Goal: Information Seeking & Learning: Learn about a topic

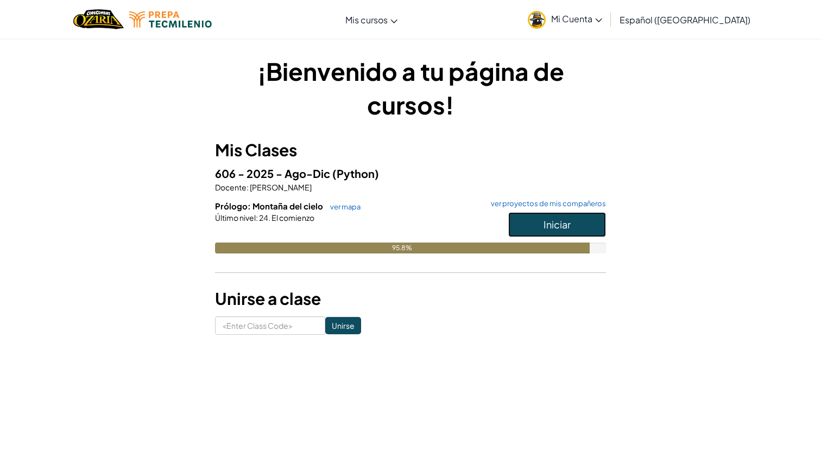
click at [558, 224] on span "Iniciar" at bounding box center [556, 224] width 27 height 12
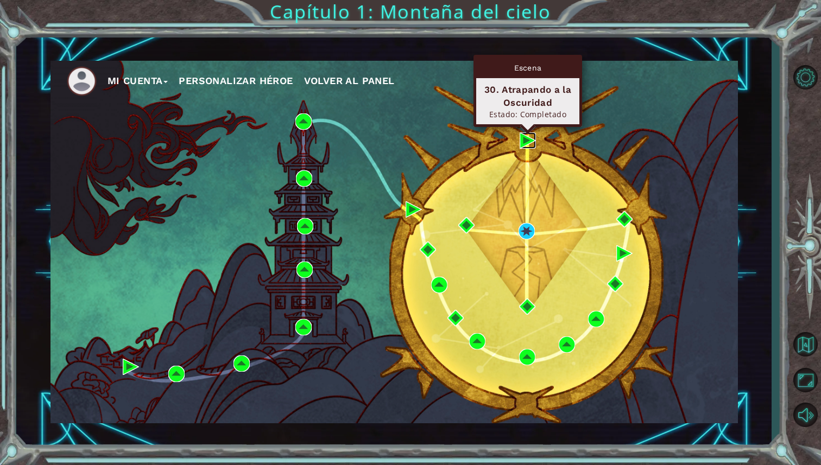
click at [526, 148] on img at bounding box center [528, 140] width 16 height 16
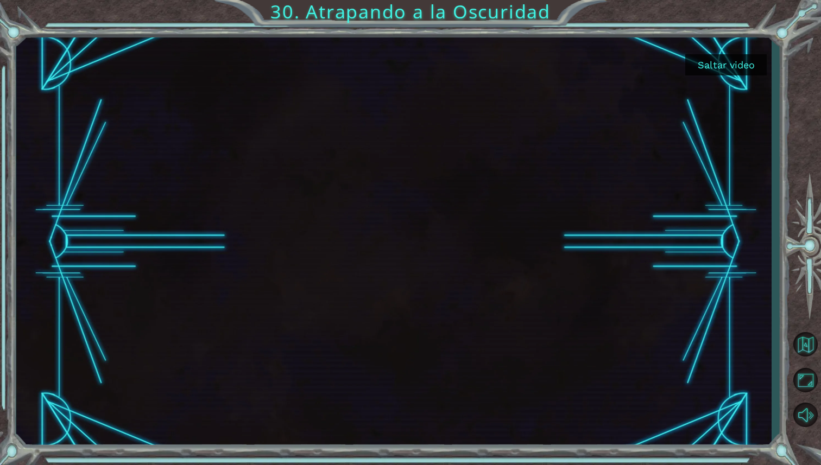
click at [731, 69] on button "Saltar video" at bounding box center [725, 64] width 81 height 21
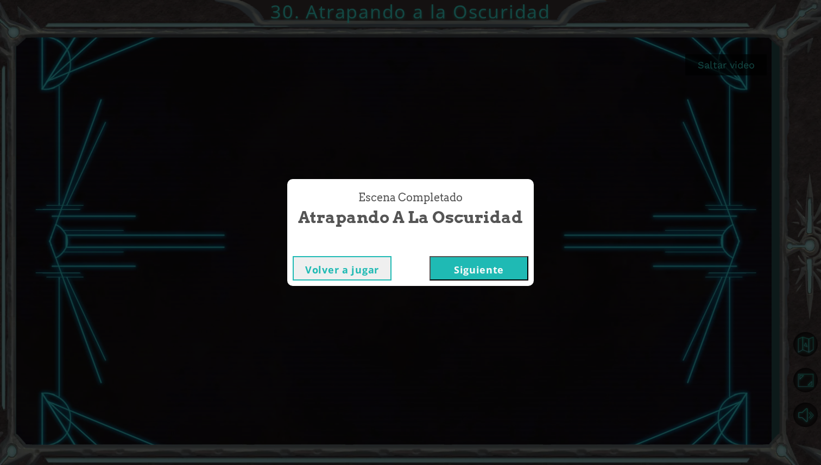
click at [492, 274] on button "Siguiente" at bounding box center [478, 268] width 99 height 24
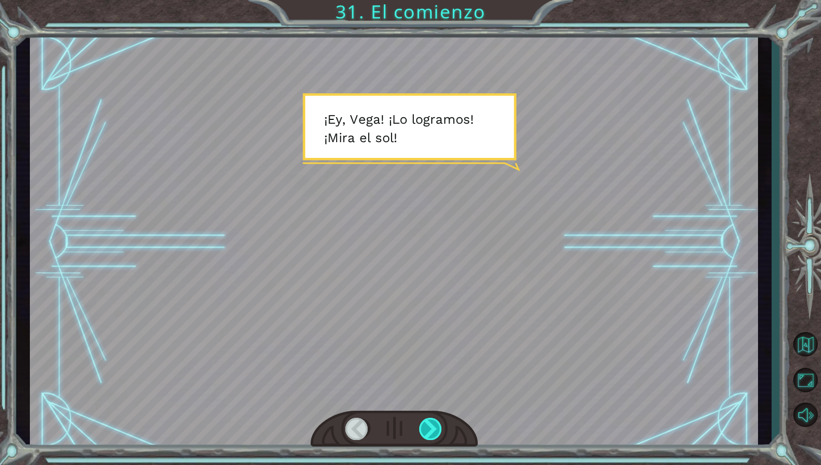
click at [439, 431] on div at bounding box center [431, 429] width 24 height 22
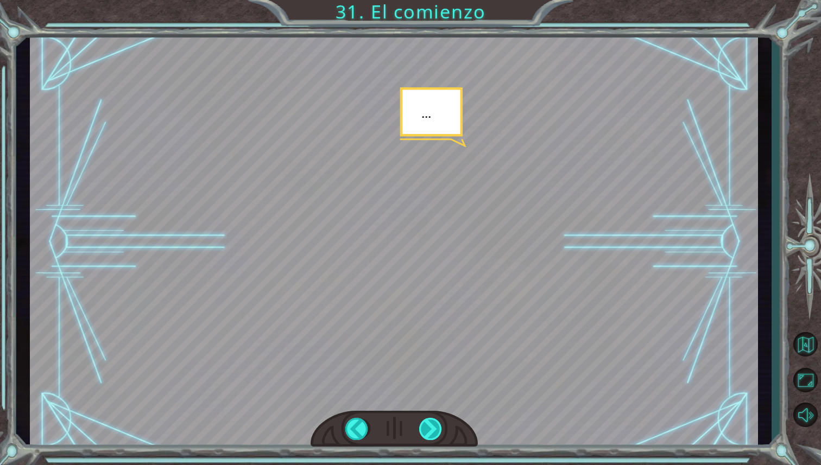
click at [439, 431] on div at bounding box center [431, 429] width 24 height 22
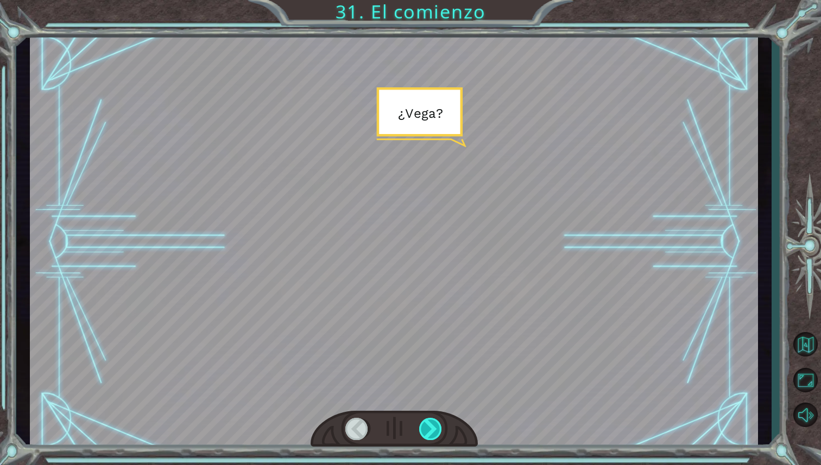
click at [439, 431] on div at bounding box center [431, 429] width 24 height 22
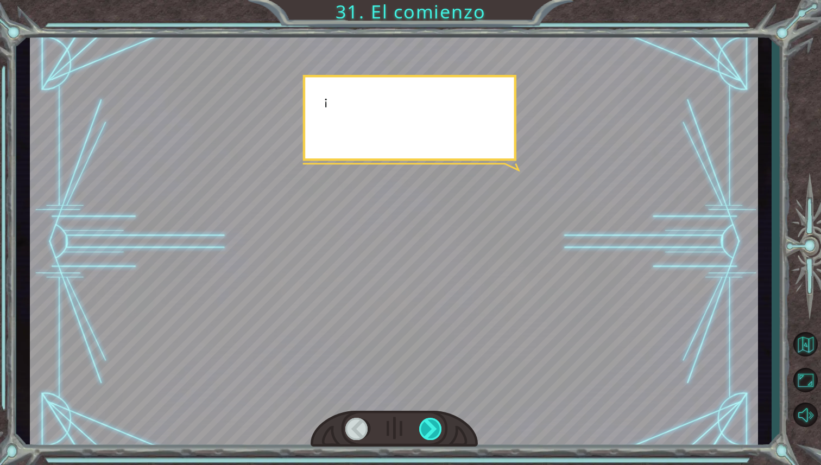
click at [439, 431] on div at bounding box center [431, 429] width 24 height 22
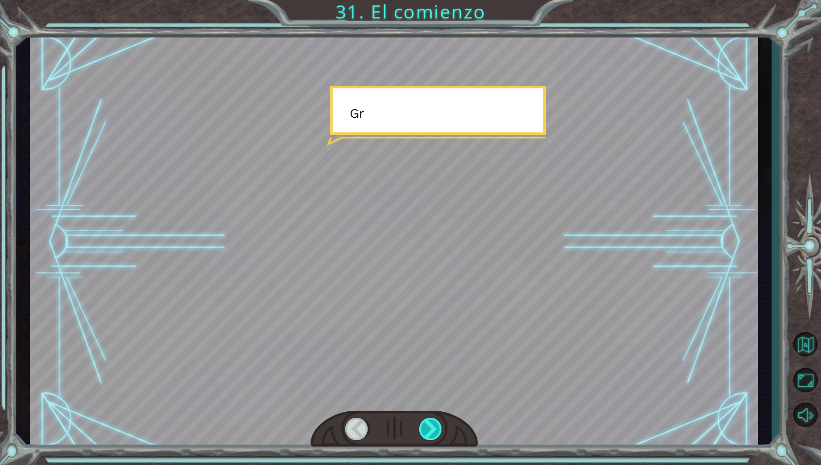
click at [439, 431] on div at bounding box center [431, 429] width 24 height 22
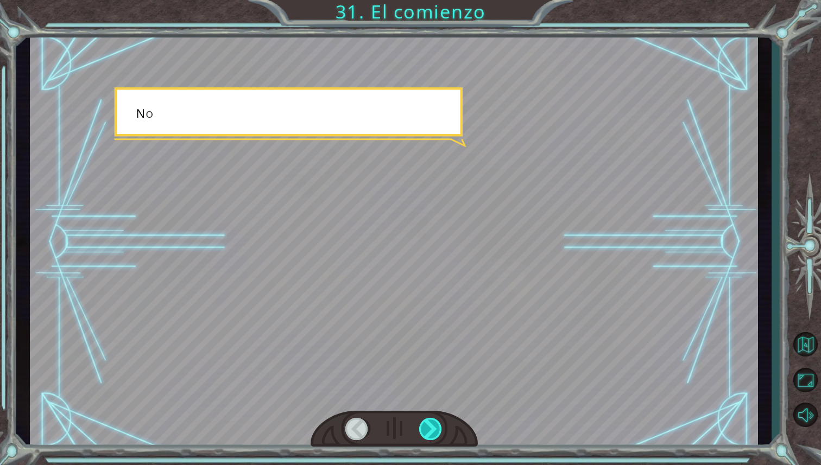
click at [439, 431] on div at bounding box center [431, 429] width 24 height 22
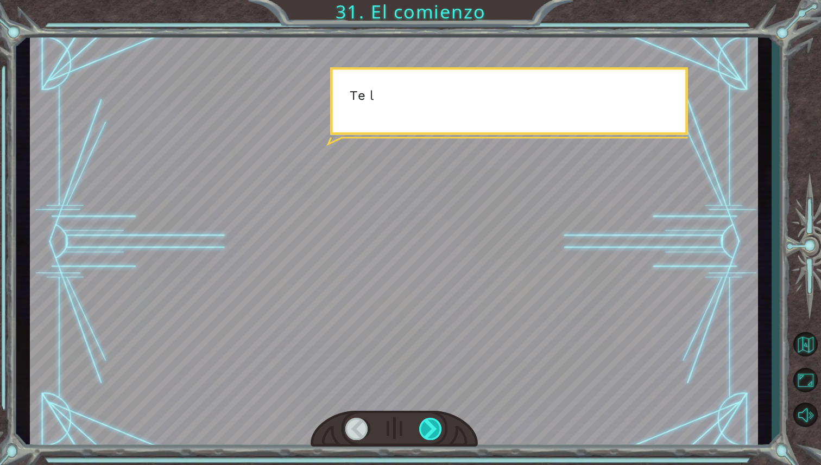
click at [439, 431] on div at bounding box center [431, 429] width 24 height 22
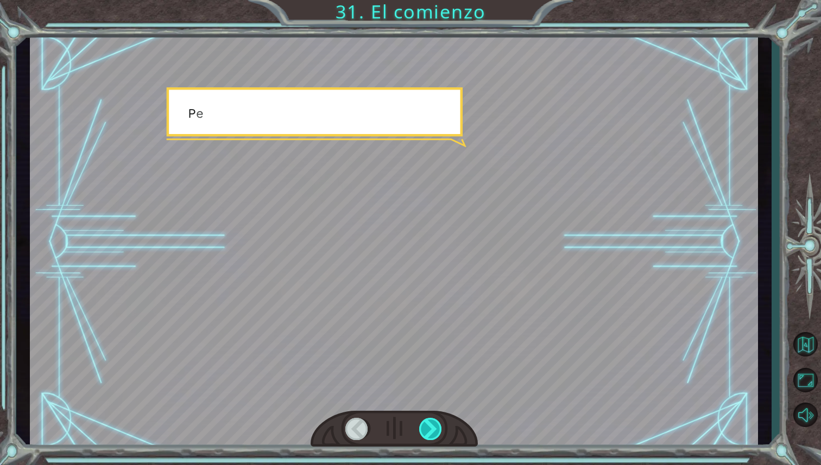
click at [439, 431] on div at bounding box center [431, 429] width 24 height 22
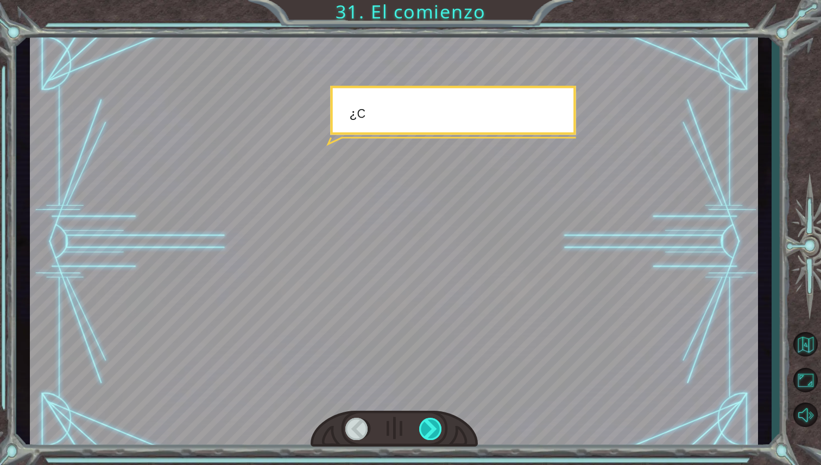
click at [439, 431] on div at bounding box center [431, 429] width 24 height 22
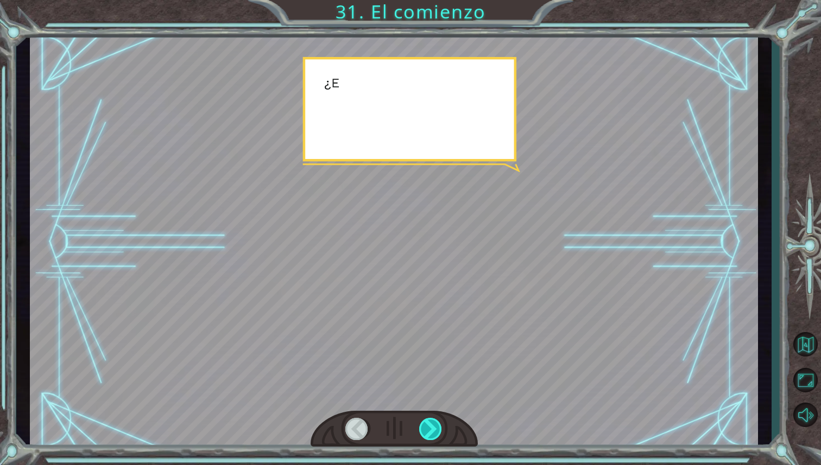
click at [439, 431] on div at bounding box center [431, 429] width 24 height 22
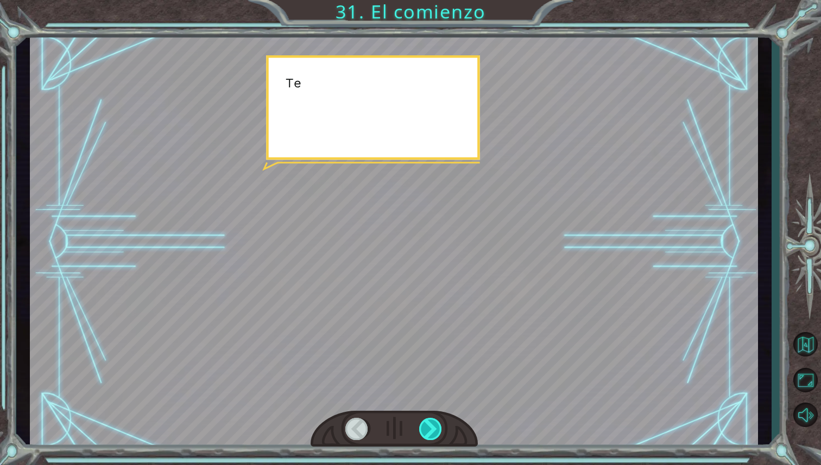
click at [439, 431] on div at bounding box center [431, 429] width 24 height 22
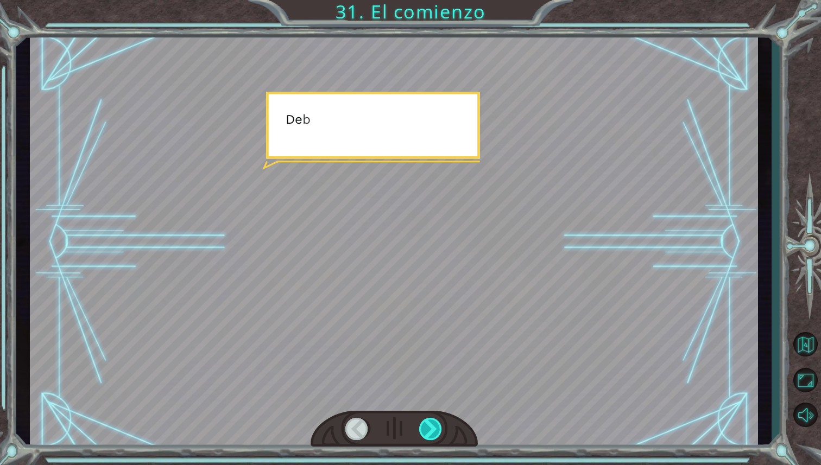
click at [439, 431] on div at bounding box center [431, 429] width 24 height 22
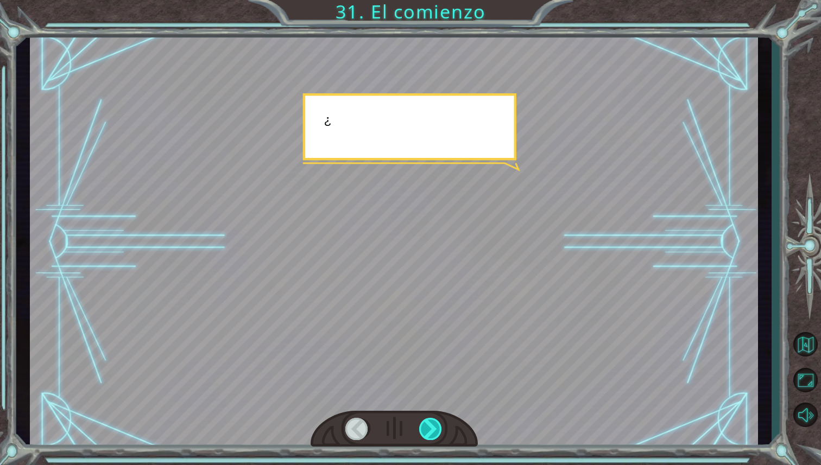
click at [439, 431] on div at bounding box center [431, 429] width 24 height 22
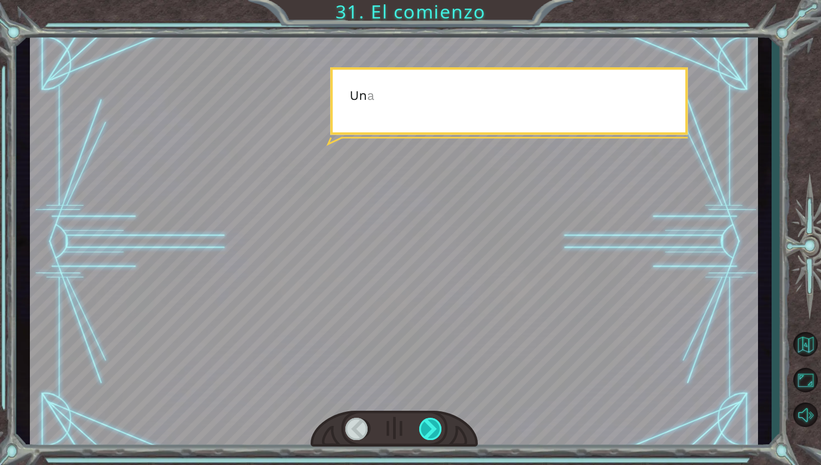
click at [439, 431] on div at bounding box center [431, 429] width 24 height 22
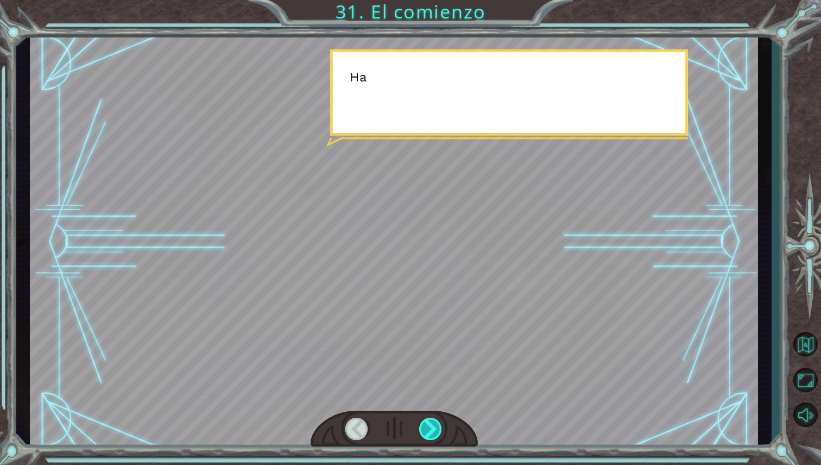
click at [439, 431] on div at bounding box center [431, 429] width 24 height 22
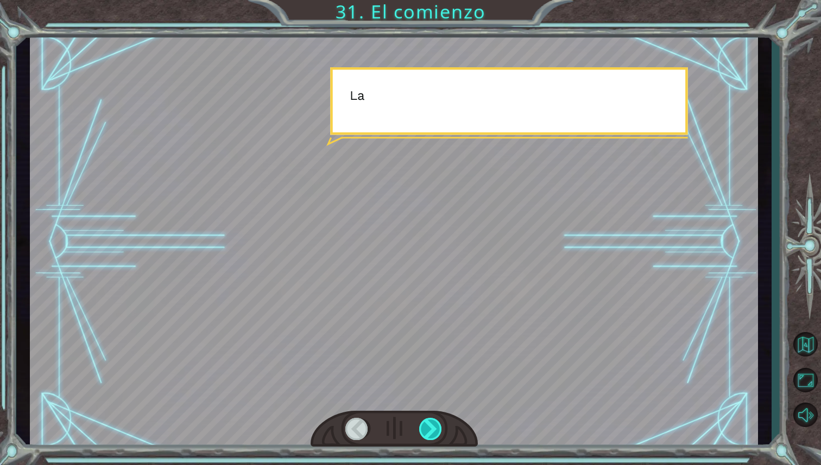
click at [439, 431] on div at bounding box center [431, 429] width 24 height 22
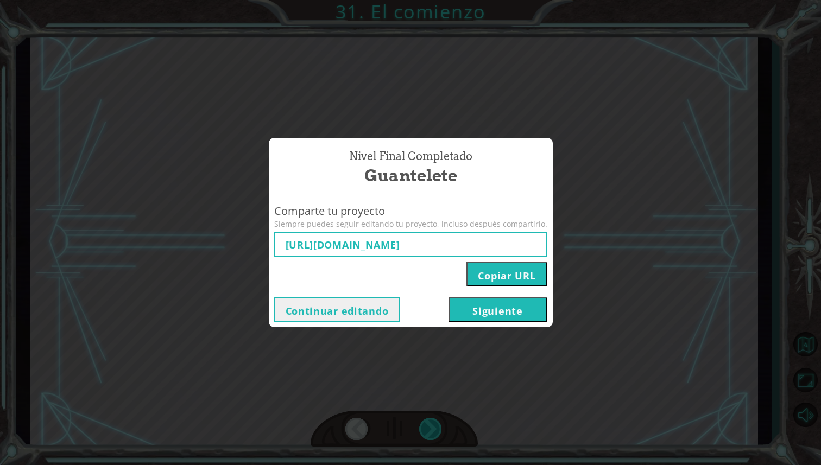
type input "https://www.ozaria.com/play/game-dev-level/1fhcapstoneb/68cc4c70a6717cfc5057309…"
click at [526, 314] on button "Siguiente" at bounding box center [497, 310] width 99 height 24
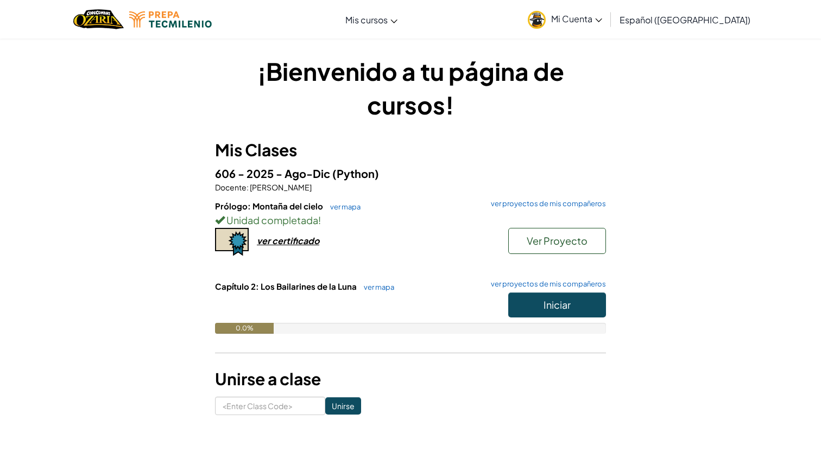
click at [687, 243] on div "¡Bienvenido a tu página de cursos! Mis Clases 606 - 2025 - Ago-Dic (Python) Doc…" at bounding box center [410, 234] width 635 height 361
click at [555, 308] on span "Iniciar" at bounding box center [556, 305] width 27 height 12
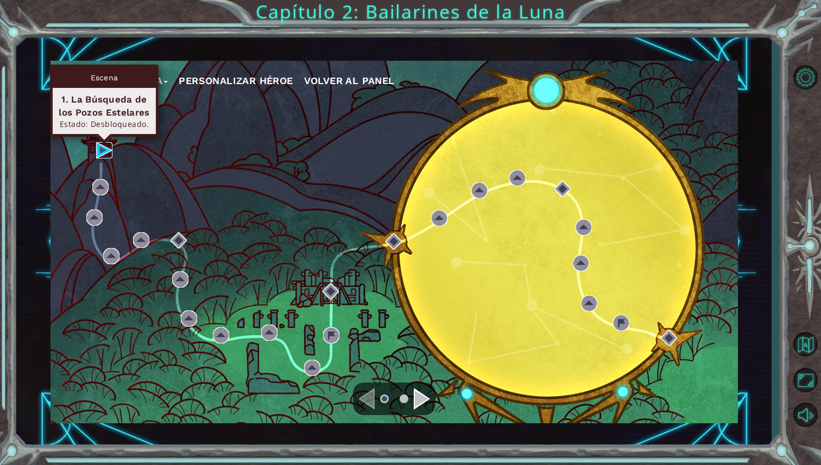
click at [109, 150] on img at bounding box center [104, 150] width 16 height 16
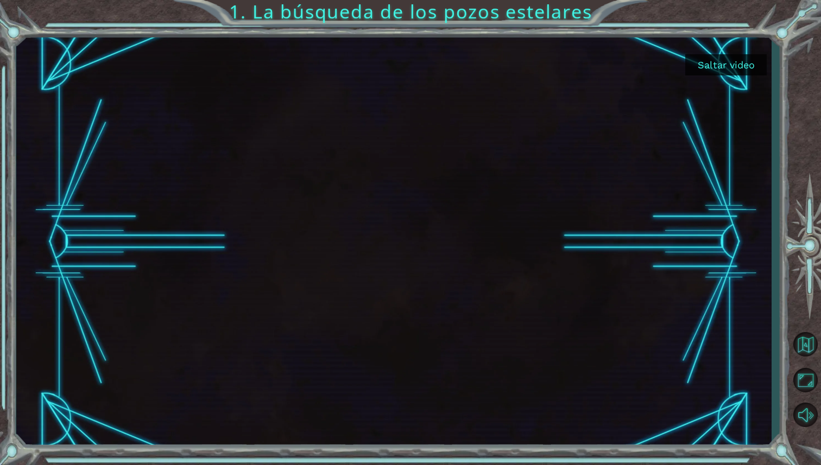
click at [730, 60] on button "Saltar video" at bounding box center [725, 64] width 81 height 21
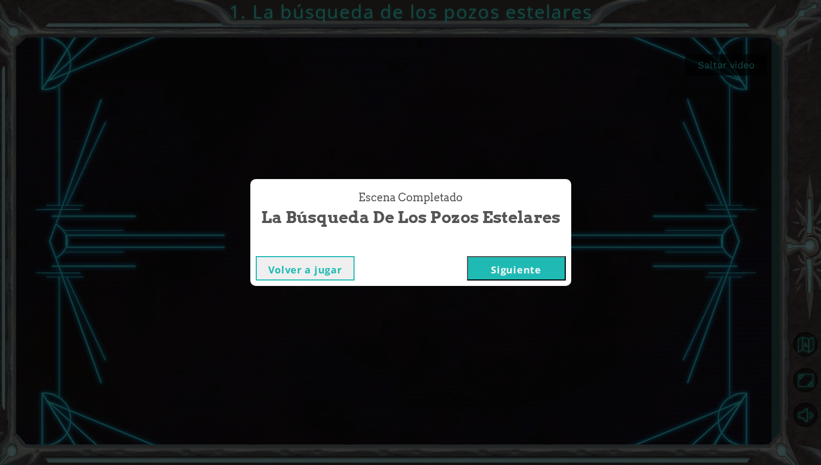
click at [511, 272] on button "Siguiente" at bounding box center [516, 268] width 99 height 24
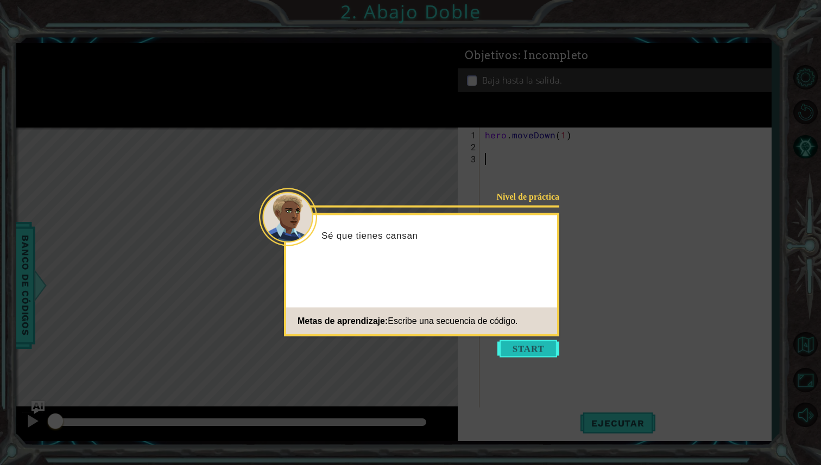
click at [533, 351] on button "Start" at bounding box center [528, 348] width 62 height 17
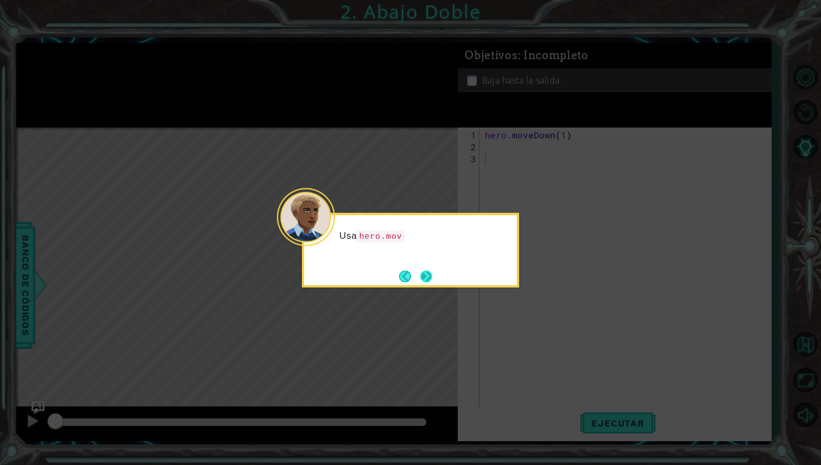
click at [433, 276] on button "Next" at bounding box center [426, 277] width 14 height 14
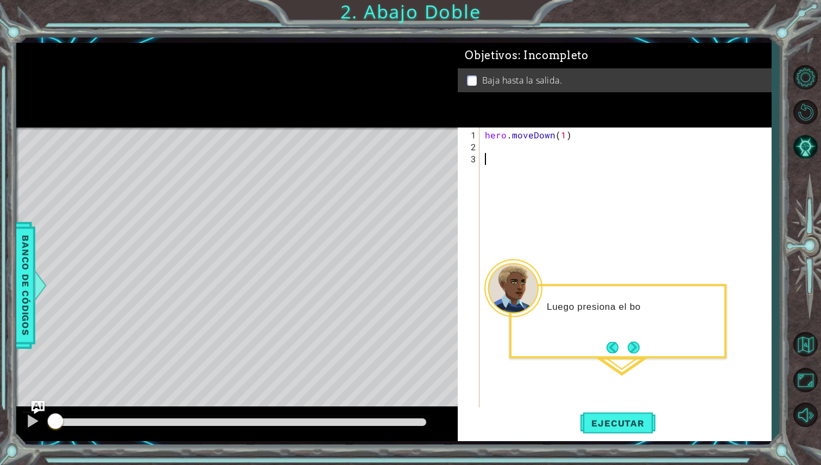
click at [485, 153] on div "hero . moveDown ( 1 )" at bounding box center [628, 284] width 291 height 311
click at [492, 149] on div "hero . moveDown ( 1 )" at bounding box center [628, 284] width 291 height 311
type textarea "hero.moveDown(1)"
click at [606, 422] on span "Ejecutar" at bounding box center [617, 423] width 74 height 11
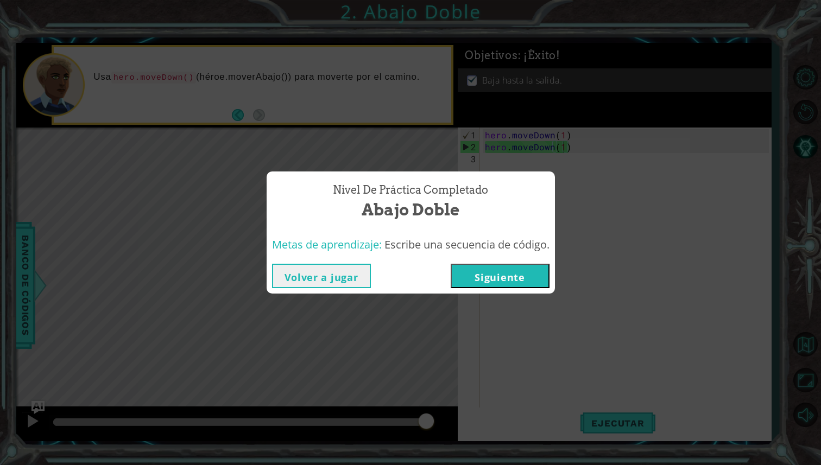
click at [526, 282] on button "Siguiente" at bounding box center [500, 276] width 99 height 24
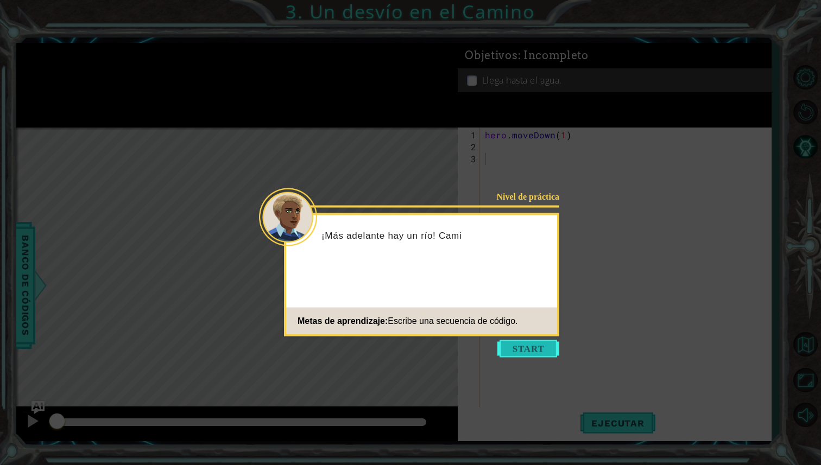
click at [527, 345] on button "Start" at bounding box center [528, 348] width 62 height 17
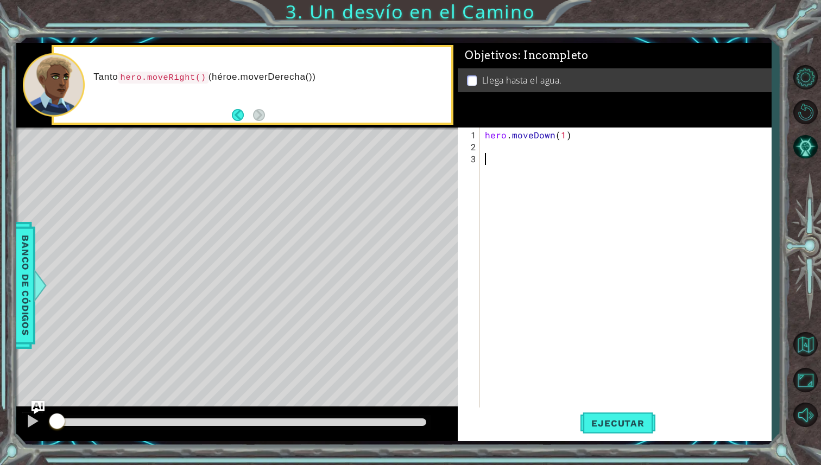
click at [500, 146] on div "hero . moveDown ( 1 )" at bounding box center [628, 284] width 291 height 311
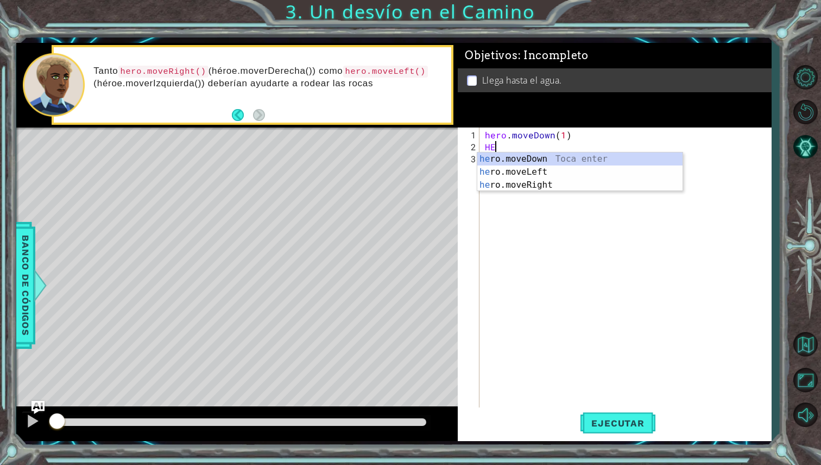
type textarea "hero.moveDown(1)"
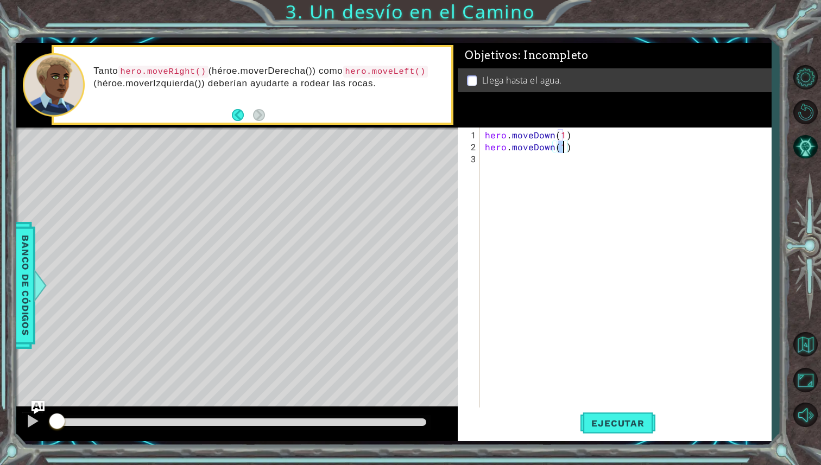
click at [505, 163] on div "hero . moveDown ( 1 ) hero . moveDown ( 1 )" at bounding box center [628, 284] width 291 height 311
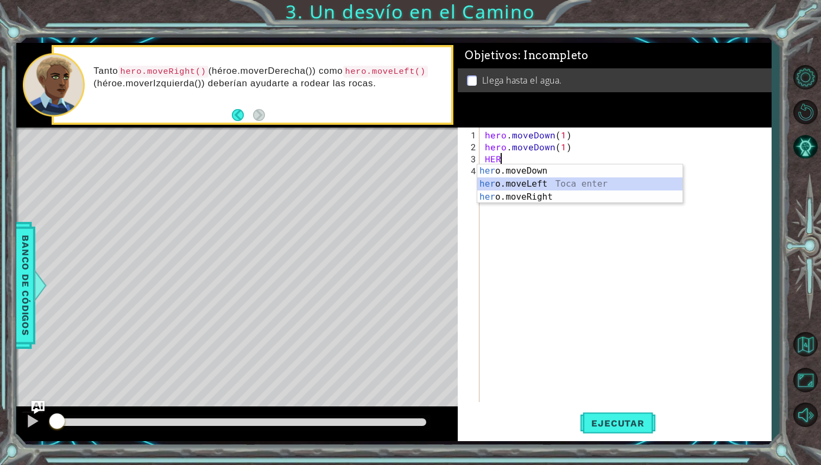
click at [552, 184] on div "her o.moveDown Toca enter her o.moveLeft [PERSON_NAME] enter her o.moveRight To…" at bounding box center [579, 197] width 205 height 65
type textarea "hero.moveLeft(1)HE}"
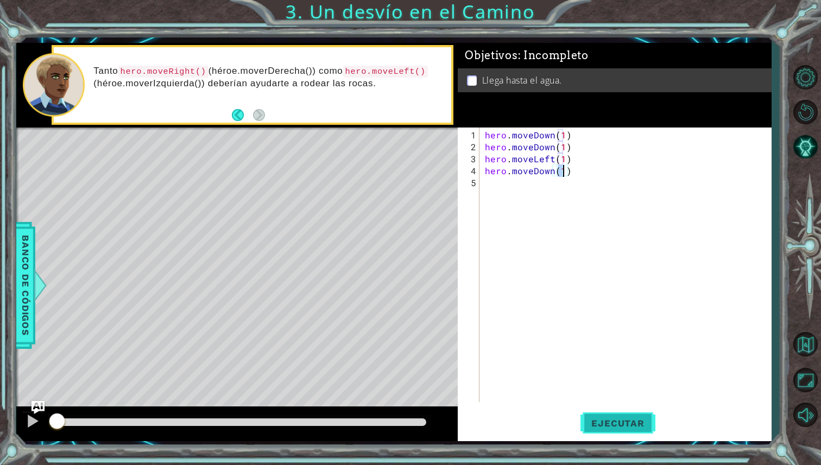
type textarea "hero.moveDown(1)"
click at [593, 416] on button "Ejecutar" at bounding box center [617, 423] width 74 height 31
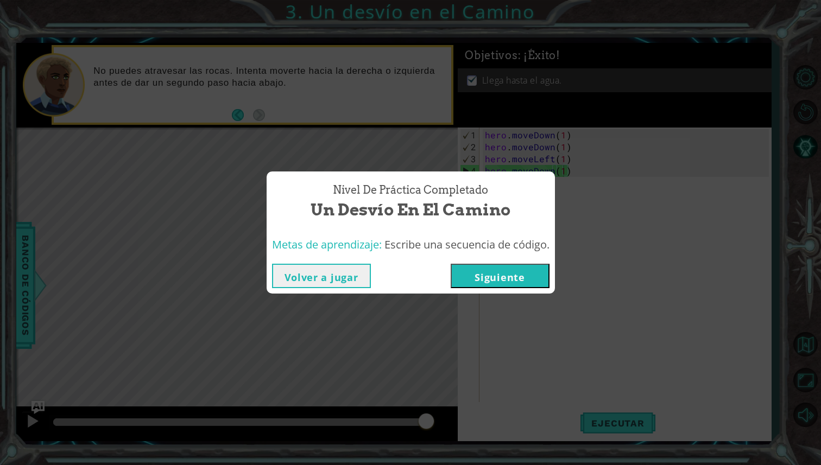
click at [518, 283] on button "Siguiente" at bounding box center [500, 276] width 99 height 24
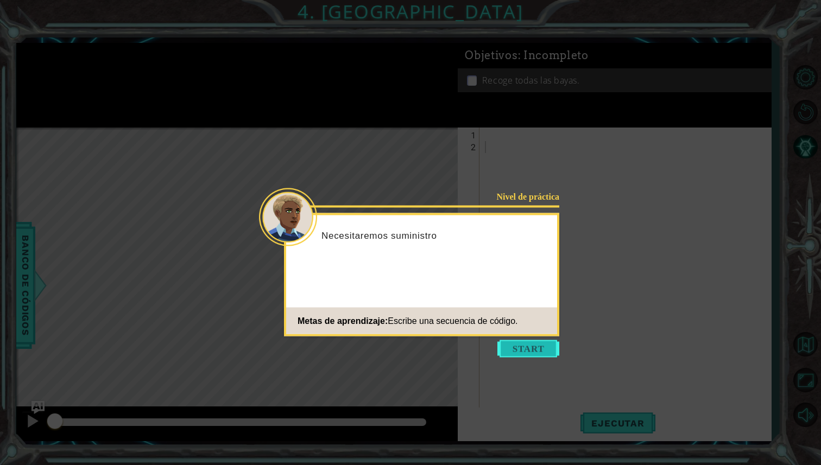
click at [543, 347] on button "Start" at bounding box center [528, 348] width 62 height 17
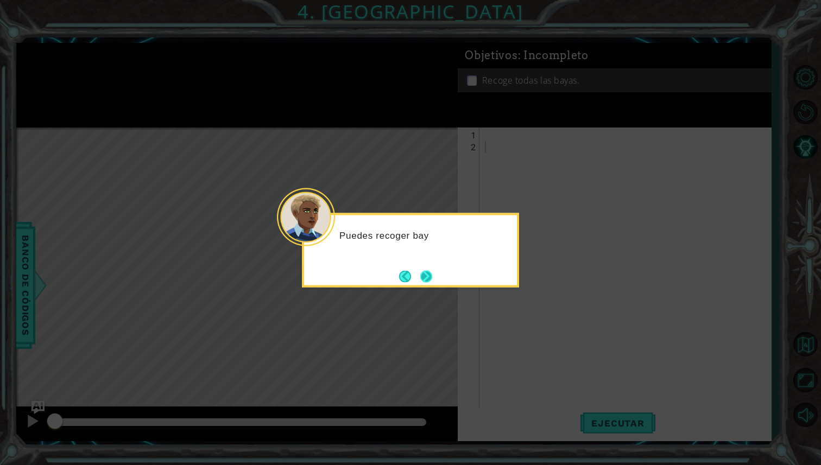
click at [432, 274] on button "Next" at bounding box center [426, 276] width 17 height 17
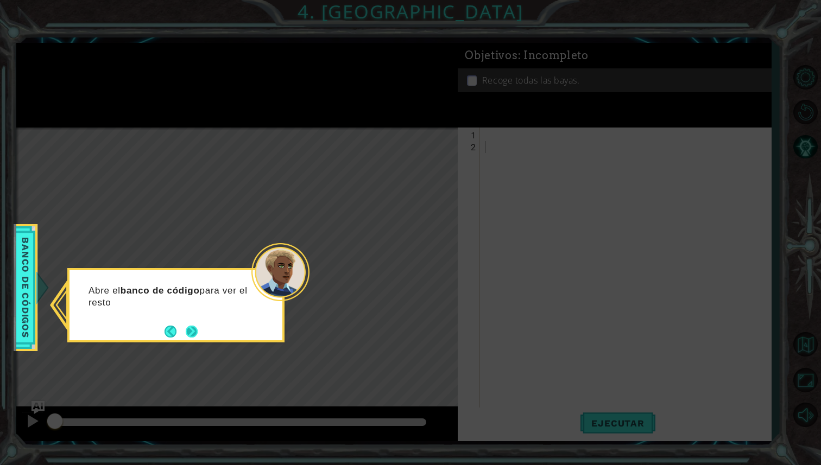
click at [186, 332] on button "Next" at bounding box center [191, 331] width 13 height 13
click at [186, 336] on button "Next" at bounding box center [191, 331] width 12 height 12
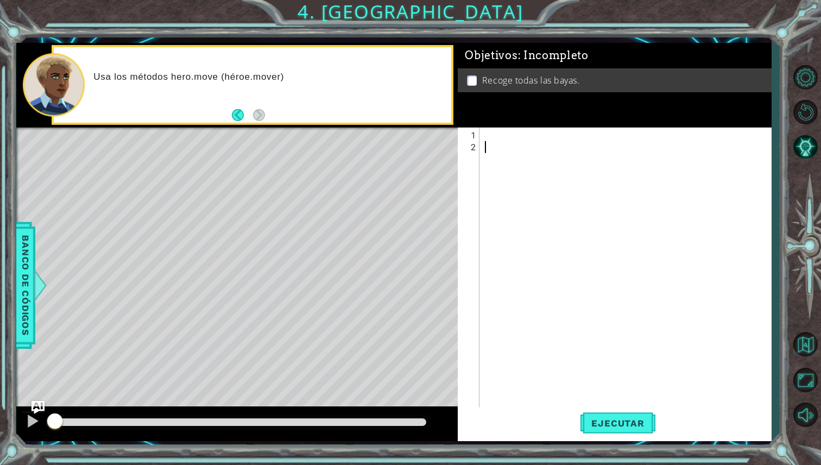
click at [492, 140] on div at bounding box center [628, 284] width 291 height 311
click at [493, 136] on div at bounding box center [628, 284] width 291 height 311
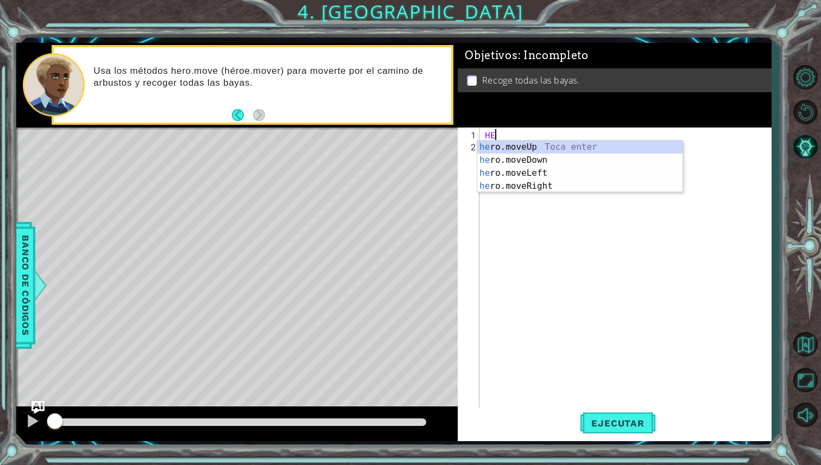
scroll to position [0, 1]
click at [504, 169] on div "hero.mov eUp Toca enter hero.mov eDown Toca enter hero.mov eLeft Toca enter her…" at bounding box center [579, 180] width 205 height 78
type textarea "hero.moveLeft(1)"
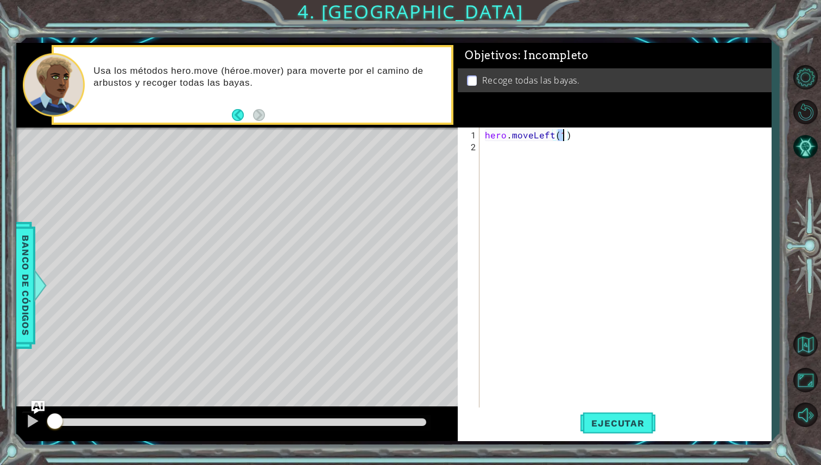
click at [528, 158] on div "hero . moveLeft ( 1 )" at bounding box center [628, 284] width 291 height 311
click at [565, 135] on div "hero . moveLeft ( 1 )" at bounding box center [628, 284] width 291 height 311
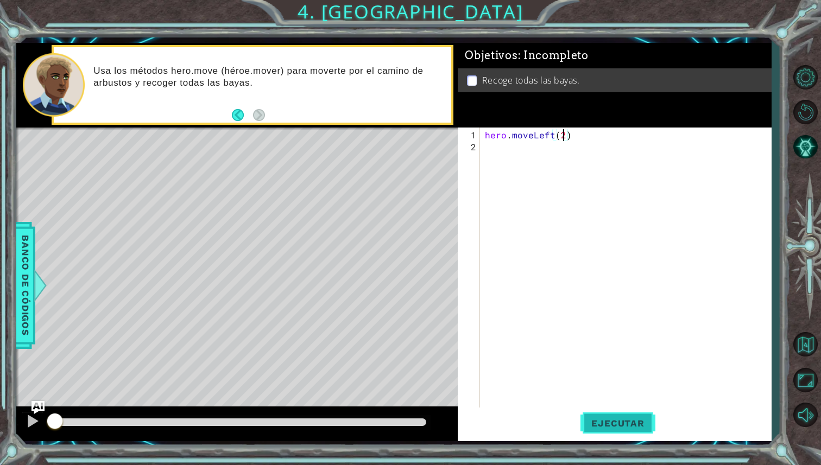
type textarea "hero.moveLeft(2)"
click at [623, 435] on button "Ejecutar" at bounding box center [617, 423] width 74 height 31
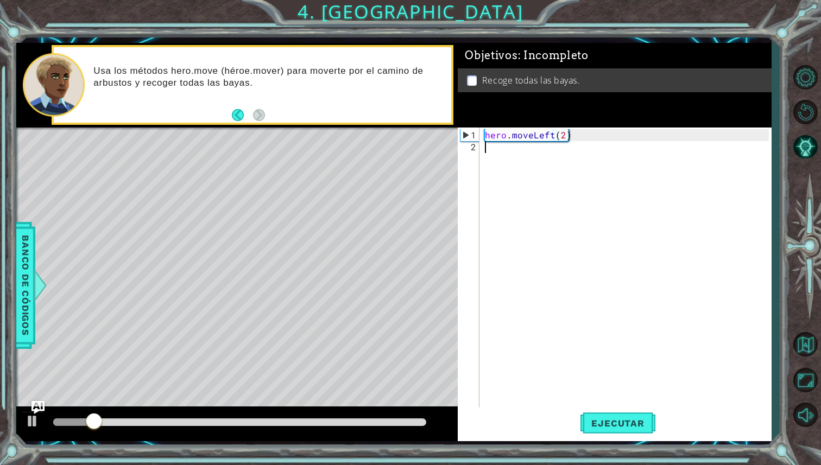
click at [569, 173] on div "hero . moveLeft ( 2 )" at bounding box center [628, 284] width 291 height 311
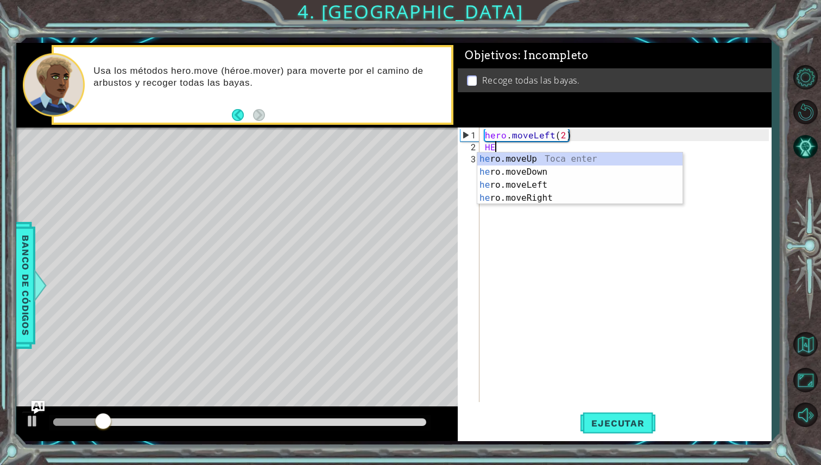
scroll to position [0, 1]
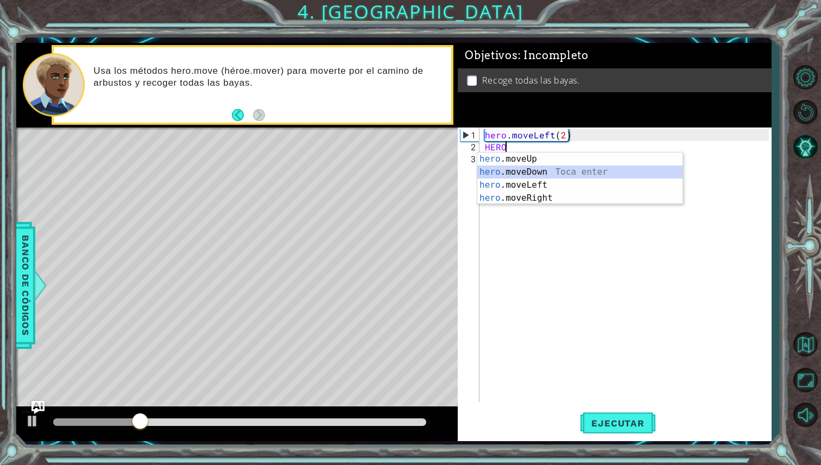
click at [567, 170] on div "hero .moveUp Toca enter hero .moveDown Toca enter hero .moveLeft Toca enter her…" at bounding box center [579, 192] width 205 height 78
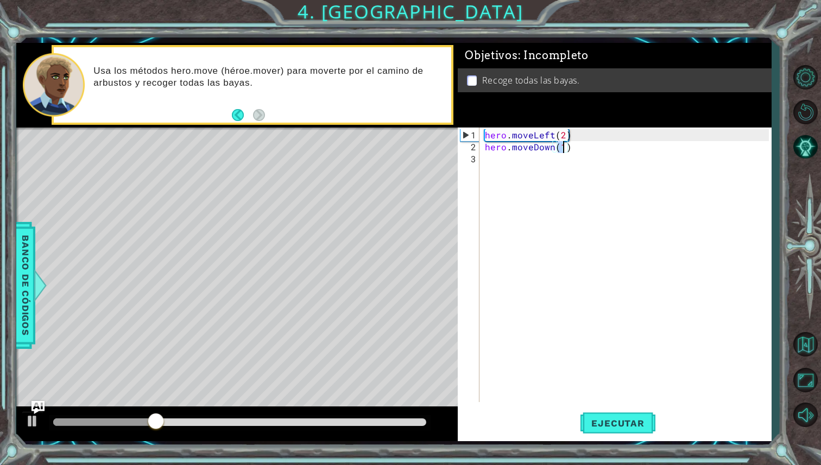
scroll to position [0, 4]
type textarea "hero.moveDown(2)"
click at [610, 432] on button "Ejecutar" at bounding box center [617, 423] width 74 height 31
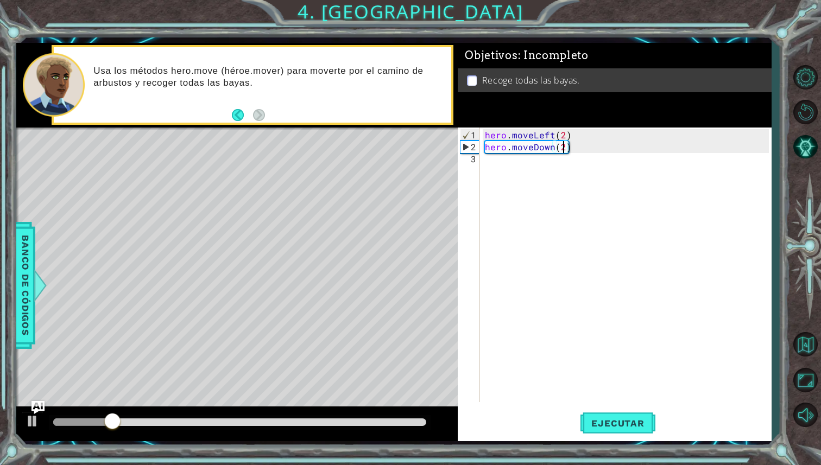
click at [524, 176] on div "hero . moveLeft ( 2 ) hero . moveDown ( 2 )" at bounding box center [628, 278] width 291 height 299
type textarea "J"
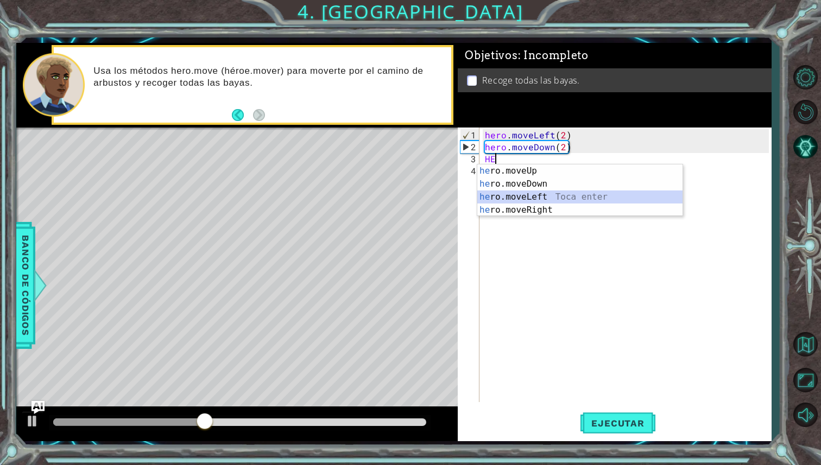
click at [548, 196] on div "he ro.moveUp Toca enter he ro.moveDown Toca enter he ro.moveLeft Toca enter he …" at bounding box center [579, 204] width 205 height 78
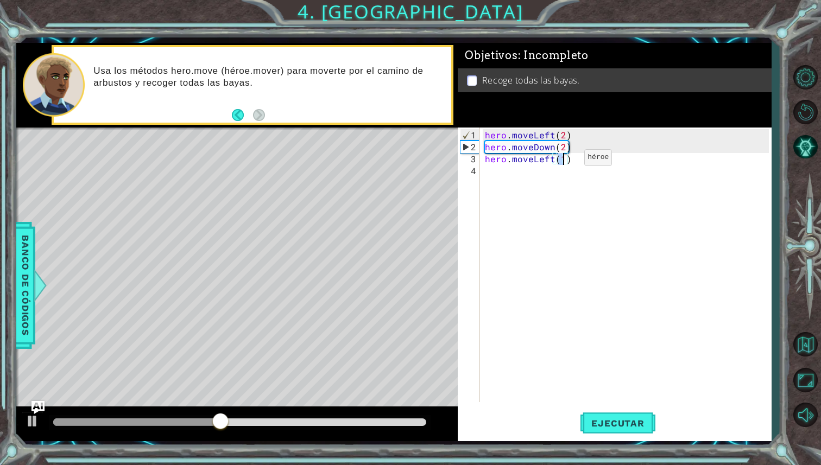
type textarea "hero.moveLeft(2)"
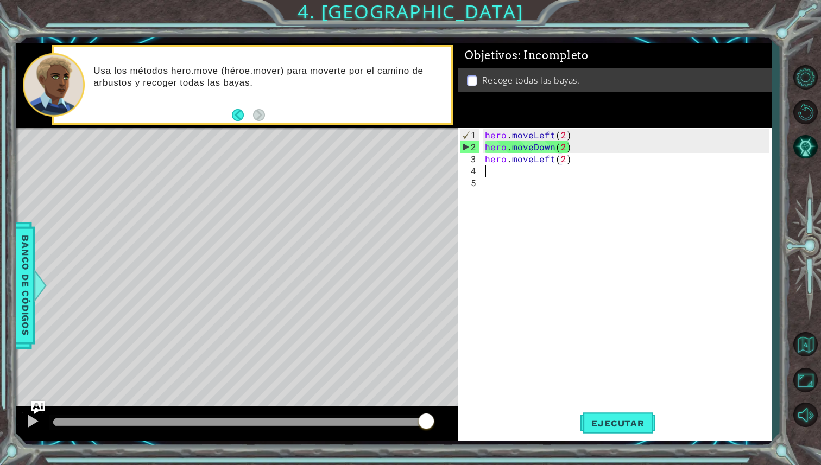
click at [519, 169] on div "hero . moveLeft ( 2 ) hero . moveDown ( 2 ) hero . moveLeft ( 2 )" at bounding box center [628, 278] width 291 height 299
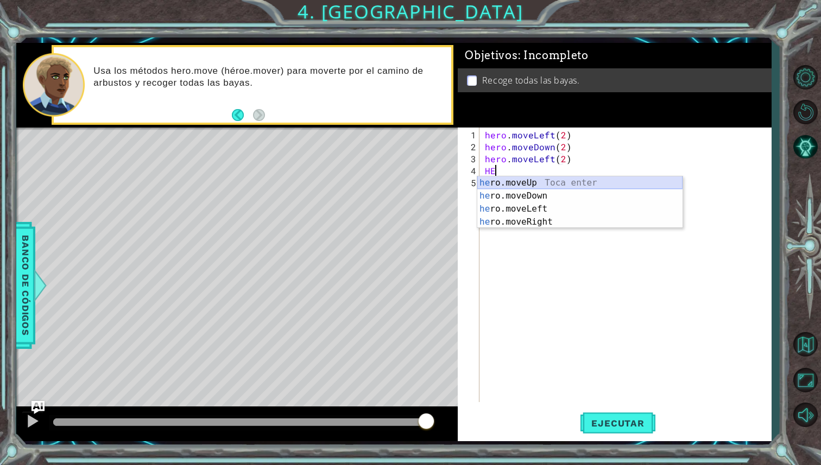
click at [519, 181] on div "he ro.moveUp Toca enter he ro.moveDown Toca enter he ro.moveLeft Toca enter he …" at bounding box center [579, 215] width 205 height 78
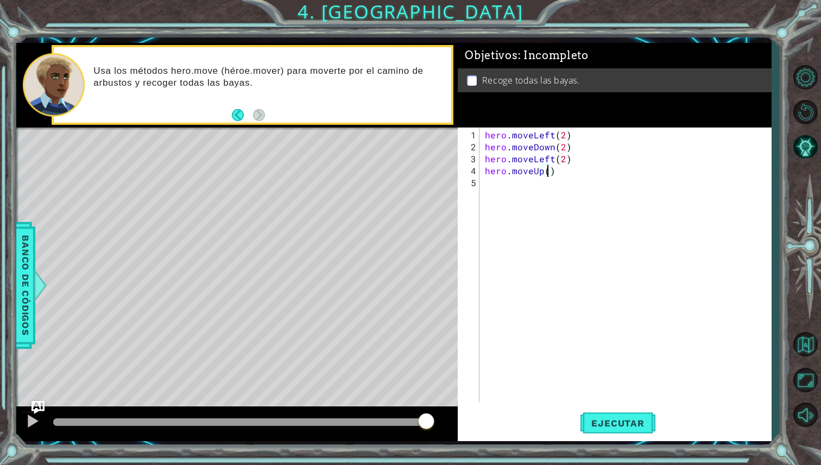
scroll to position [0, 4]
click at [633, 426] on span "Ejecutar" at bounding box center [617, 423] width 74 height 11
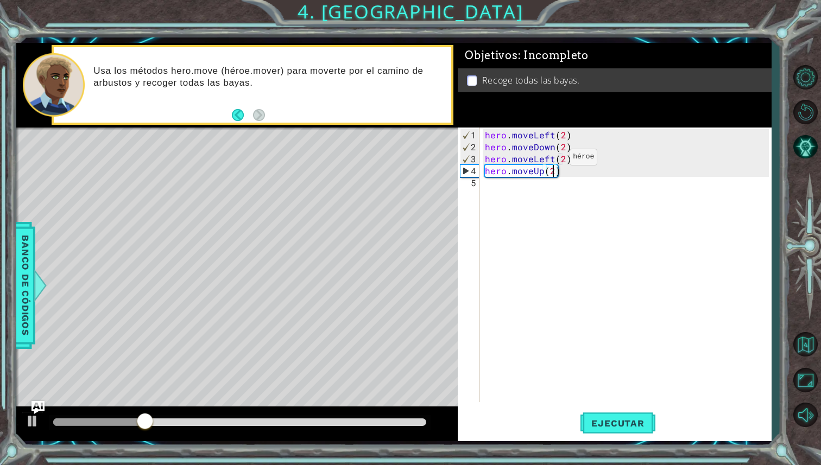
click at [551, 161] on div "hero . moveLeft ( 2 ) hero . moveDown ( 2 ) hero . moveLeft ( 2 ) hero . moveUp…" at bounding box center [628, 278] width 291 height 299
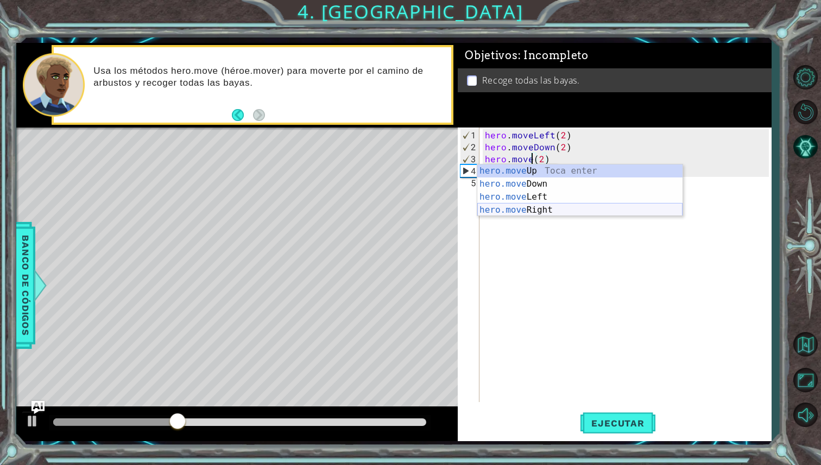
click at [571, 205] on div "hero.move Up Toca enter hero.move Down Toca enter hero.move Left Toca enter her…" at bounding box center [579, 204] width 205 height 78
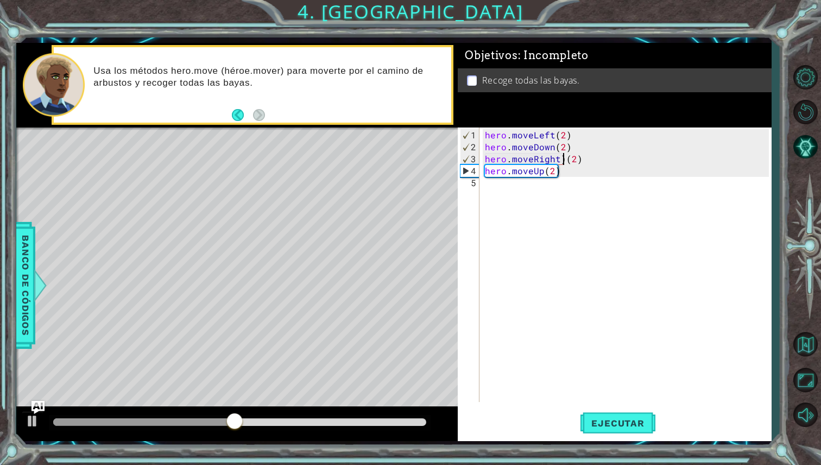
type textarea "hero.moveRight(2)"
click at [661, 425] on div "Ejecutar" at bounding box center [618, 423] width 314 height 31
click at [643, 424] on span "Ejecutar" at bounding box center [617, 423] width 74 height 11
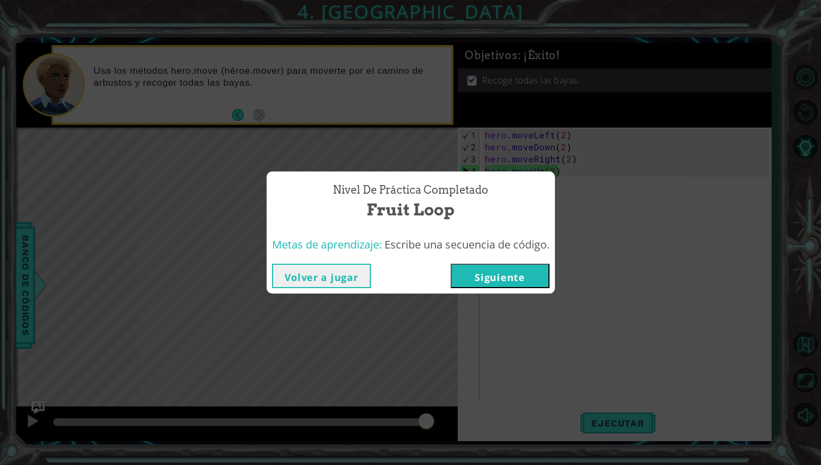
click at [524, 265] on button "Siguiente" at bounding box center [500, 276] width 99 height 24
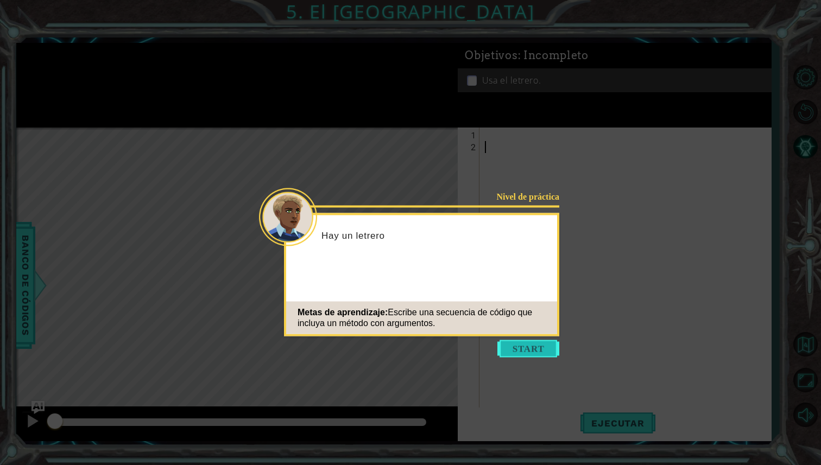
click at [539, 352] on button "Start" at bounding box center [528, 348] width 62 height 17
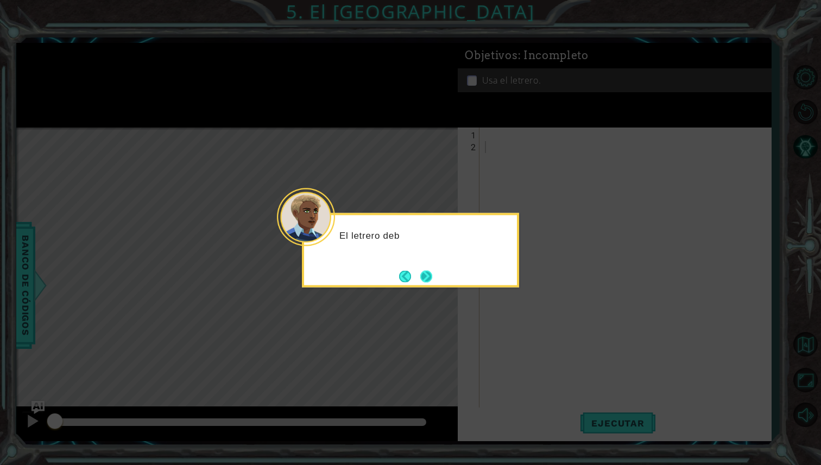
click at [422, 276] on button "Next" at bounding box center [426, 276] width 16 height 16
click at [422, 276] on button "Next" at bounding box center [426, 277] width 14 height 14
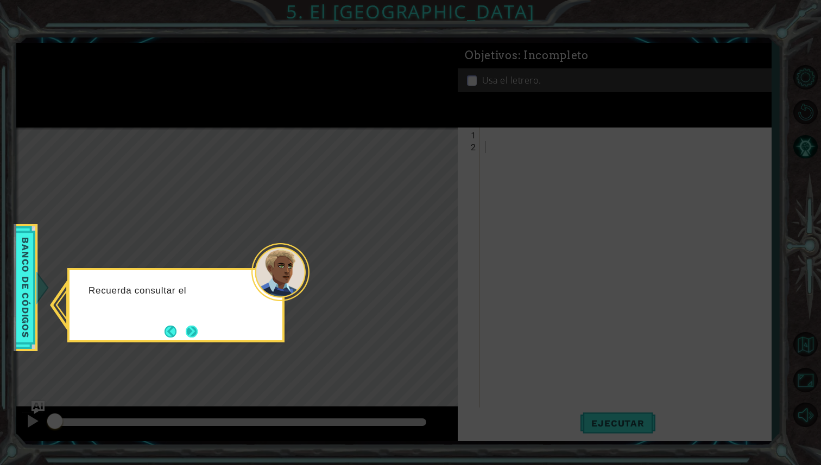
click at [188, 329] on button "Next" at bounding box center [192, 332] width 14 height 14
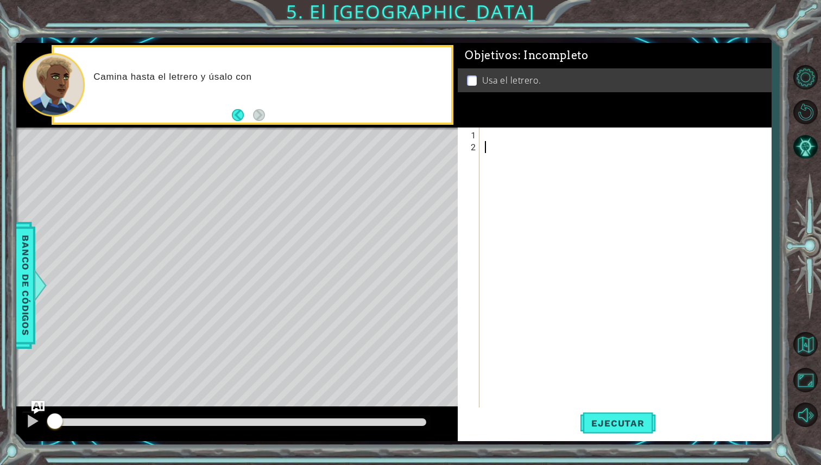
click at [502, 140] on div at bounding box center [628, 284] width 291 height 311
click at [502, 134] on div at bounding box center [628, 284] width 291 height 311
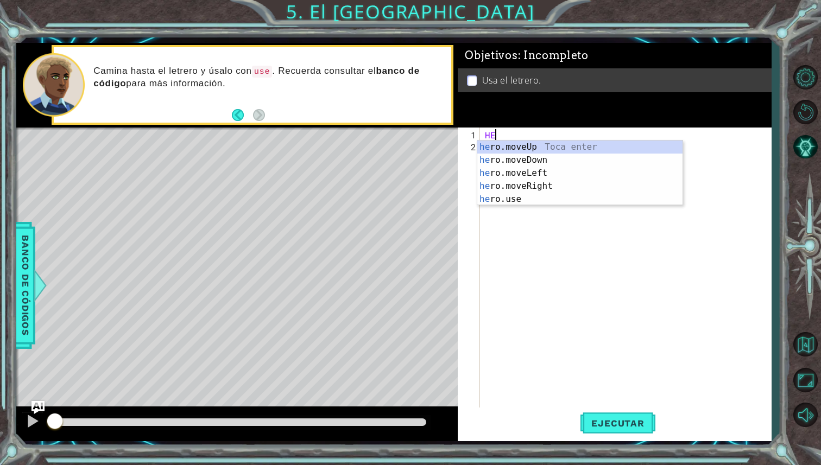
scroll to position [0, 1]
click at [562, 177] on div "hero .moveUp Toca enter hero .moveDown Toca enter hero .moveLeft Toca enter her…" at bounding box center [579, 186] width 205 height 91
type textarea "hero.moveLeft(1)"
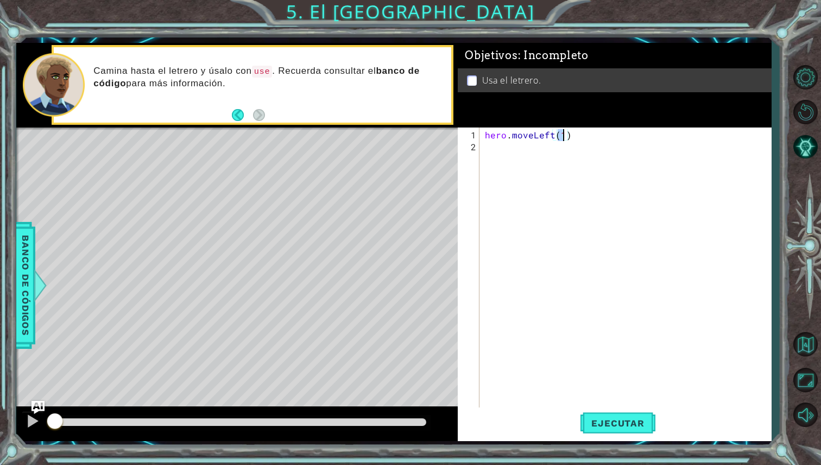
click at [551, 140] on div "hero . moveLeft ( 1 )" at bounding box center [628, 284] width 291 height 311
click at [550, 134] on div "hero . moveLeft ( 1 )" at bounding box center [628, 284] width 291 height 311
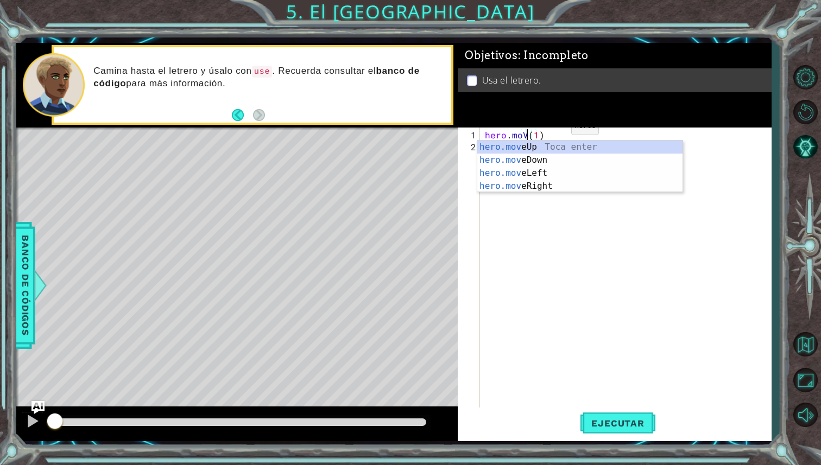
scroll to position [0, 3]
type textarea "hero.moVE(1)"
click at [541, 197] on div "hero . moVE ( 1 )" at bounding box center [628, 284] width 291 height 311
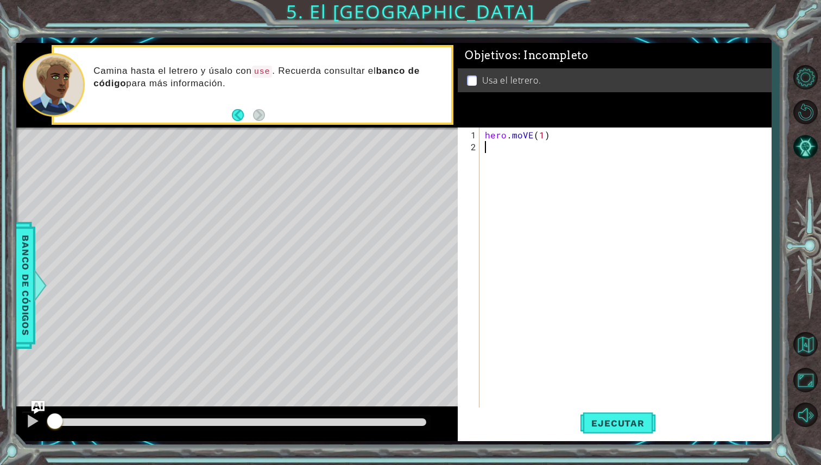
scroll to position [0, 0]
click at [528, 136] on div "hero . moVE ( 1 )" at bounding box center [628, 284] width 291 height 311
click at [529, 137] on div "hero . moVE ( 1 )" at bounding box center [628, 284] width 291 height 311
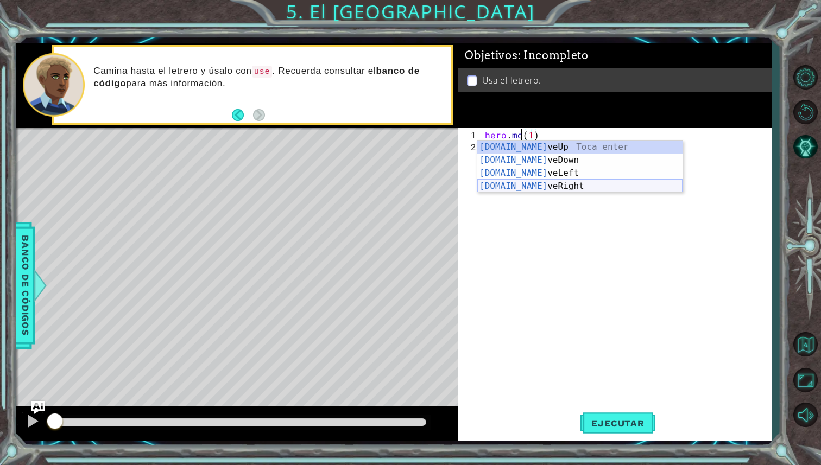
click at [558, 188] on div "[DOMAIN_NAME] veUp Toca enter [DOMAIN_NAME] veDown Toca enter [DOMAIN_NAME] veL…" at bounding box center [579, 180] width 205 height 78
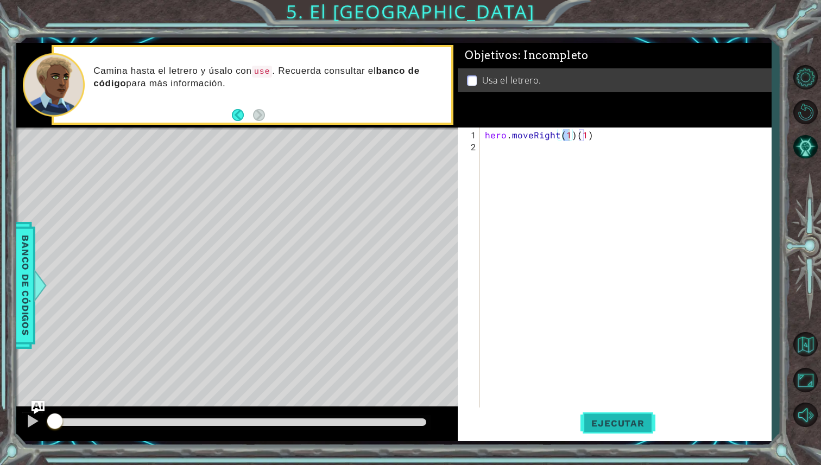
click at [621, 433] on button "Ejecutar" at bounding box center [617, 423] width 74 height 31
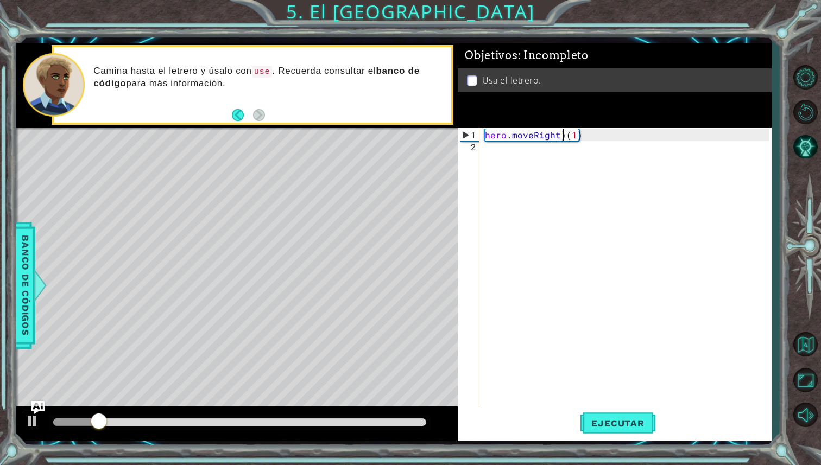
type textarea "hero.moveRight(1)"
click at [586, 127] on div "Objetivos : Incompleto Usa el letrero." at bounding box center [615, 85] width 314 height 85
click at [586, 136] on div "hero . moveRight ( 1 )" at bounding box center [628, 284] width 291 height 311
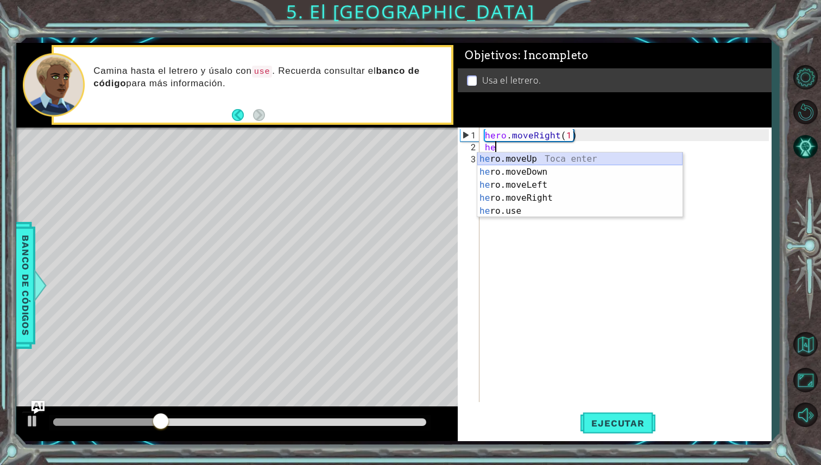
click at [594, 156] on div "he ro.moveUp Toca enter he ro.moveDown Toca enter he ro.moveLeft Toca enter he …" at bounding box center [579, 198] width 205 height 91
type textarea "hero.moveUp(1)"
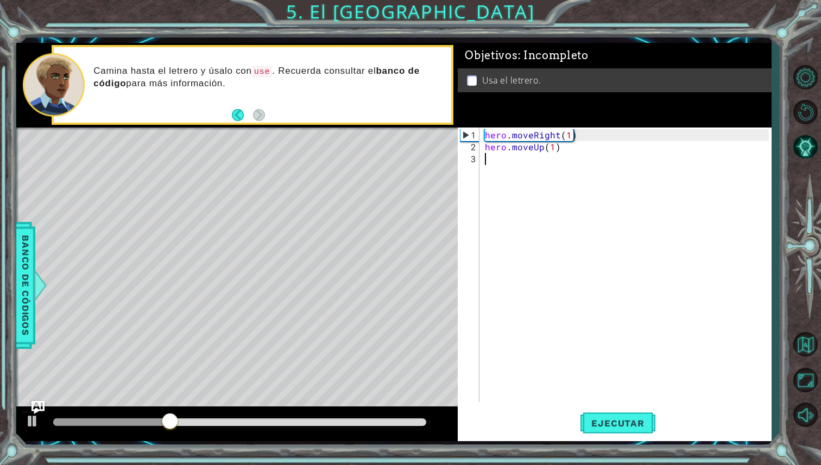
click at [542, 167] on div "hero . moveRight ( 1 ) hero . moveUp ( 1 )" at bounding box center [628, 278] width 291 height 299
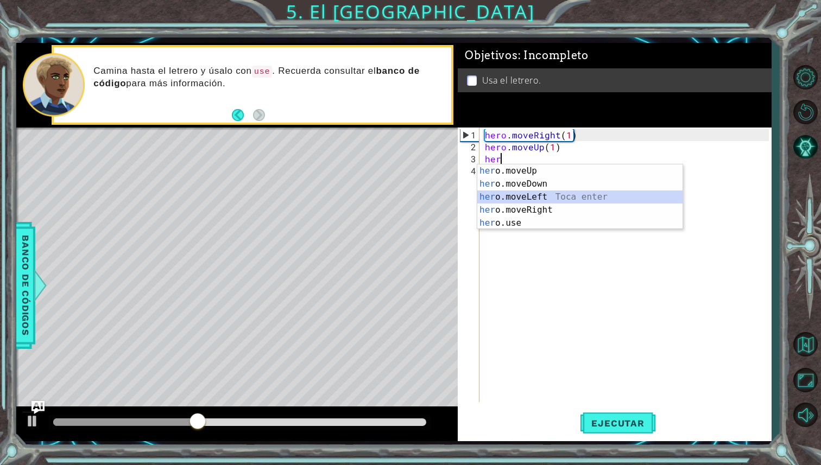
click at [552, 195] on div "her o.moveUp Toca enter her o.moveDown Toca enter her o.moveLeft [PERSON_NAME] …" at bounding box center [579, 210] width 205 height 91
type textarea "hero.moveLeft(1)"
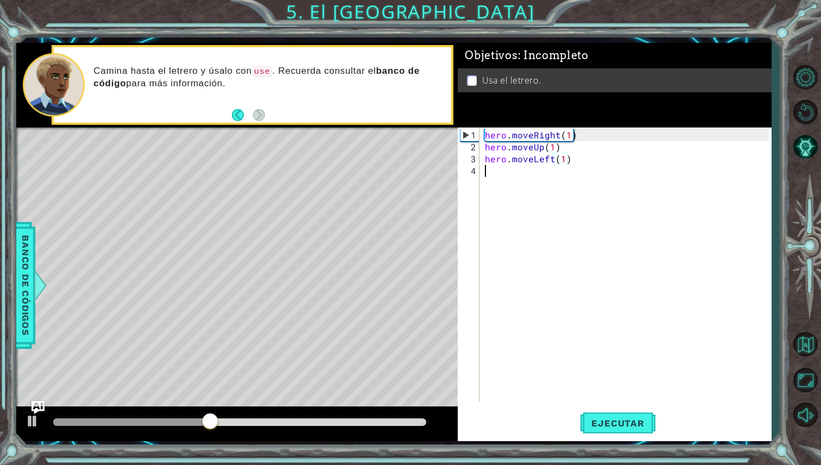
click at [517, 181] on div "hero . moveRight ( 1 ) hero . moveUp ( 1 ) hero . moveLeft ( 1 )" at bounding box center [628, 278] width 291 height 299
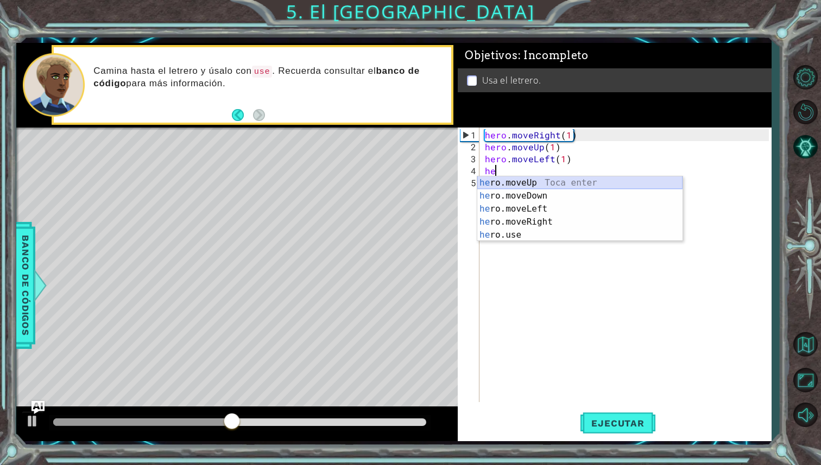
click at [549, 184] on div "he ro.moveUp Toca enter he ro.moveDown Toca enter he ro.moveLeft Toca enter he …" at bounding box center [579, 221] width 205 height 91
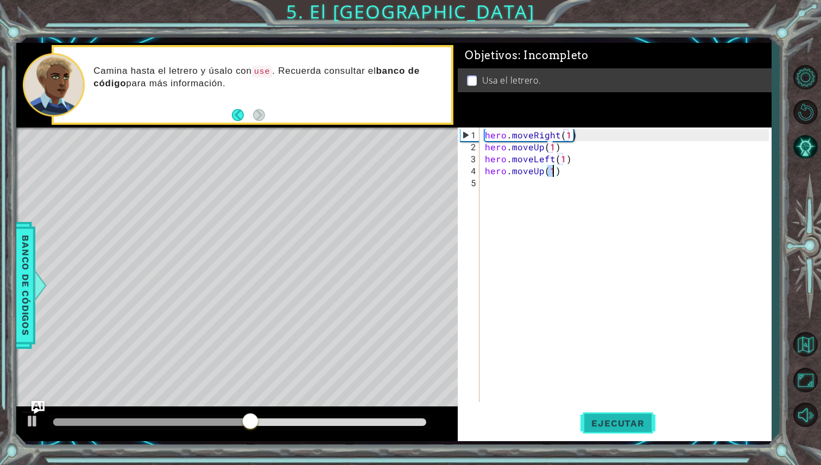
type textarea "hero.moveUp(1)"
click at [617, 433] on button "Ejecutar" at bounding box center [617, 423] width 74 height 31
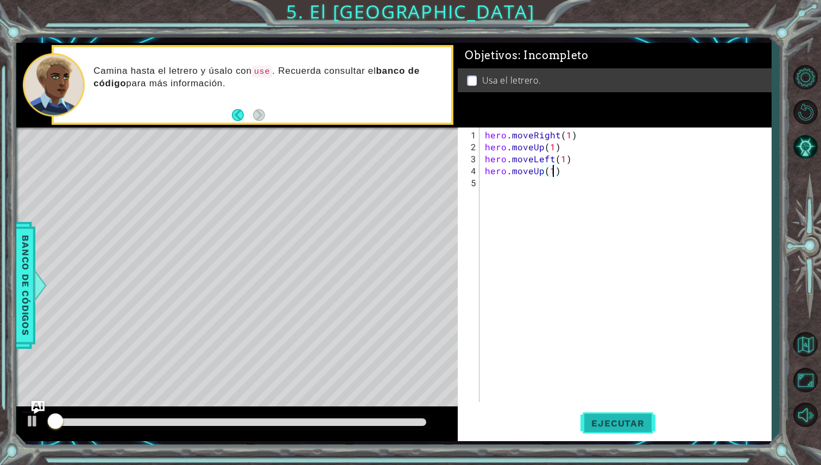
click at [617, 429] on button "Ejecutar" at bounding box center [617, 423] width 74 height 31
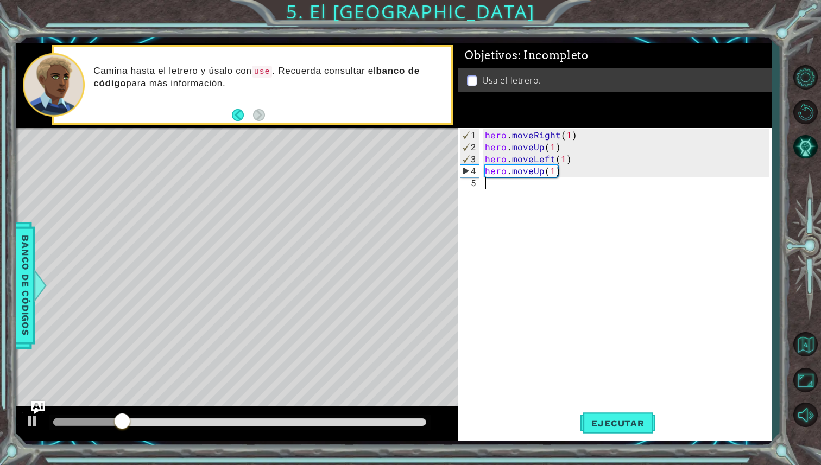
click at [552, 208] on div "hero . moveRight ( 1 ) hero . moveUp ( 1 ) hero . moveLeft ( 1 ) hero . moveUp …" at bounding box center [628, 278] width 291 height 299
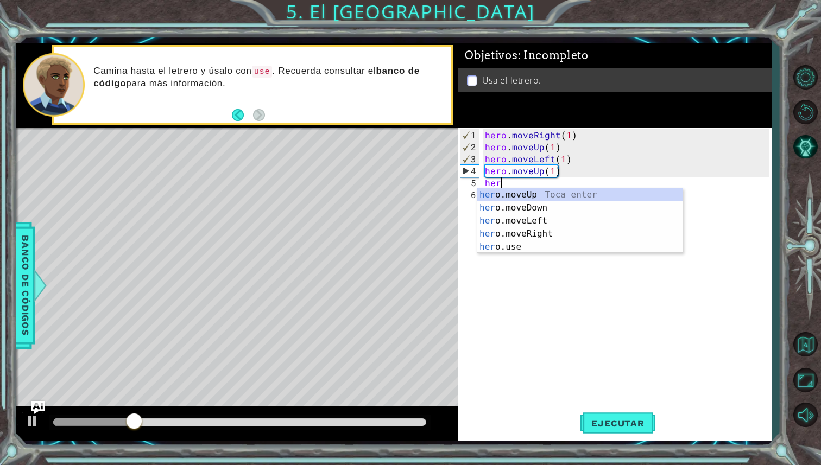
scroll to position [0, 1]
click at [555, 232] on div "hero .moveUp Toca enter hero .moveDown Toca enter hero .moveLeft Toca enter her…" at bounding box center [579, 233] width 205 height 91
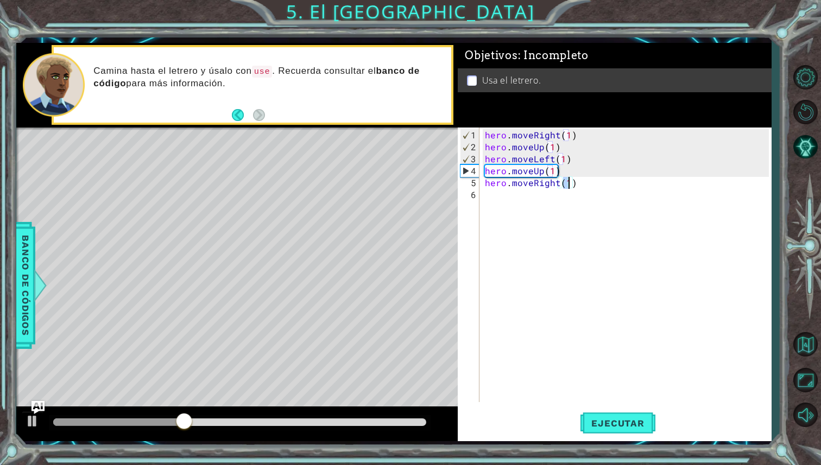
type textarea "hero.moveRight(2)"
click at [549, 204] on div "hero . moveRight ( 1 ) hero . moveUp ( 1 ) hero . moveLeft ( 1 ) hero . moveUp …" at bounding box center [628, 278] width 291 height 299
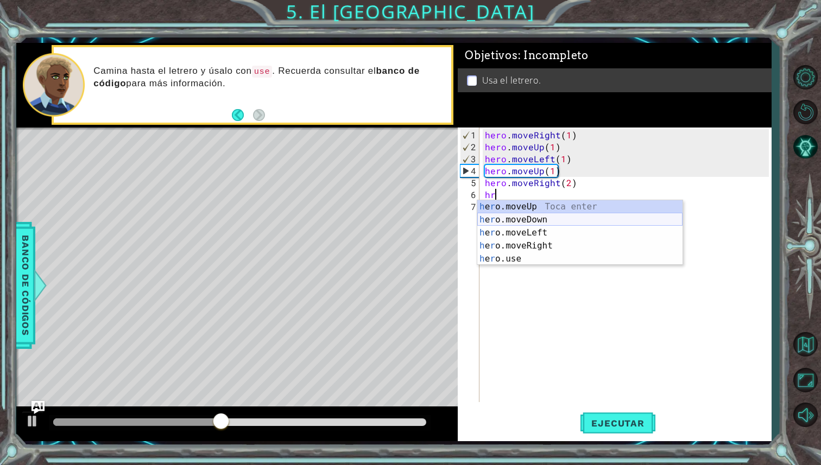
click at [547, 217] on div "h e r o.moveUp Toca enter h e r o.moveDown Toca enter h e r o.moveLeft Toca ent…" at bounding box center [579, 245] width 205 height 91
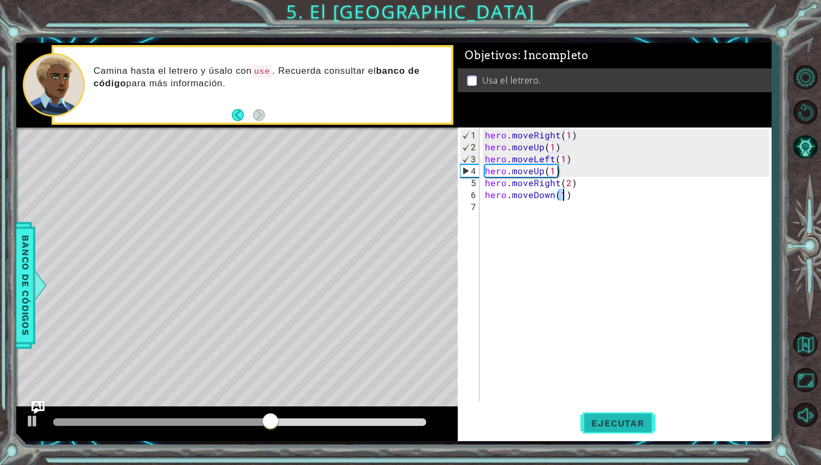
type textarea "hero.moveDown(1)"
click at [597, 416] on button "Ejecutar" at bounding box center [617, 423] width 74 height 31
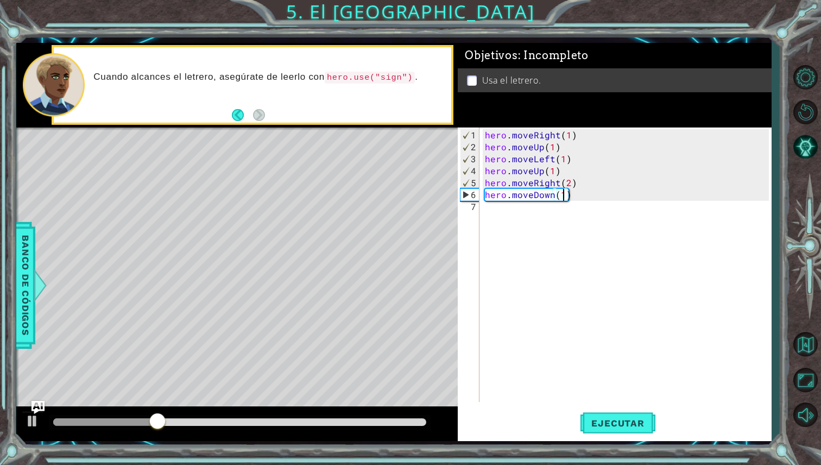
click at [521, 211] on div "hero . moveRight ( 1 ) hero . moveUp ( 1 ) hero . moveLeft ( 1 ) hero . moveUp …" at bounding box center [628, 278] width 291 height 299
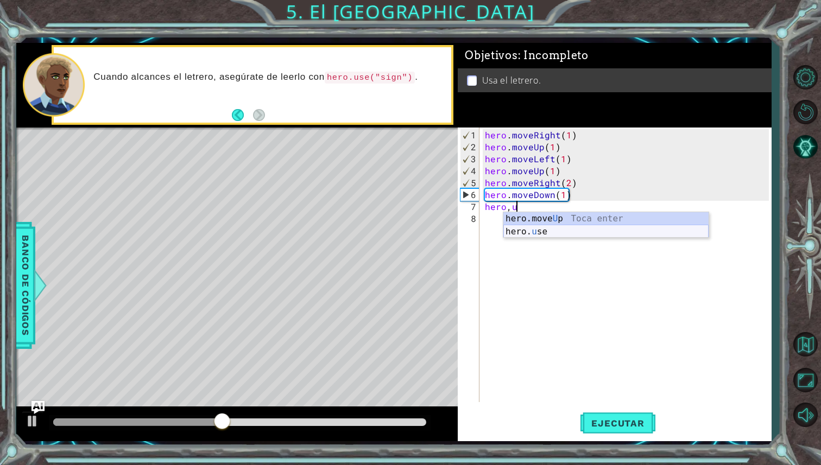
click at [533, 236] on div "hero.move U p Toca enter hero. u se Toca enter" at bounding box center [605, 238] width 205 height 52
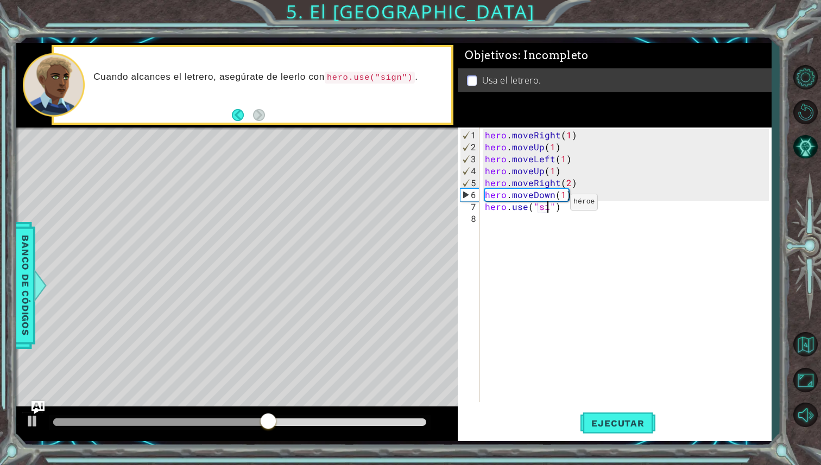
scroll to position [0, 4]
type textarea "hero.use("sign")"
click at [622, 416] on button "Ejecutar" at bounding box center [617, 423] width 74 height 31
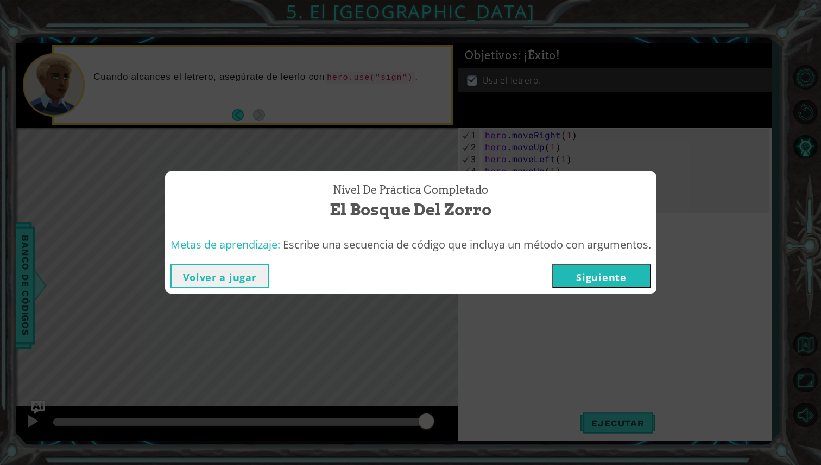
click at [610, 278] on button "Siguiente" at bounding box center [601, 276] width 99 height 24
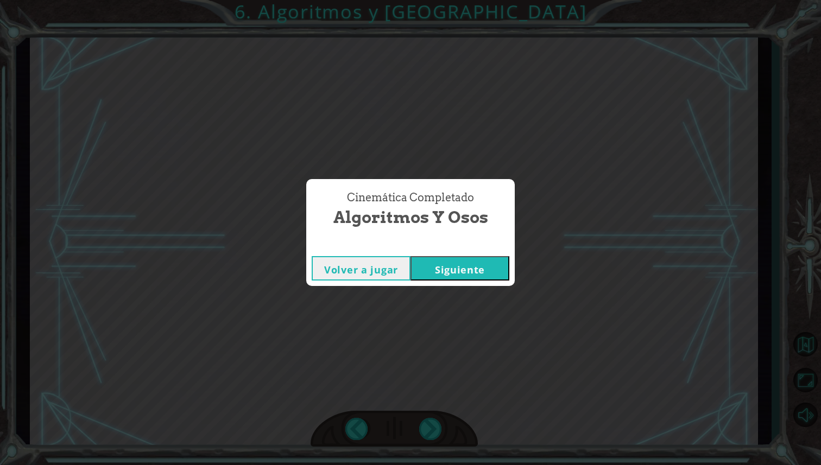
drag, startPoint x: 509, startPoint y: 353, endPoint x: 497, endPoint y: 345, distance: 14.2
click at [507, 350] on div "Cinemática Completado Algoritmos y Osos Volver a jugar [GEOGRAPHIC_DATA]" at bounding box center [410, 232] width 821 height 465
click at [478, 274] on button "Siguiente" at bounding box center [459, 268] width 99 height 24
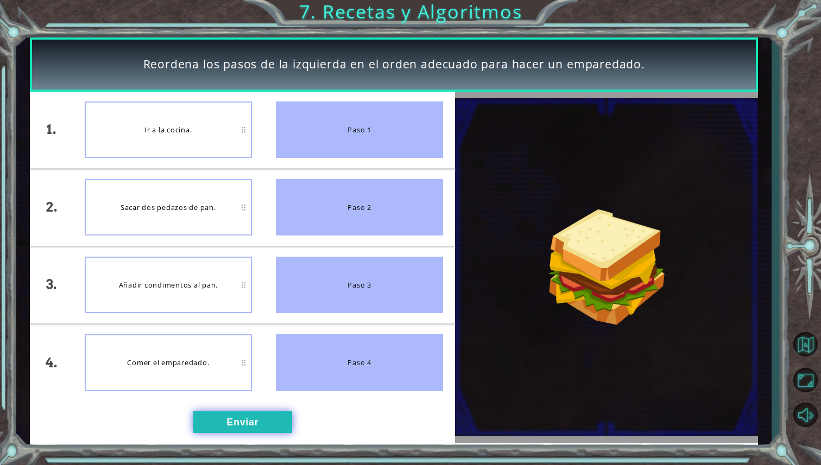
click at [246, 415] on button "Enviar" at bounding box center [242, 423] width 99 height 22
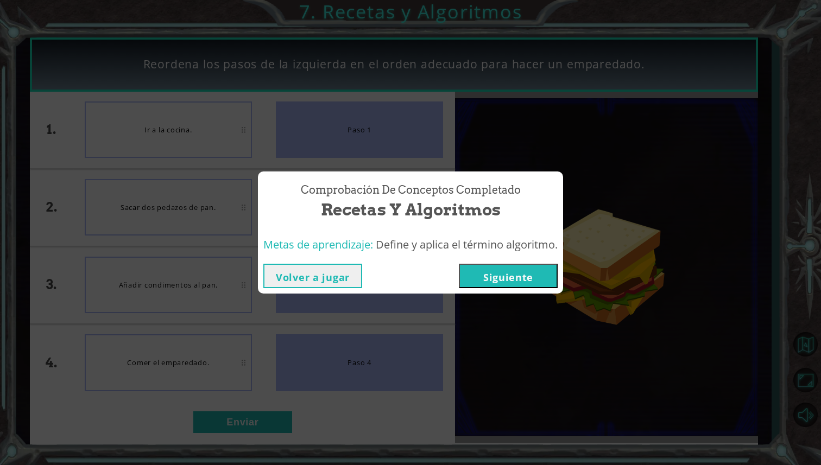
click at [489, 277] on button "Siguiente" at bounding box center [508, 276] width 99 height 24
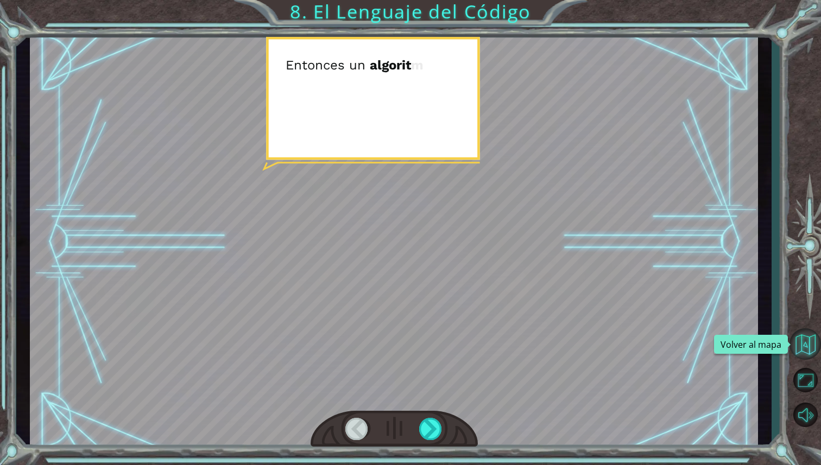
click at [817, 343] on button "Volver al mapa" at bounding box center [804, 343] width 31 height 31
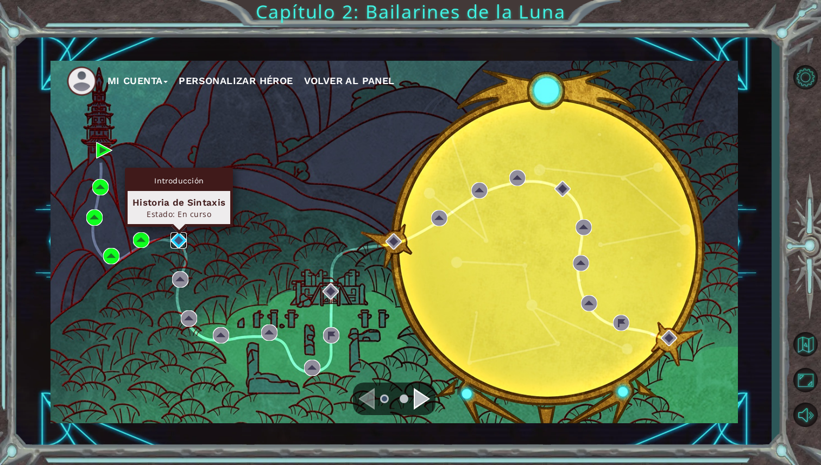
click at [181, 244] on img at bounding box center [178, 240] width 16 height 16
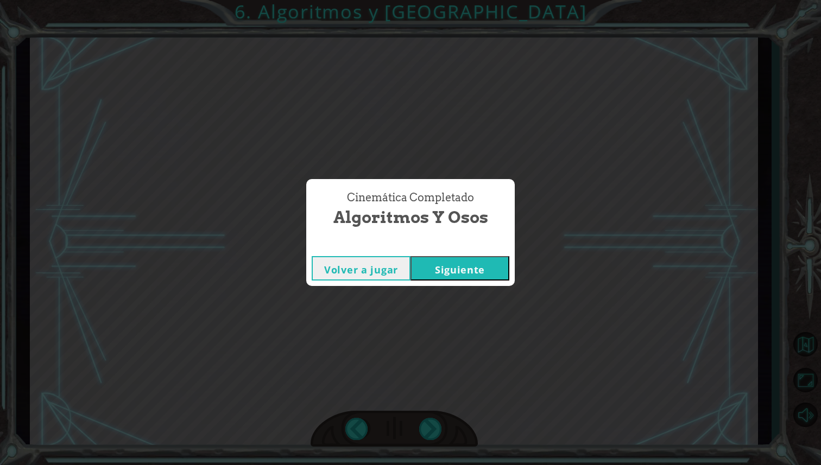
click at [505, 269] on button "Siguiente" at bounding box center [459, 268] width 99 height 24
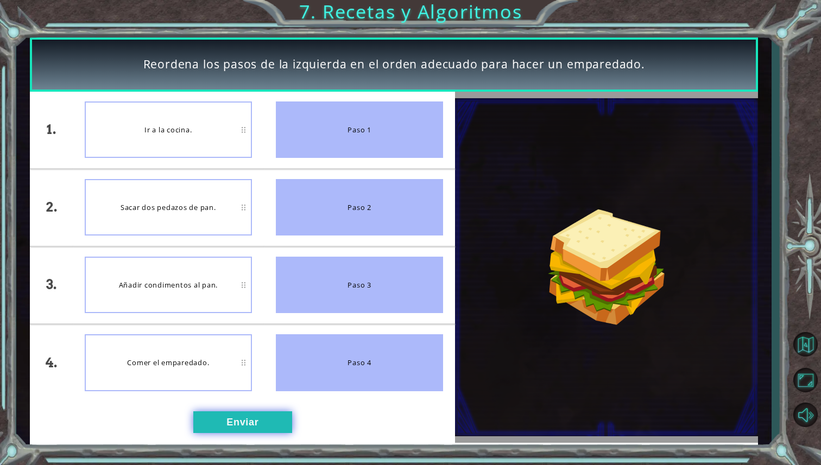
click at [268, 416] on button "Enviar" at bounding box center [242, 423] width 99 height 22
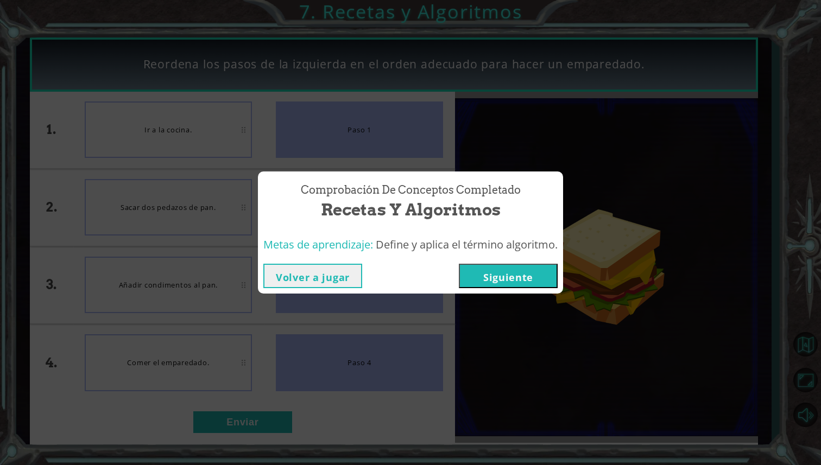
click at [481, 279] on button "Siguiente" at bounding box center [508, 276] width 99 height 24
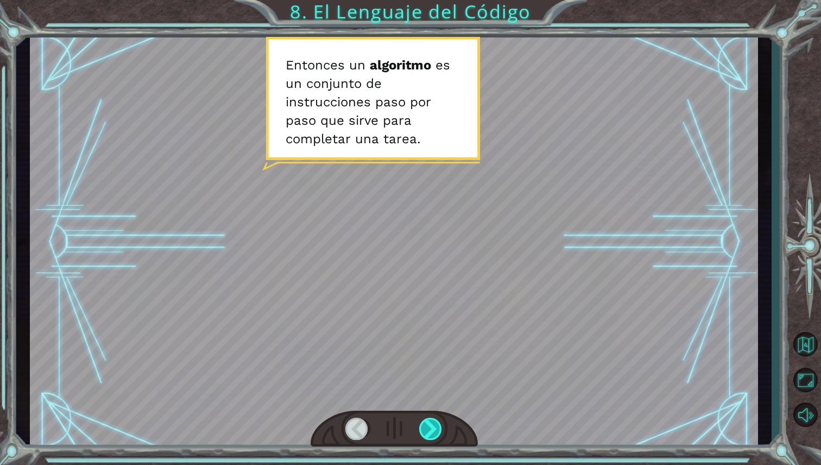
click at [432, 423] on div at bounding box center [431, 429] width 24 height 22
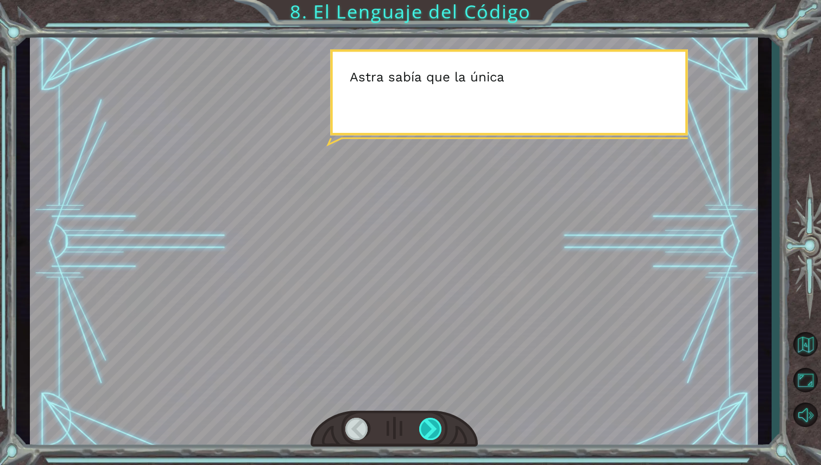
click at [432, 423] on div at bounding box center [431, 429] width 24 height 22
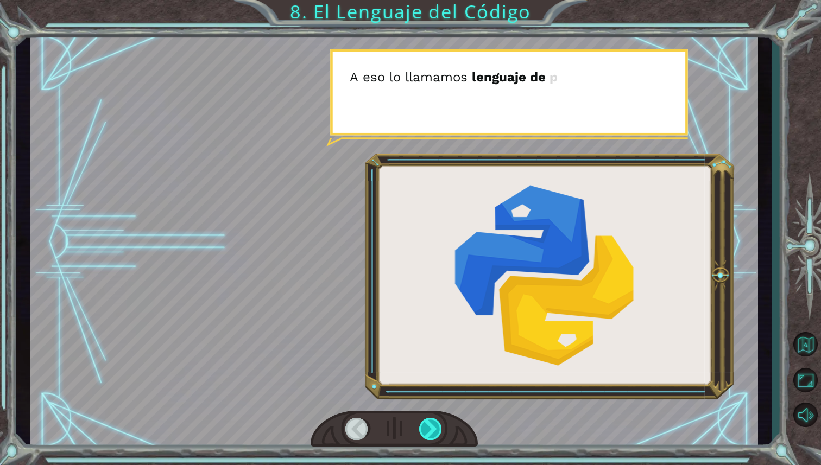
click at [432, 423] on div at bounding box center [431, 429] width 24 height 22
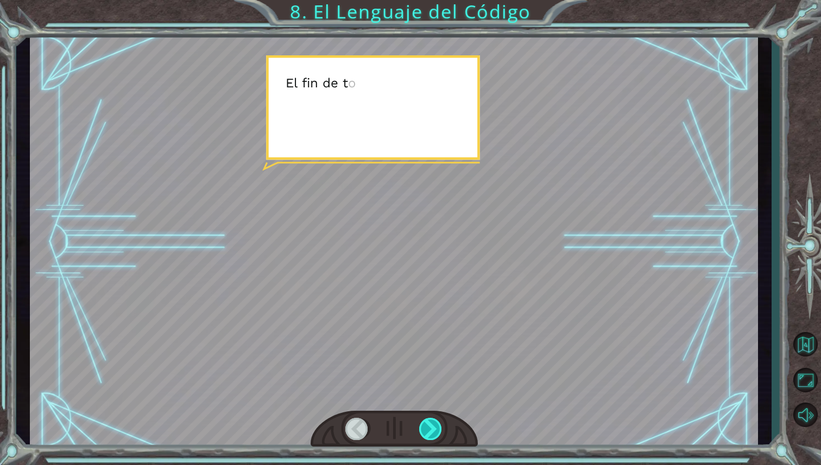
click at [432, 423] on div at bounding box center [431, 429] width 24 height 22
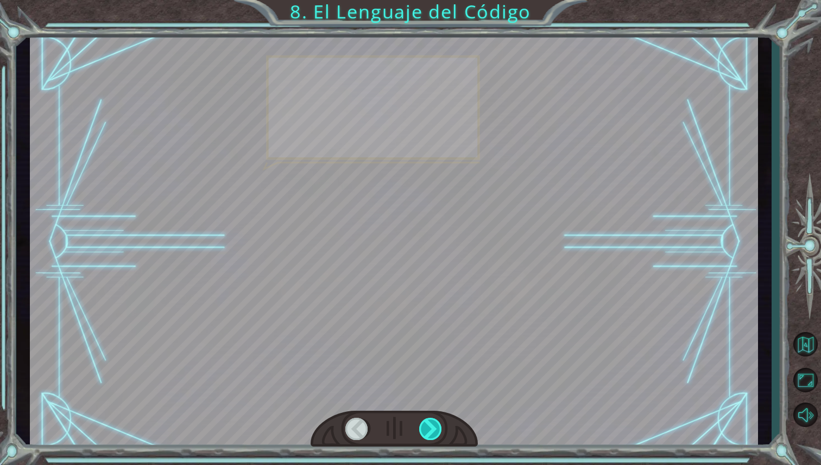
click at [432, 423] on div at bounding box center [431, 429] width 24 height 22
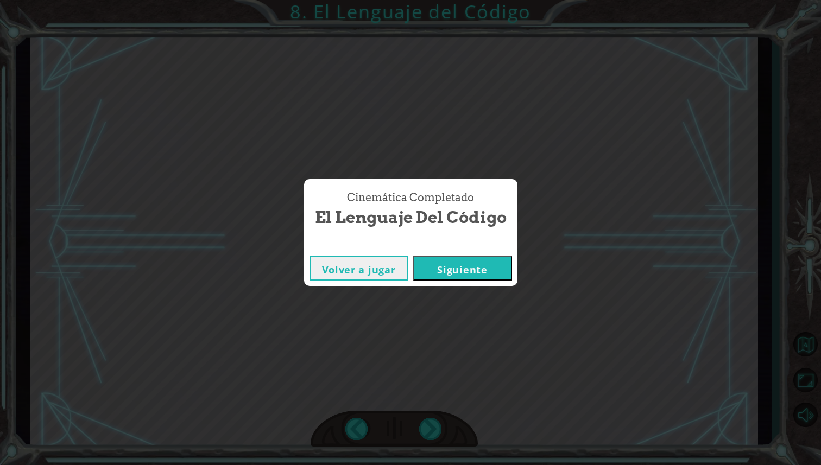
click at [432, 425] on div "Cinemática Completado El Lenguaje del Código Volver a jugar [GEOGRAPHIC_DATA]" at bounding box center [410, 232] width 821 height 465
click at [437, 258] on button "Siguiente" at bounding box center [462, 268] width 99 height 24
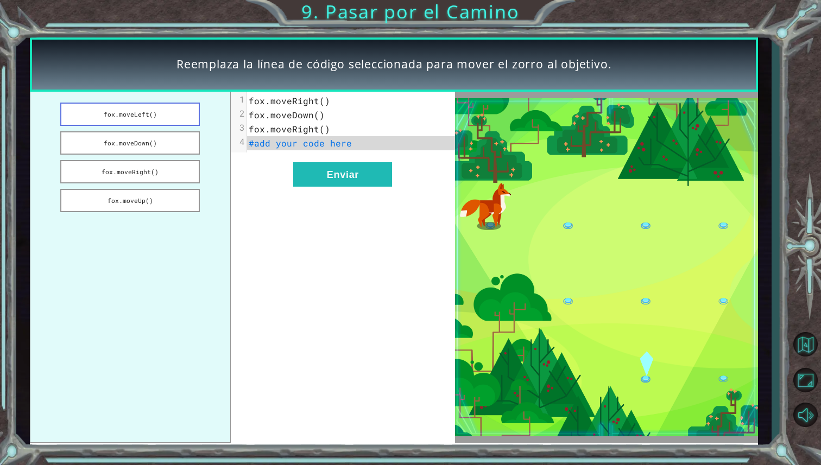
click at [169, 110] on button "fox.moveLeft()" at bounding box center [130, 114] width 140 height 23
click at [161, 149] on button "fox.moveDown()" at bounding box center [130, 142] width 140 height 23
click at [168, 144] on button "fox.moveDown()" at bounding box center [130, 142] width 140 height 23
click at [170, 162] on button "fox.moveRight()" at bounding box center [130, 171] width 140 height 23
click at [154, 205] on button "fox.moveUp()" at bounding box center [130, 200] width 140 height 23
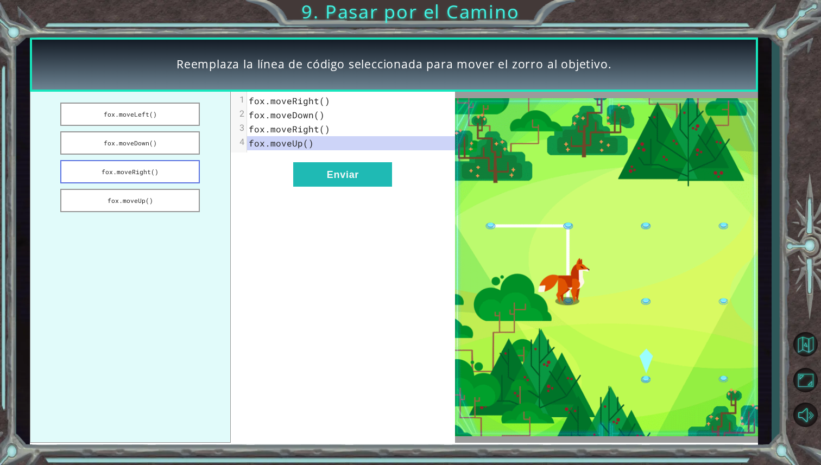
click at [157, 173] on button "fox.moveRight()" at bounding box center [130, 171] width 140 height 23
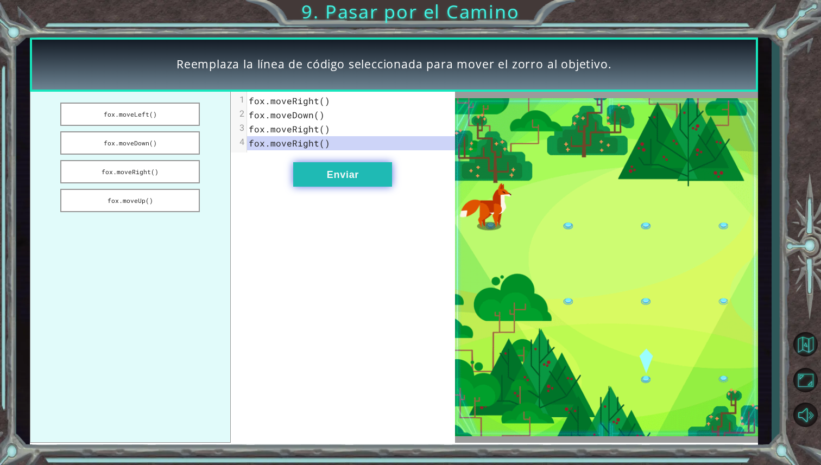
click at [329, 175] on button "Enviar" at bounding box center [342, 174] width 99 height 24
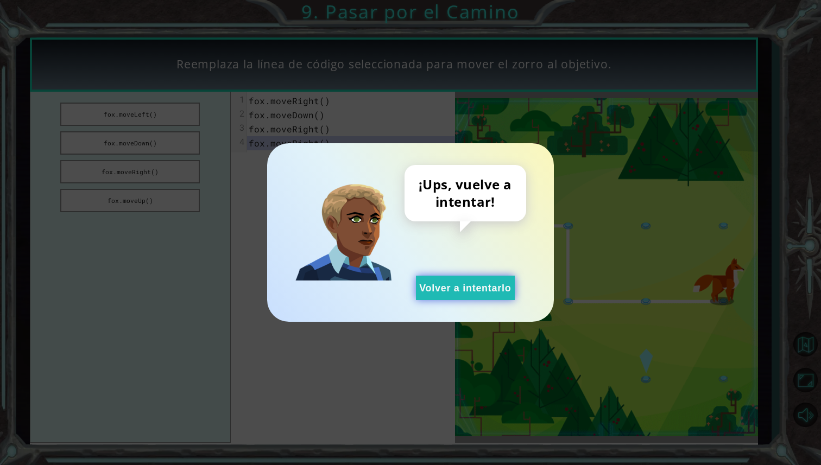
click at [473, 296] on button "Volver a intentarlo" at bounding box center [465, 288] width 99 height 24
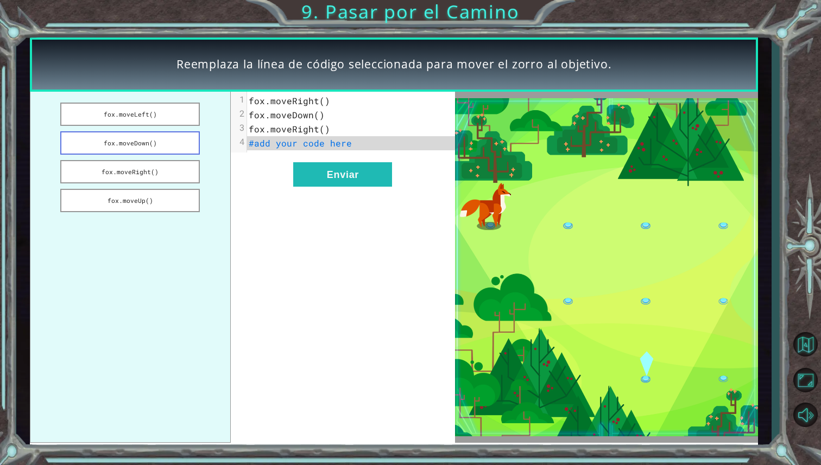
click at [172, 146] on button "fox.moveDown()" at bounding box center [130, 142] width 140 height 23
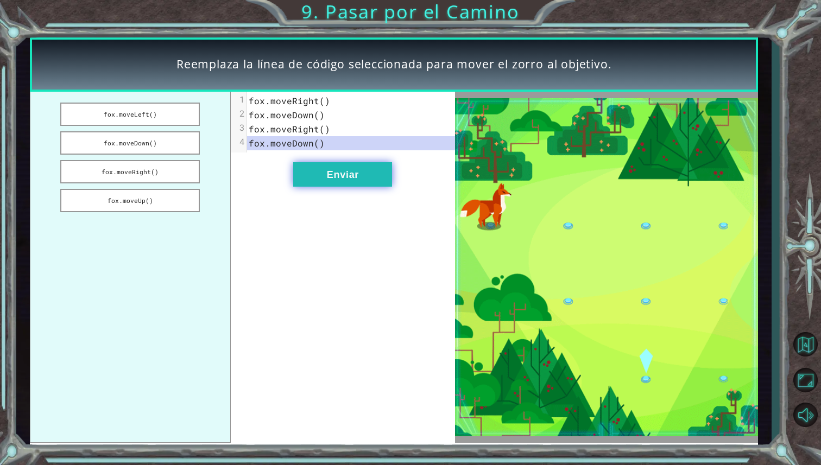
click at [303, 178] on button "Enviar" at bounding box center [342, 174] width 99 height 24
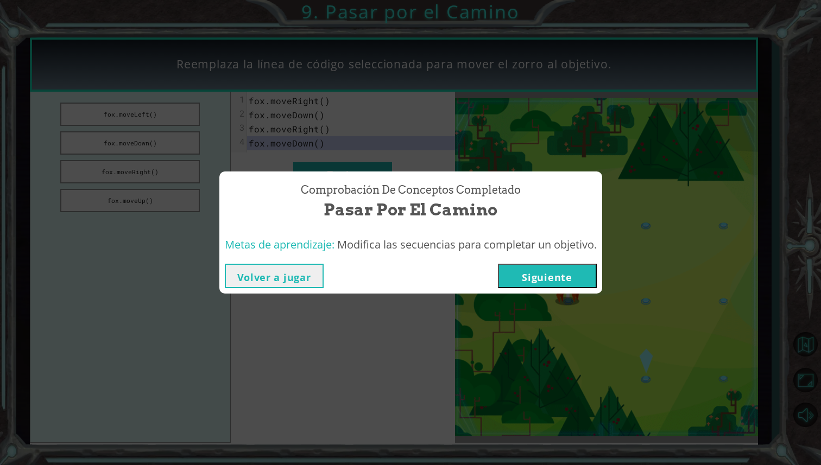
click at [530, 271] on button "Siguiente" at bounding box center [547, 276] width 99 height 24
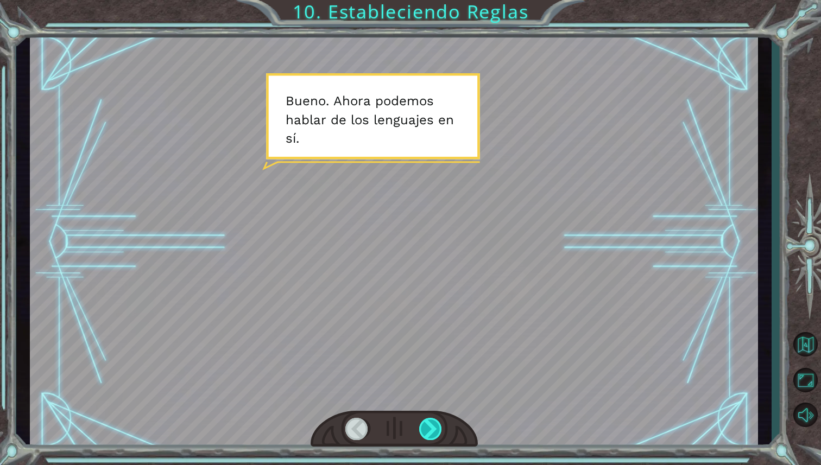
click at [432, 435] on div at bounding box center [431, 429] width 24 height 22
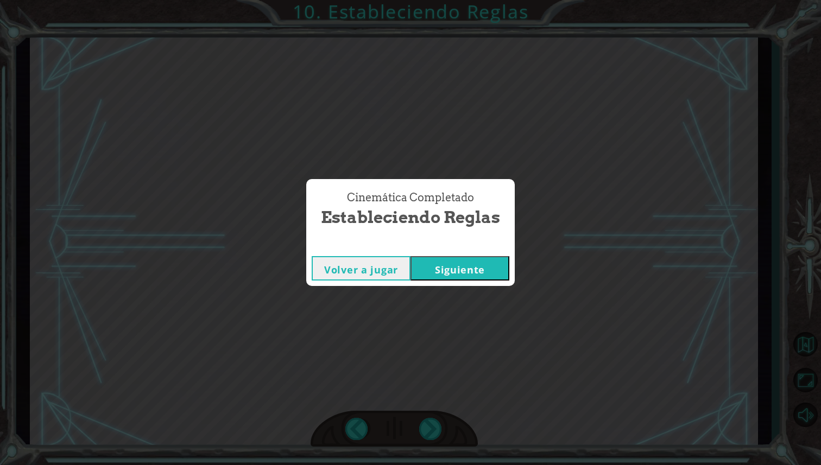
click at [452, 274] on button "Siguiente" at bounding box center [459, 268] width 99 height 24
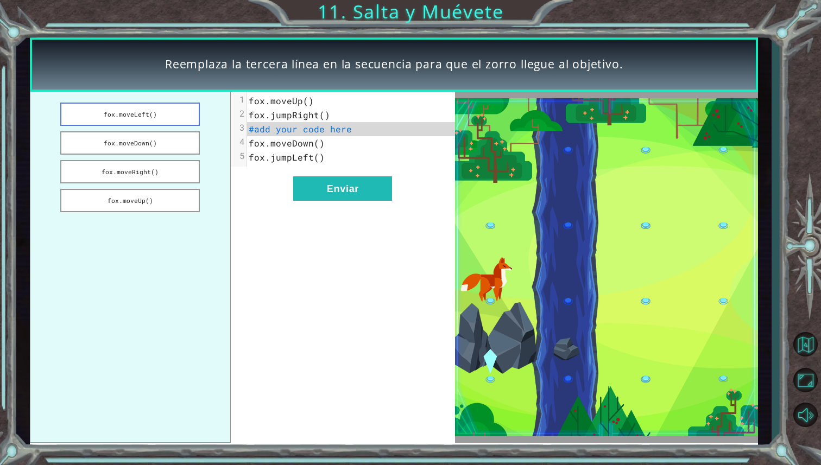
click at [172, 118] on button "fox.moveLeft()" at bounding box center [130, 114] width 140 height 23
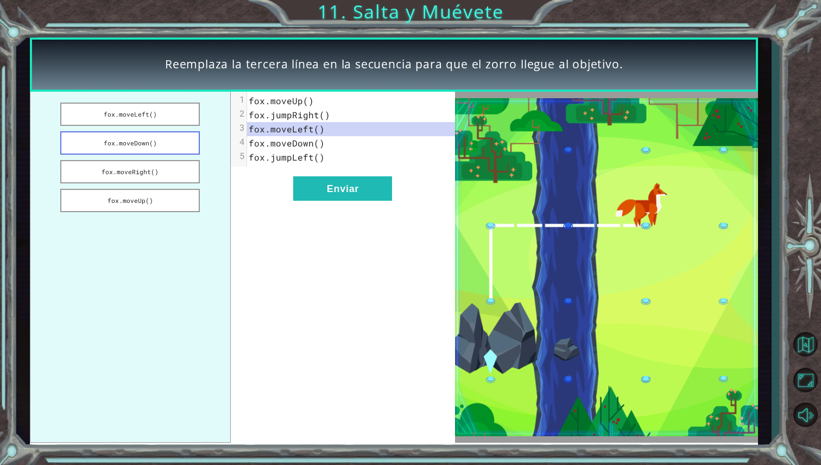
click at [176, 138] on button "fox.moveDown()" at bounding box center [130, 142] width 140 height 23
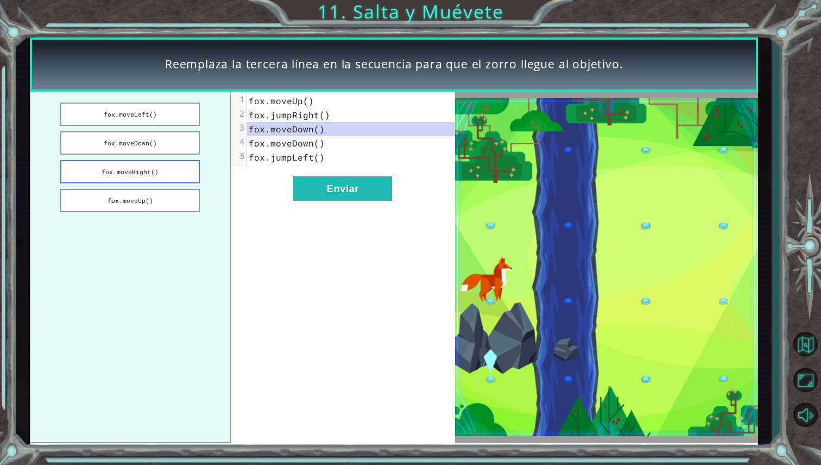
click at [168, 169] on button "fox.moveRight()" at bounding box center [130, 171] width 140 height 23
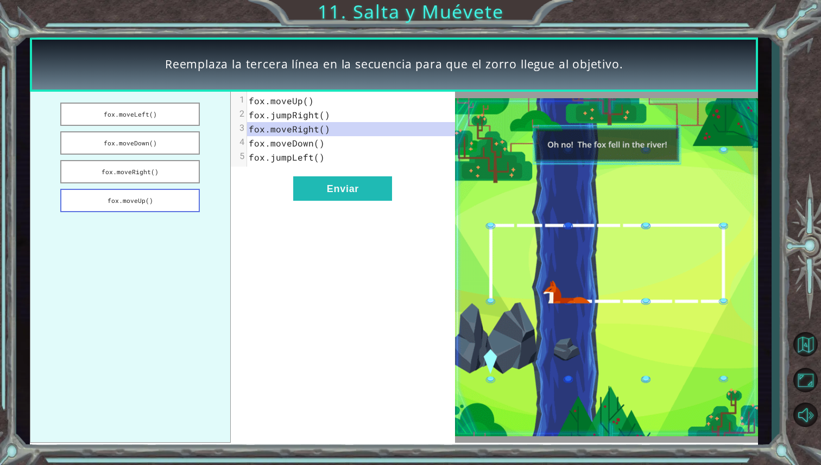
click at [151, 195] on button "fox.moveUp()" at bounding box center [130, 200] width 140 height 23
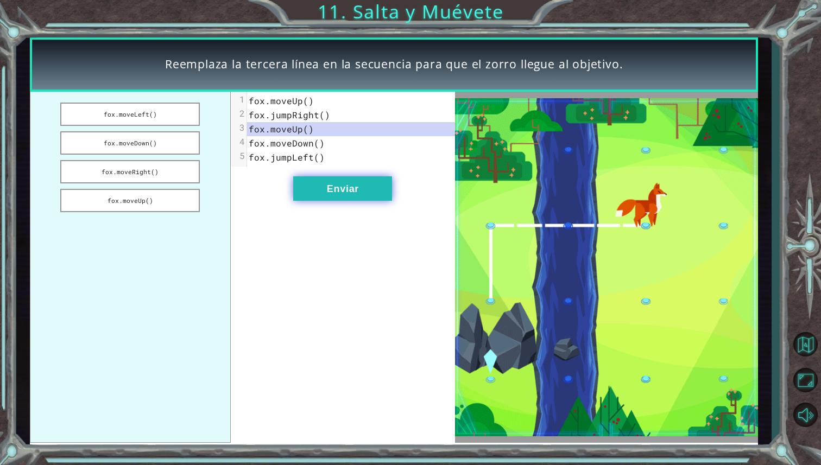
click at [329, 191] on button "Enviar" at bounding box center [342, 188] width 99 height 24
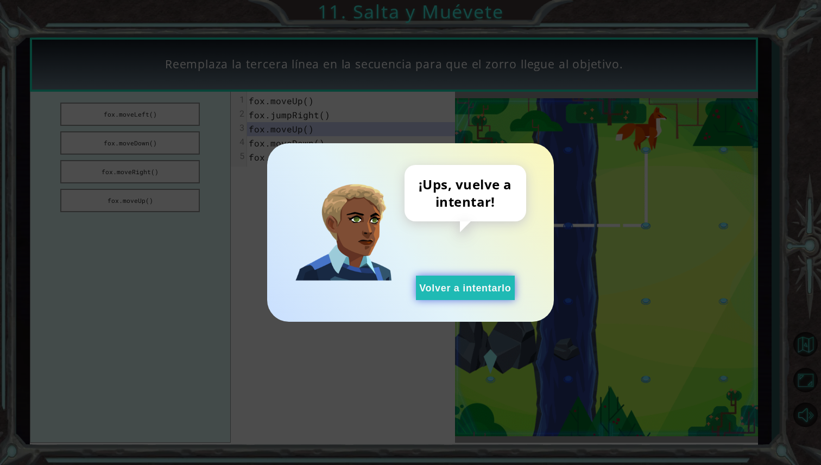
click at [445, 286] on button "Volver a intentarlo" at bounding box center [465, 288] width 99 height 24
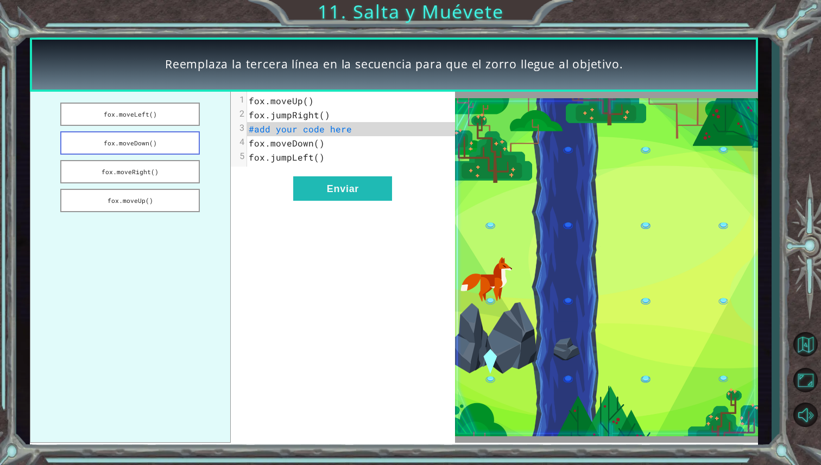
click at [149, 150] on button "fox.moveDown()" at bounding box center [130, 142] width 140 height 23
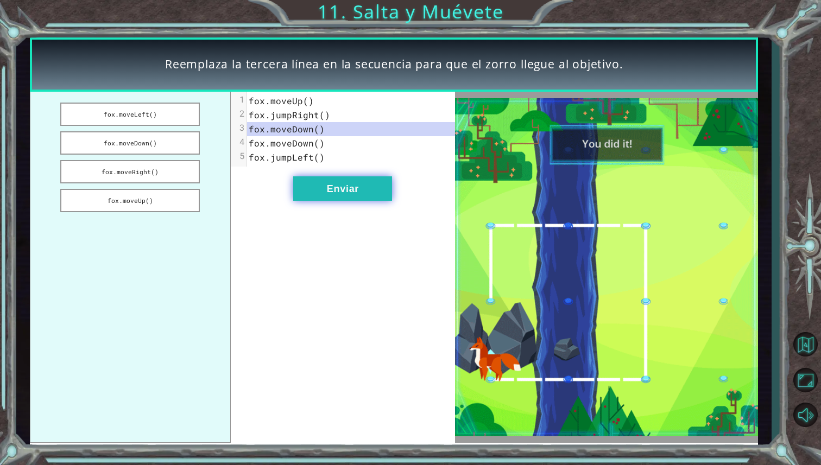
click at [302, 178] on button "Enviar" at bounding box center [342, 188] width 99 height 24
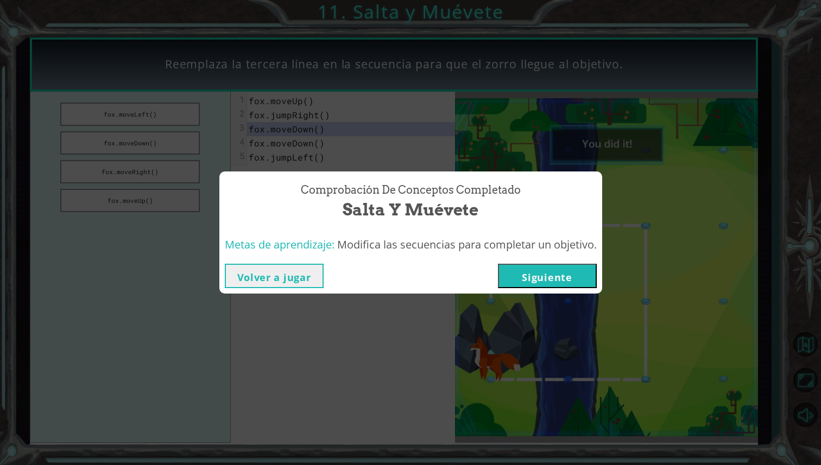
click at [540, 268] on button "Siguiente" at bounding box center [547, 276] width 99 height 24
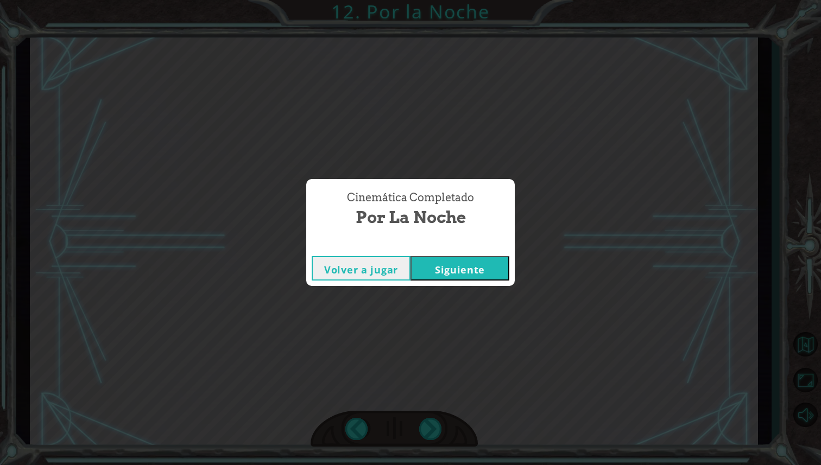
click at [484, 270] on button "Siguiente" at bounding box center [459, 268] width 99 height 24
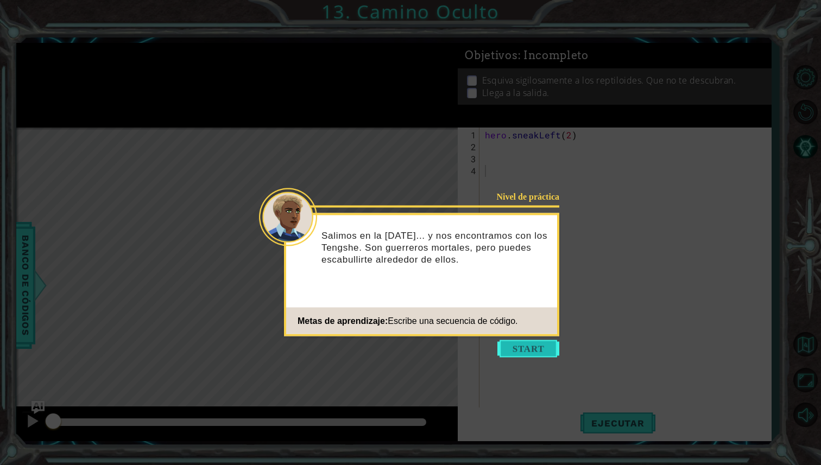
click at [532, 345] on button "Start" at bounding box center [528, 348] width 62 height 17
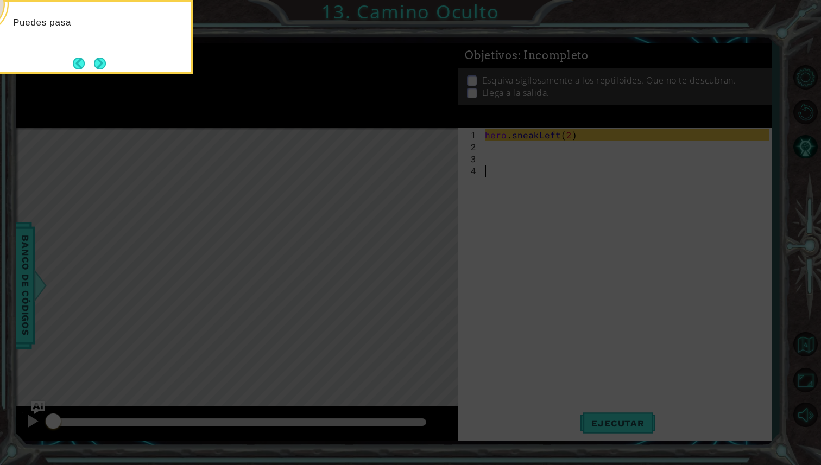
click at [388, 277] on icon at bounding box center [410, 77] width 821 height 776
click at [106, 64] on button "Next" at bounding box center [100, 65] width 14 height 14
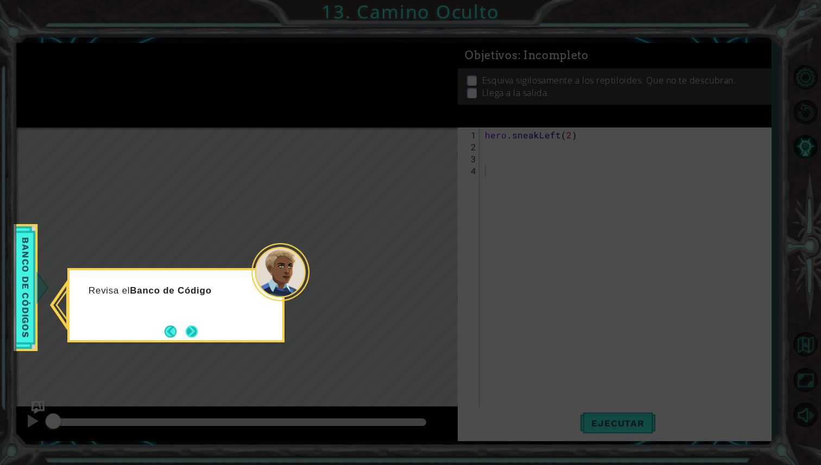
click at [196, 334] on button "Next" at bounding box center [191, 331] width 13 height 13
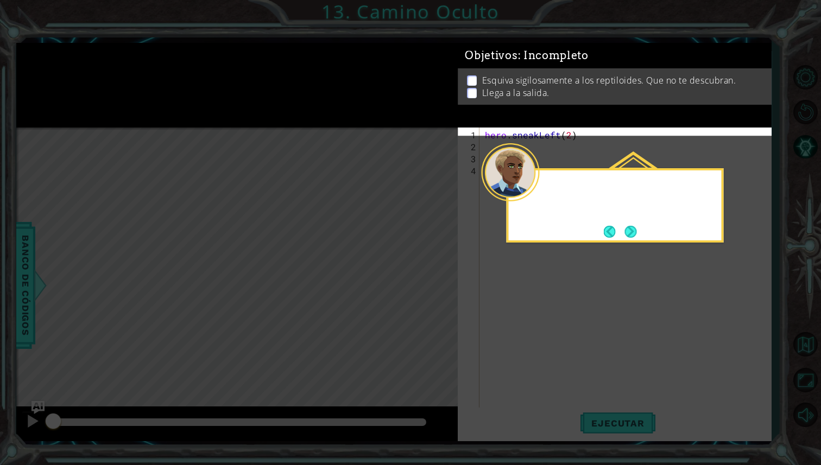
click at [196, 334] on icon at bounding box center [410, 232] width 821 height 465
click at [642, 222] on div "Además, asegúrate de revisar" at bounding box center [615, 205] width 217 height 74
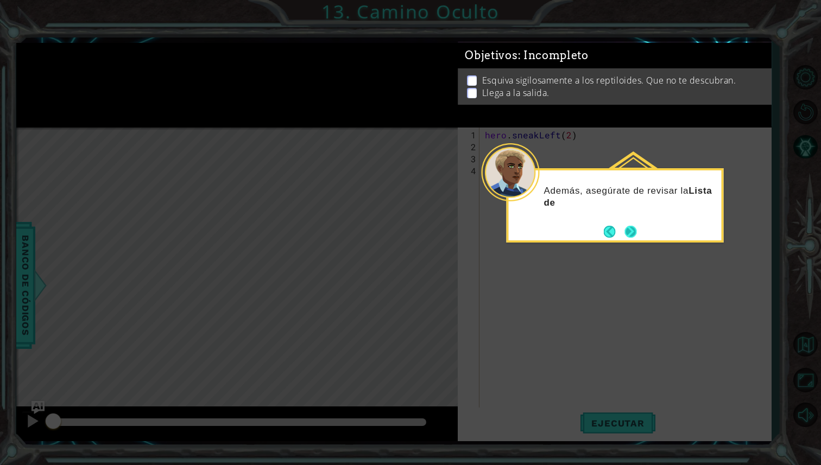
click at [633, 229] on button "Next" at bounding box center [631, 232] width 12 height 12
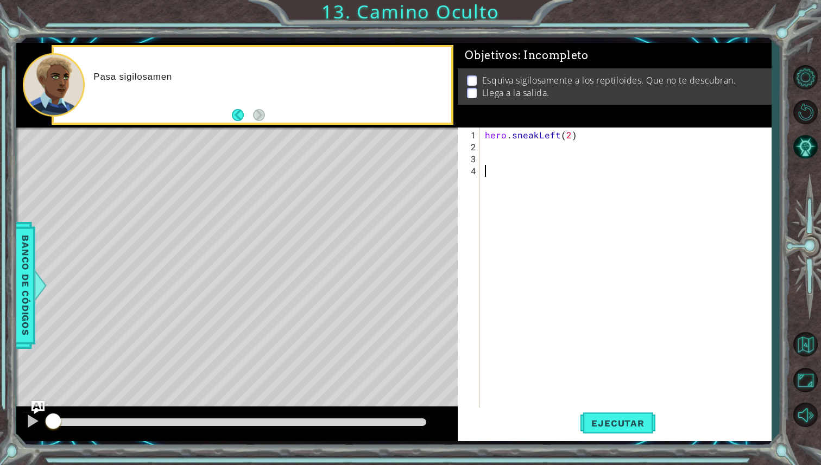
click at [558, 162] on div "hero . sneakLeft ( 2 )" at bounding box center [628, 284] width 291 height 311
click at [522, 162] on div "hero . sneakLeft ( 2 )" at bounding box center [628, 284] width 291 height 311
click at [522, 159] on div "hero . sneakLeft ( 2 )" at bounding box center [628, 284] width 291 height 311
click at [522, 154] on div "hero . sneakLeft ( 2 )" at bounding box center [628, 284] width 291 height 311
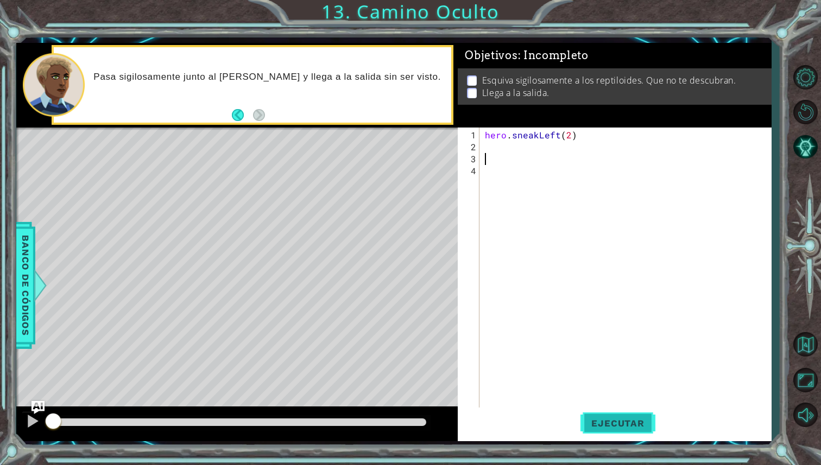
click at [621, 427] on span "Ejecutar" at bounding box center [617, 423] width 74 height 11
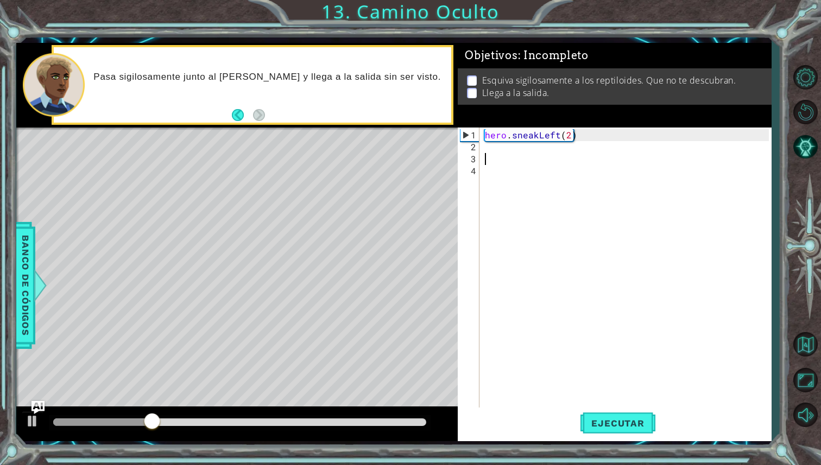
click at [526, 151] on div "hero . sneakLeft ( 2 )" at bounding box center [628, 284] width 291 height 311
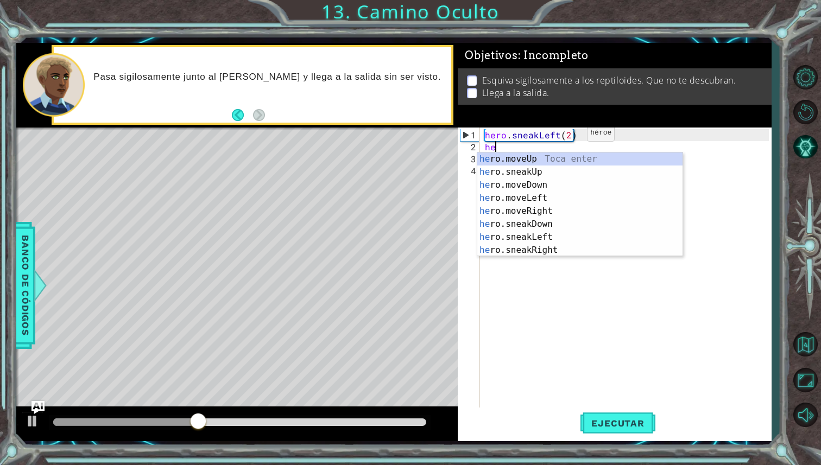
click at [555, 136] on div "hero . sneakLeft ( 2 ) he" at bounding box center [628, 284] width 291 height 311
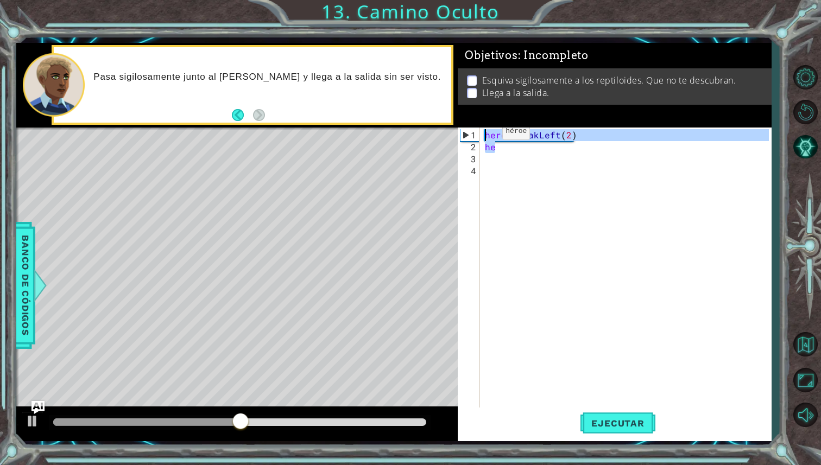
drag, startPoint x: 578, startPoint y: 140, endPoint x: 483, endPoint y: 135, distance: 95.1
click at [483, 135] on div "hero . sneakLeft ( 2 ) he" at bounding box center [628, 284] width 291 height 311
type textarea "hero.sneakLeft(2) he"
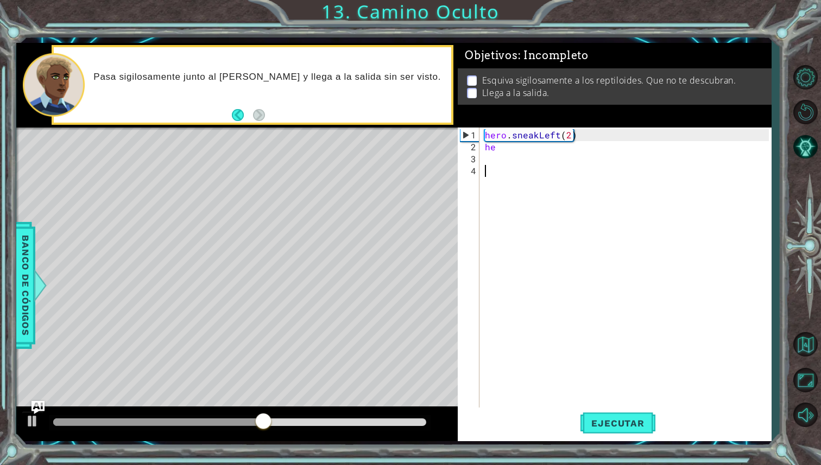
click at [504, 163] on div "hero . sneakLeft ( 2 ) he" at bounding box center [628, 284] width 291 height 311
click at [509, 157] on div "hero . sneakLeft ( 2 ) he" at bounding box center [628, 284] width 291 height 311
click at [510, 154] on div "hero . sneakLeft ( 2 ) he" at bounding box center [628, 284] width 291 height 311
click at [510, 151] on div "hero . sneakLeft ( 2 ) he" at bounding box center [628, 284] width 291 height 311
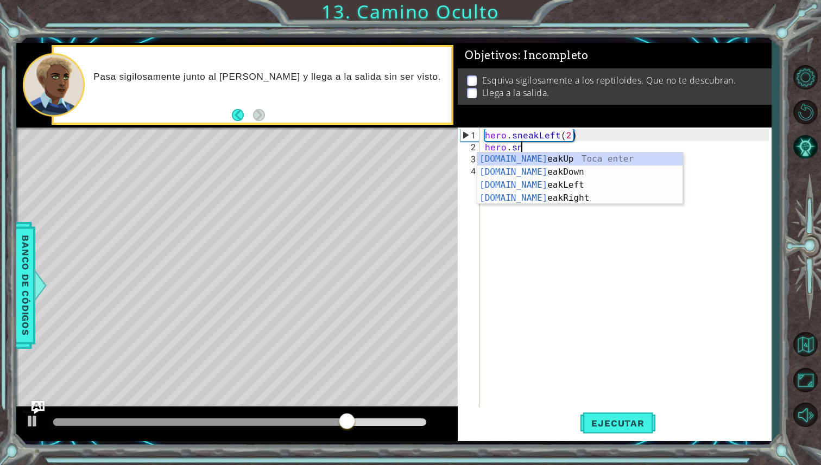
scroll to position [0, 2]
click at [558, 162] on div "[DOMAIN_NAME] eakUp Toca enter [DOMAIN_NAME] eakDown Toca enter [DOMAIN_NAME] e…" at bounding box center [579, 192] width 205 height 78
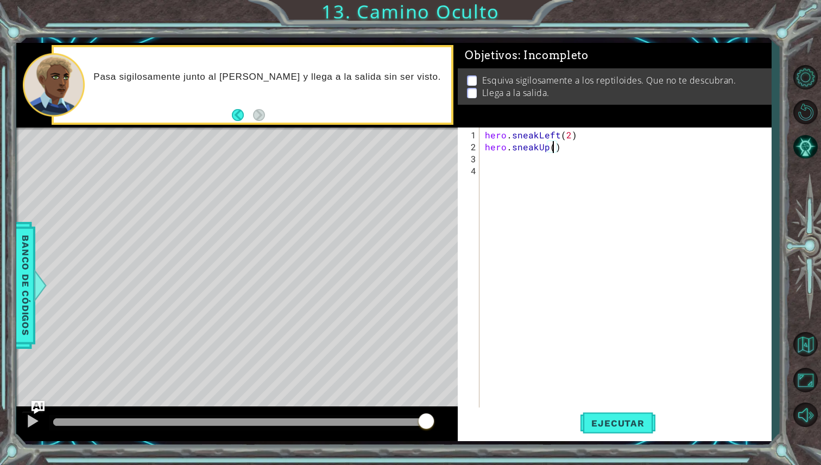
scroll to position [0, 4]
click at [607, 420] on span "Ejecutar" at bounding box center [617, 423] width 74 height 11
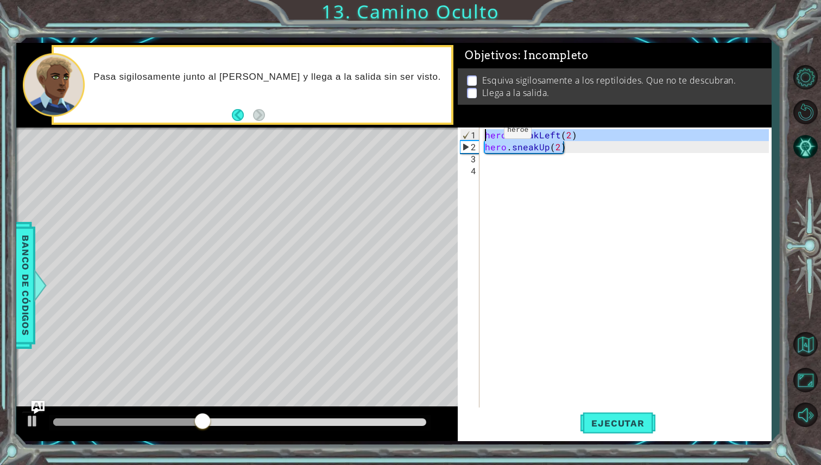
drag, startPoint x: 583, startPoint y: 149, endPoint x: 473, endPoint y: 137, distance: 110.9
click at [473, 137] on div "hero.sneakUp(2) 1 2 3 4 hero . sneakLeft ( 2 ) hero . sneakUp ( 2 ) ההההההההההה…" at bounding box center [613, 271] width 311 height 287
type textarea "hero.sneakLeft(2) hero.sneakUp(2)"
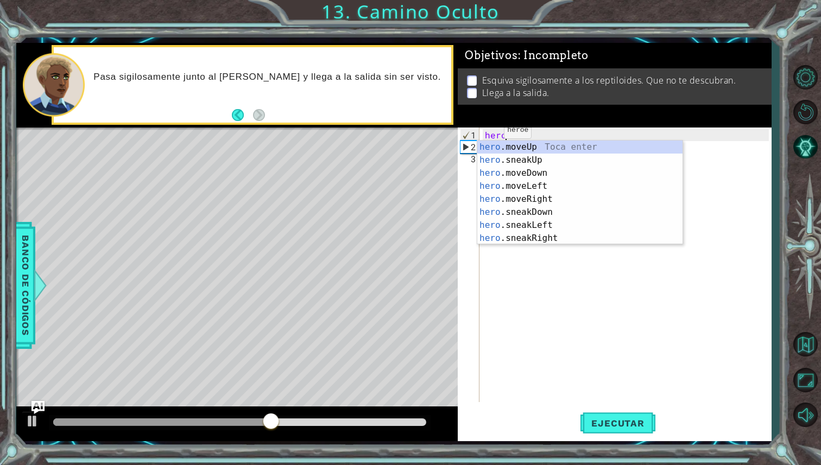
scroll to position [0, 1]
click at [512, 143] on div "hero .moveUp Toca enter hero .sneakUp Toca enter hero .moveDown Toca enter hero…" at bounding box center [579, 206] width 205 height 130
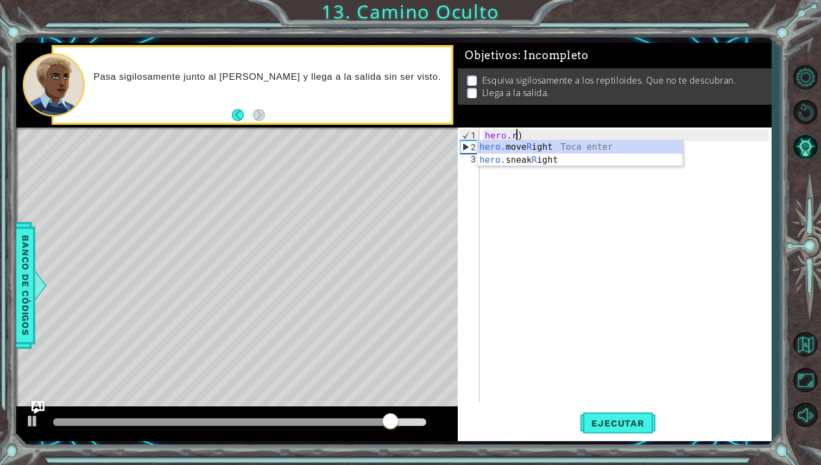
scroll to position [0, 1]
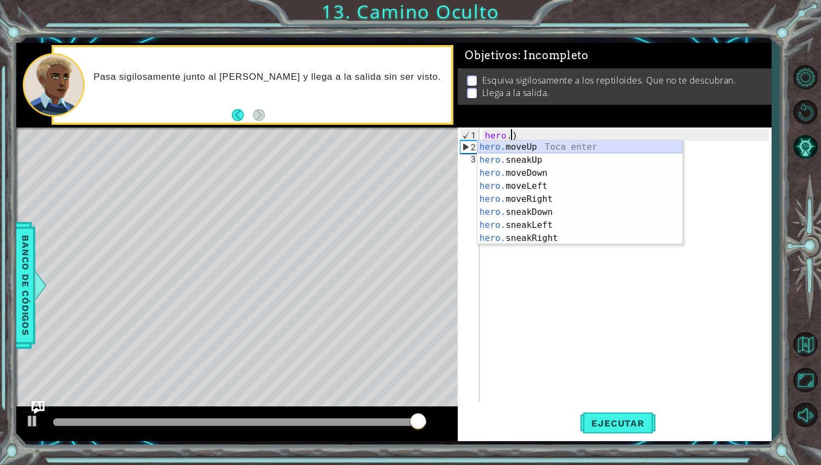
click at [589, 144] on div "hero. moveUp Toca enter hero. sneakUp Toca enter hero. moveDown Toca enter hero…" at bounding box center [579, 206] width 205 height 130
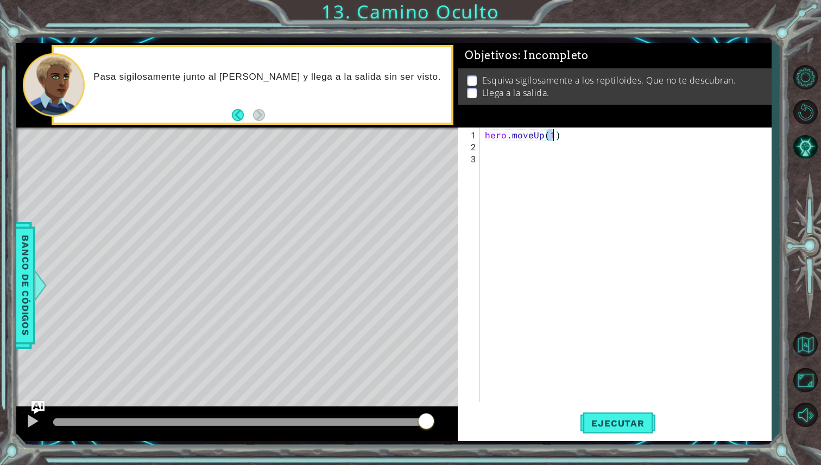
scroll to position [0, 4]
type textarea "hero.moveUp(2)"
click at [620, 423] on span "Ejecutar" at bounding box center [617, 423] width 74 height 11
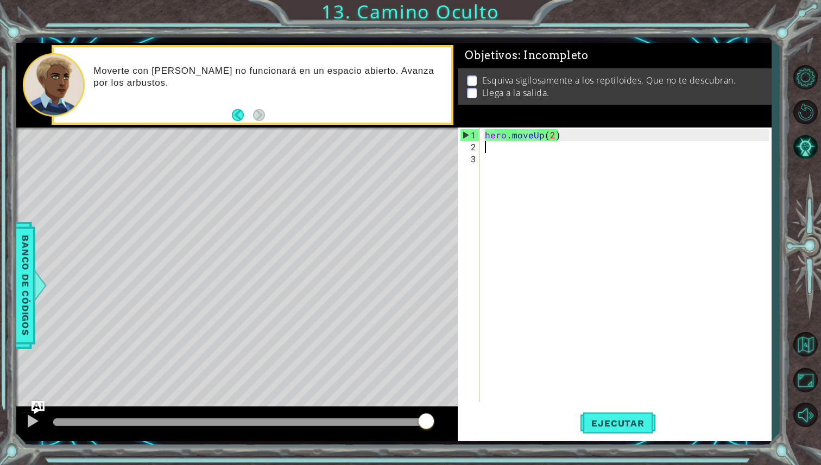
drag, startPoint x: 567, startPoint y: 140, endPoint x: 478, endPoint y: 140, distance: 89.0
click at [478, 140] on div "hero.moveUp(2) 1 2 3 hero . moveUp ( 2 ) הההההההההההההההההההההההההההההההההההההה…" at bounding box center [613, 265] width 311 height 275
click at [818, 118] on button "Reiniciar nivel" at bounding box center [804, 112] width 31 height 31
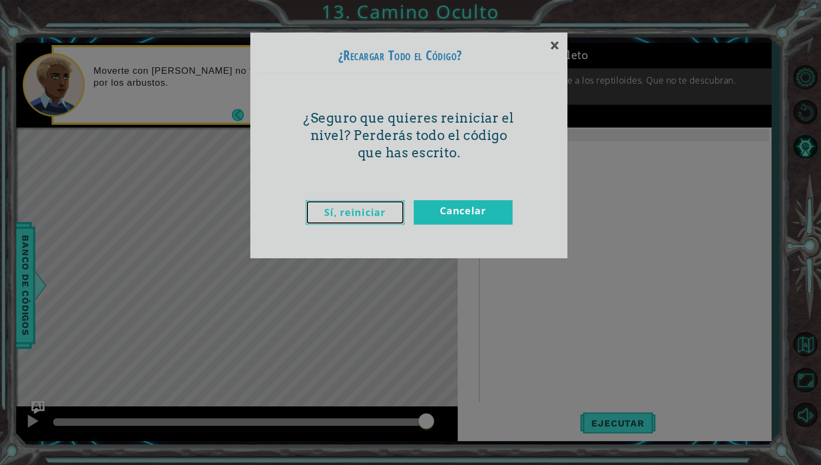
click at [381, 206] on link "Sí, reiniciar" at bounding box center [355, 212] width 99 height 24
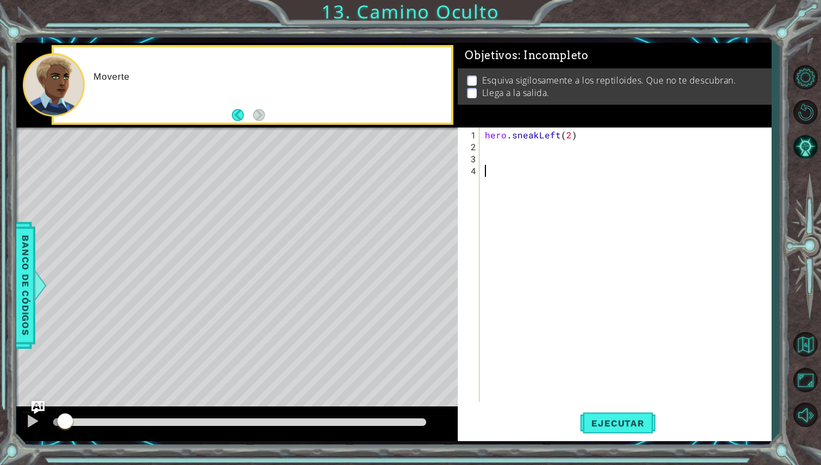
click at [540, 148] on div "hero . sneakLeft ( 2 )" at bounding box center [628, 278] width 291 height 299
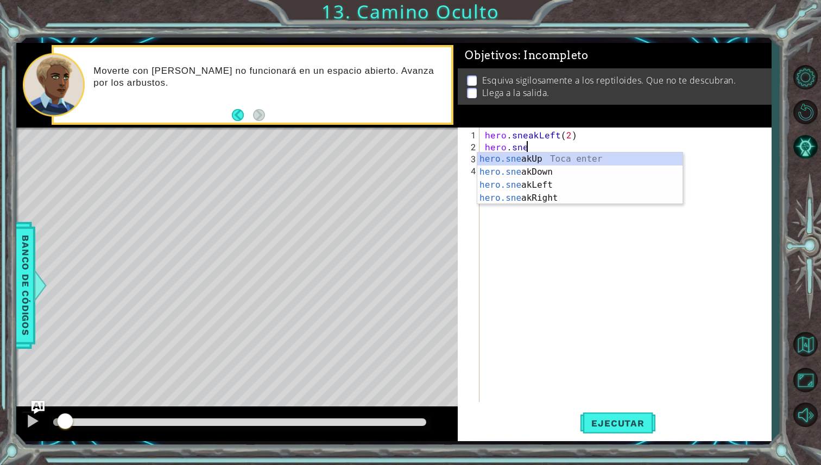
scroll to position [0, 2]
click at [577, 162] on div "hero.sne akUp Toca enter hero.sne akDown Toca enter hero.sne akLeft Toca enter …" at bounding box center [579, 192] width 205 height 78
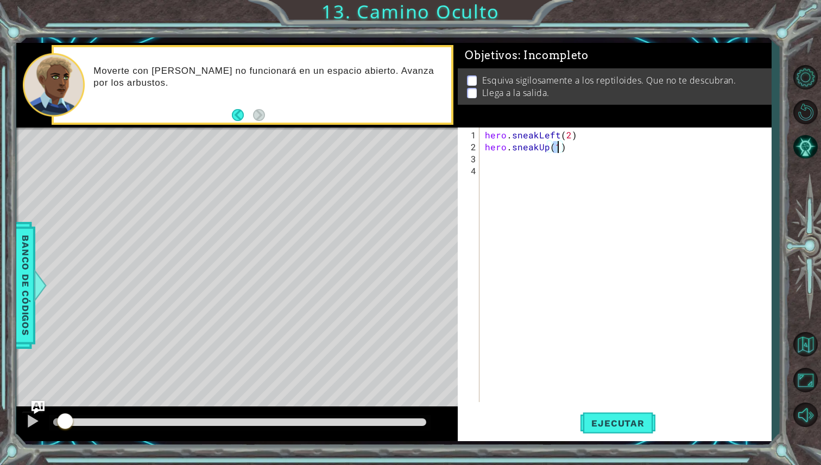
type textarea "hero.sneakUp(2)"
click at [548, 170] on div "hero . sneakLeft ( 2 ) hero . sneakUp ( 2 )" at bounding box center [628, 278] width 291 height 299
click at [547, 161] on div "hero . sneakLeft ( 2 ) hero . sneakUp ( 2 )" at bounding box center [628, 278] width 291 height 299
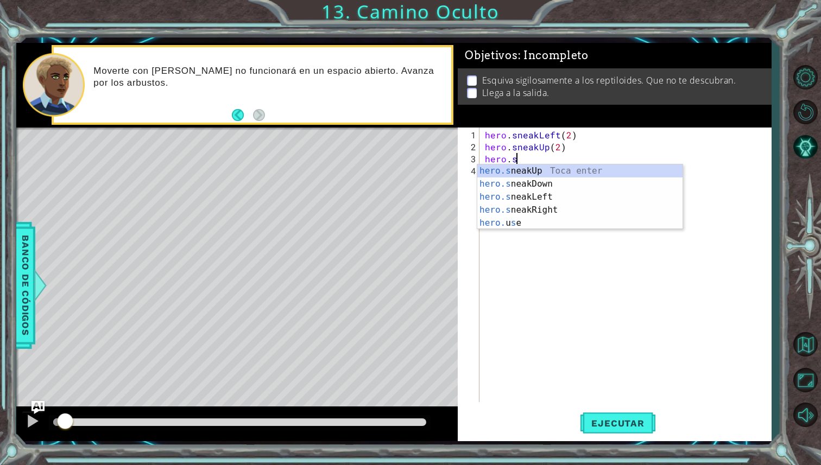
scroll to position [0, 1]
click at [568, 212] on div "hero.s neakUp Toca enter hero.s neakDown Toca enter hero.s neakLeft Toca enter …" at bounding box center [579, 210] width 205 height 91
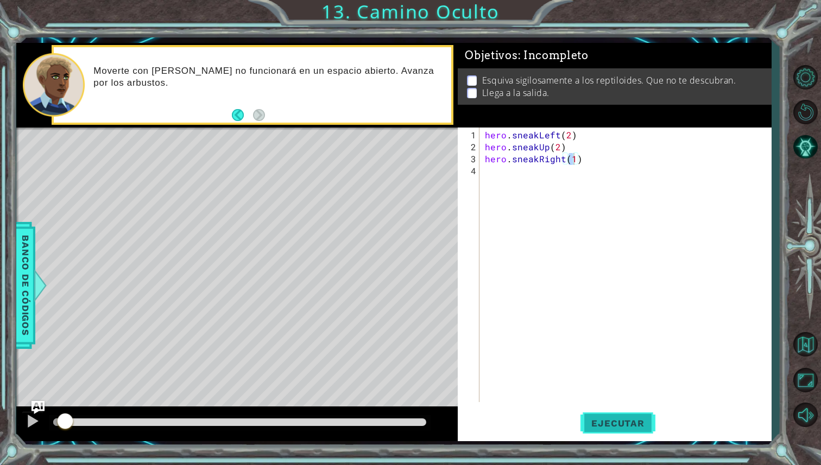
click at [625, 414] on button "Ejecutar" at bounding box center [617, 423] width 74 height 31
type textarea "hero.sneakRight(3)"
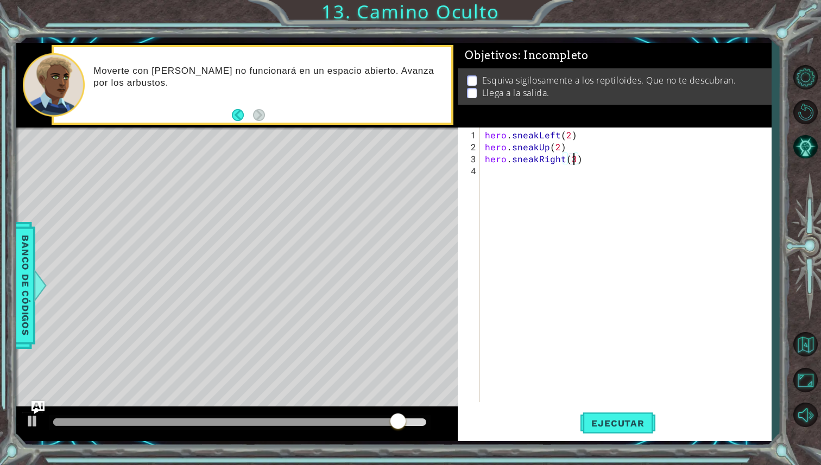
click at [559, 171] on div "hero . sneakLeft ( 2 ) hero . sneakUp ( 2 ) hero . sneakRight ( 3 )" at bounding box center [628, 278] width 291 height 299
click at [561, 160] on div "hero . sneakLeft ( 2 ) hero . sneakUp ( 2 ) hero . sneakRight ( 3 )" at bounding box center [628, 278] width 291 height 299
type textarea "hero.sneakRight(3)"
click at [614, 413] on button "Ejecutar" at bounding box center [617, 423] width 74 height 31
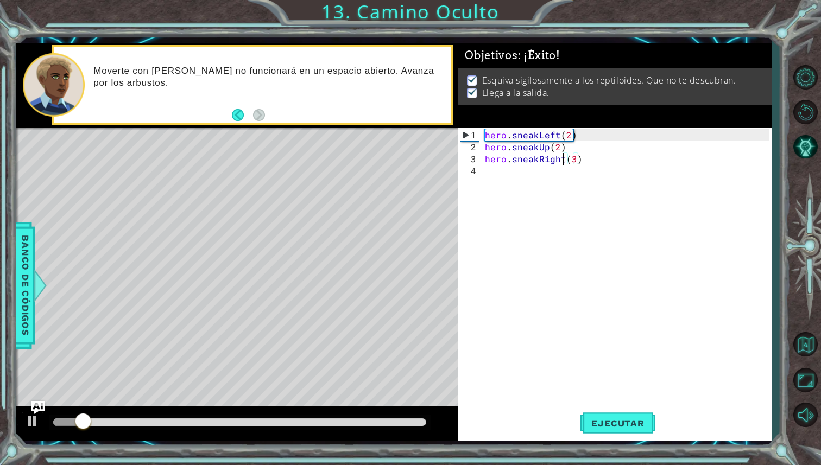
click at [577, 165] on div "hero . sneakLeft ( 2 ) hero . sneakUp ( 2 ) hero . sneakRight ( 3 )" at bounding box center [628, 278] width 291 height 299
click at [573, 161] on div "hero . sneakLeft ( 2 ) hero . sneakUp ( 2 ) hero . sneakRight ( 3 )" at bounding box center [628, 278] width 291 height 299
type textarea "hero.sneakRight(3)"
click at [606, 330] on div "hero . sneakLeft ( 2 ) hero . sneakUp ( 2 ) hero . sneakRight ( 3 )" at bounding box center [628, 278] width 291 height 299
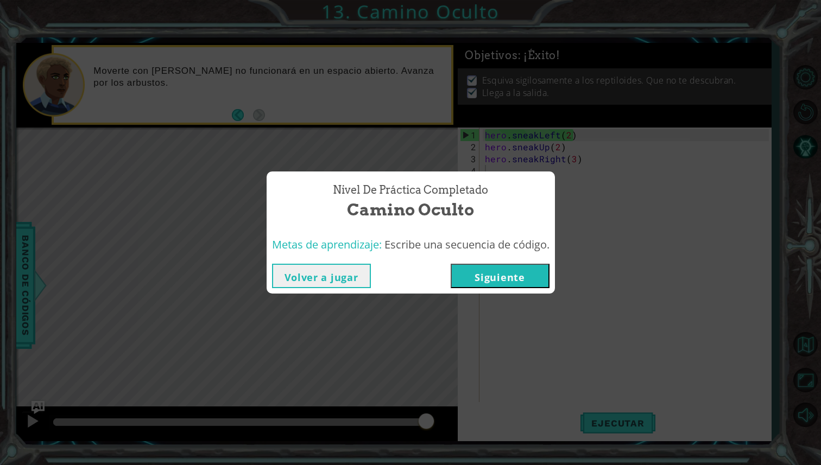
click at [511, 287] on button "Siguiente" at bounding box center [500, 276] width 99 height 24
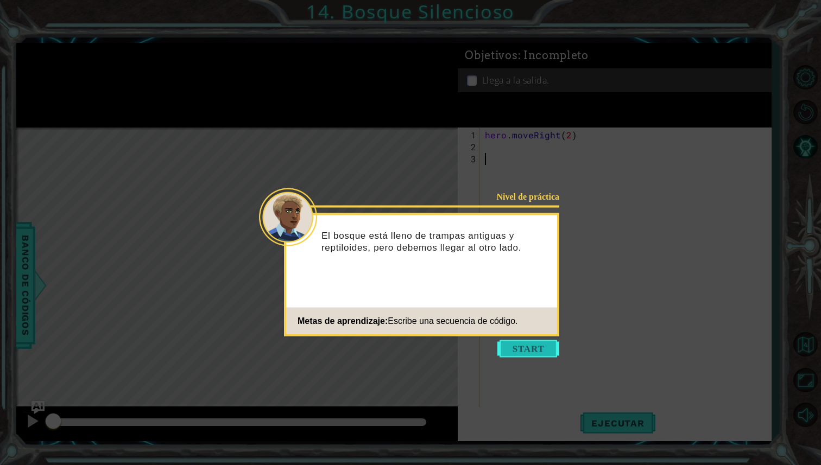
click at [535, 353] on button "Start" at bounding box center [528, 348] width 62 height 17
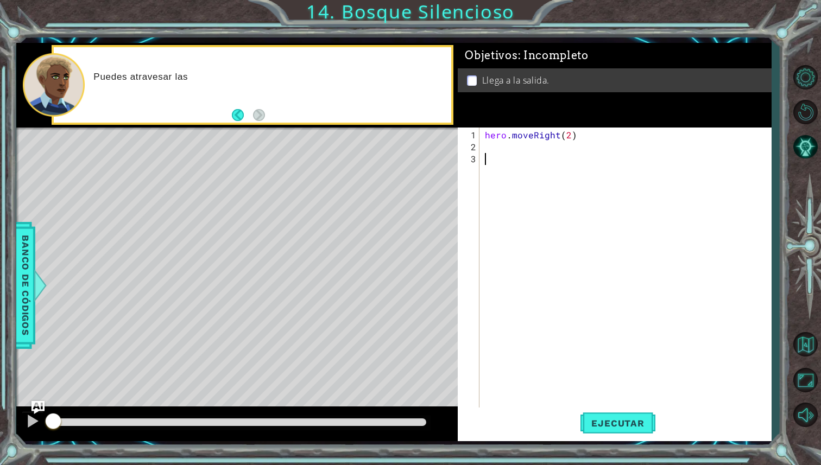
click at [534, 157] on div "hero . moveRight ( 2 )" at bounding box center [628, 284] width 291 height 311
click at [531, 142] on div "hero . moveRight ( 2 )" at bounding box center [628, 284] width 291 height 311
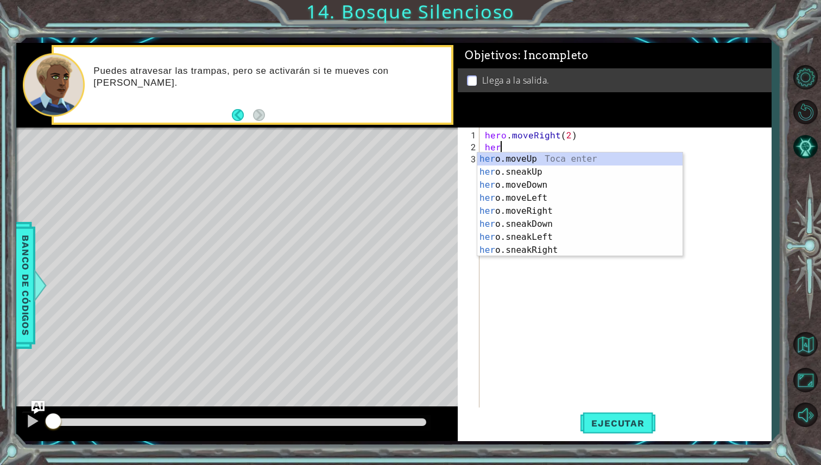
scroll to position [0, 1]
click at [549, 213] on div "hero .moveUp Toca enter hero .sneakUp Toca enter hero .moveDown Toca enter hero…" at bounding box center [579, 218] width 205 height 130
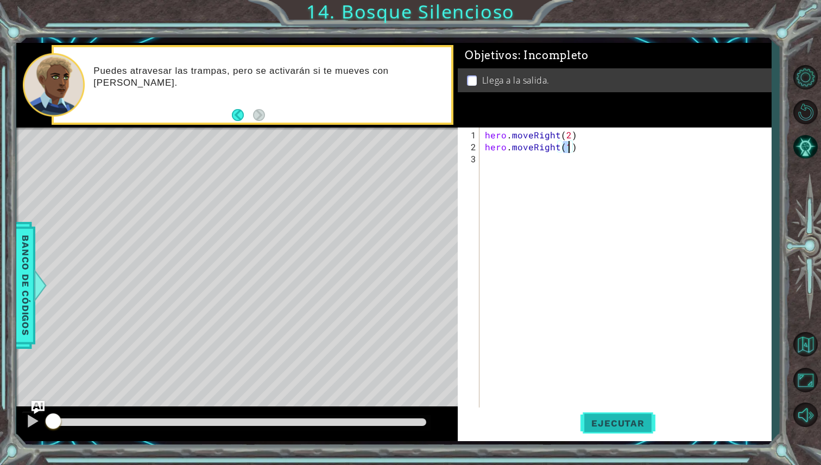
type textarea "hero.moveRight(1)"
click at [636, 424] on span "Ejecutar" at bounding box center [617, 423] width 74 height 11
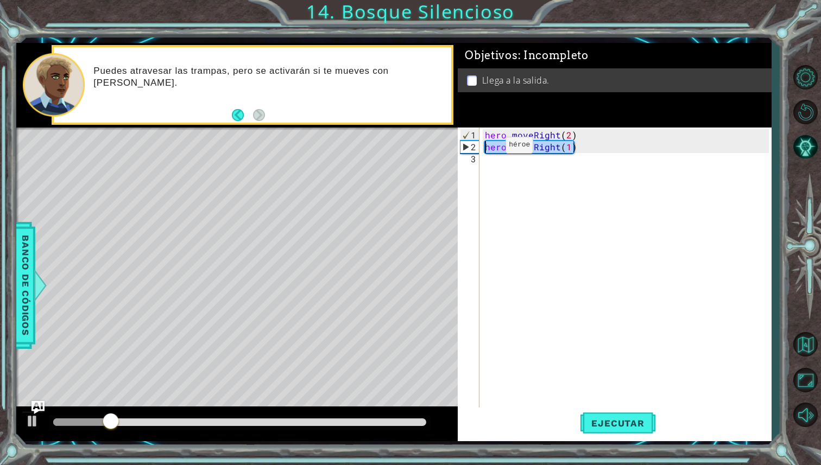
drag, startPoint x: 584, startPoint y: 149, endPoint x: 488, endPoint y: 149, distance: 96.1
click at [487, 149] on div "hero . moveRight ( 2 ) hero . moveRight ( 1 )" at bounding box center [628, 284] width 291 height 311
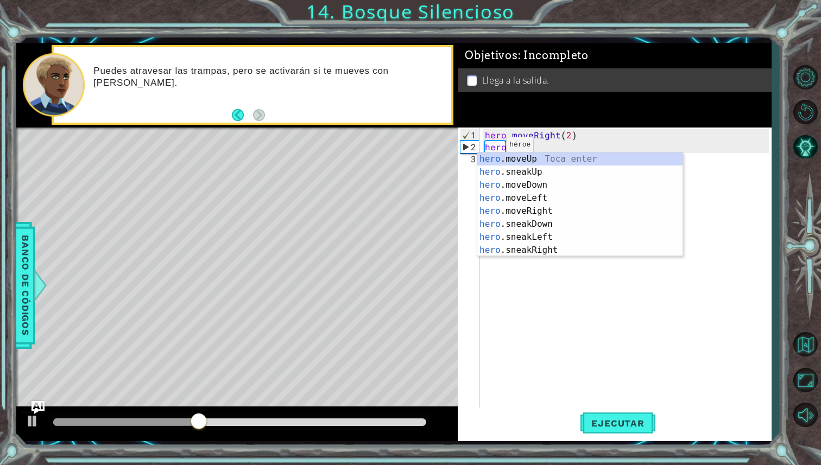
scroll to position [0, 1]
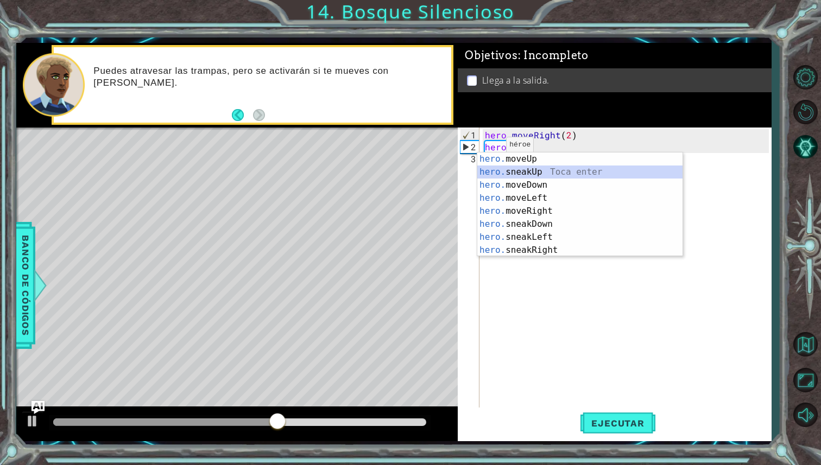
click at [560, 170] on div "hero. moveUp Toca enter hero. sneakUp Toca enter hero. moveDown Toca enter hero…" at bounding box center [579, 218] width 205 height 130
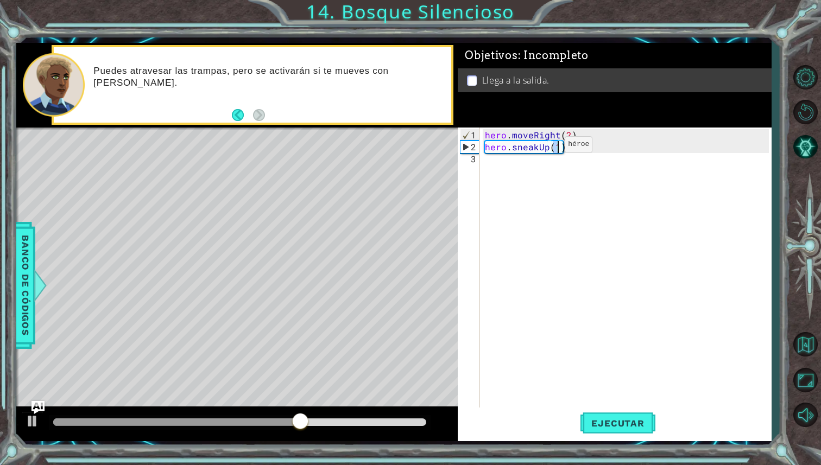
click at [546, 148] on div "hero . moveRight ( 2 ) hero . sneakUp ( 1 )" at bounding box center [628, 284] width 291 height 311
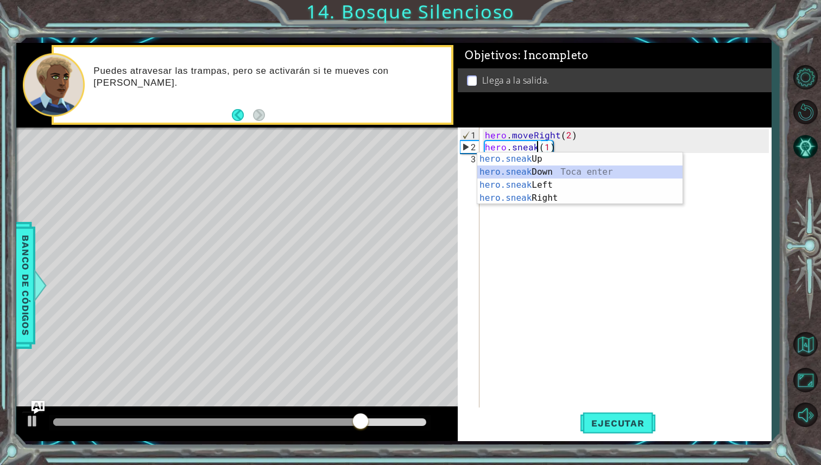
click at [577, 175] on div "hero.sneak Up Toca enter hero.sneak Down Toca enter hero.sneak Left Toca enter …" at bounding box center [579, 192] width 205 height 78
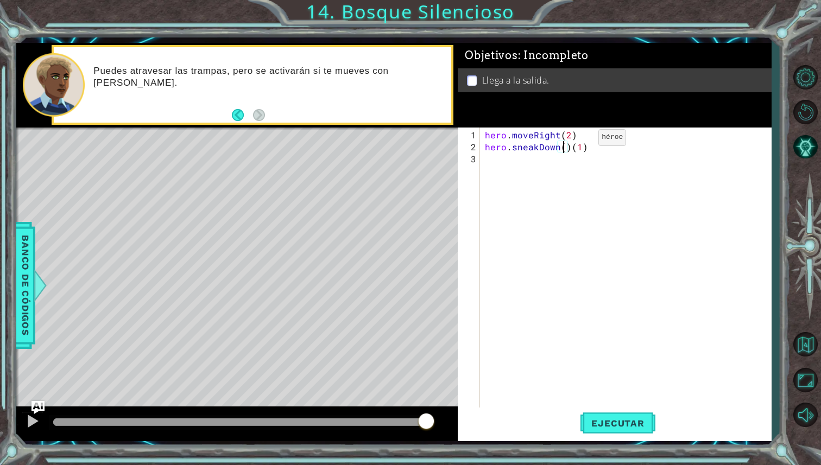
scroll to position [0, 5]
type textarea "hero.sneakDown(1)"
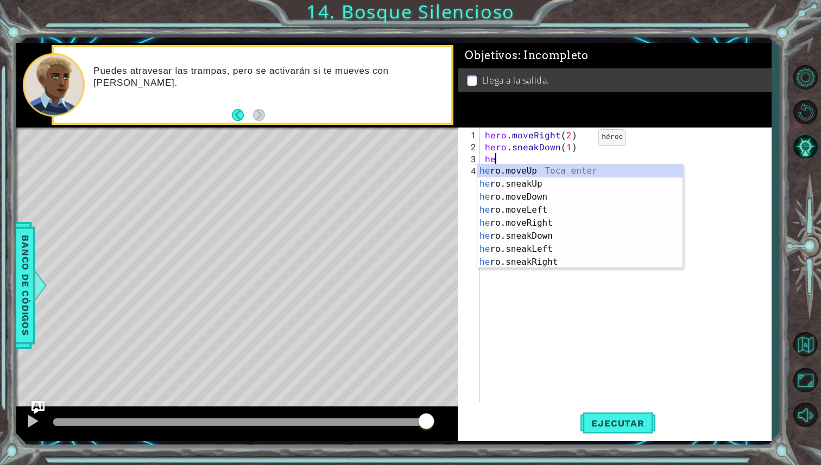
scroll to position [0, 0]
click at [577, 223] on div "her o.moveUp Toca enter her o.sneakUp Toca enter her o.moveDown Toca enter her …" at bounding box center [579, 230] width 205 height 130
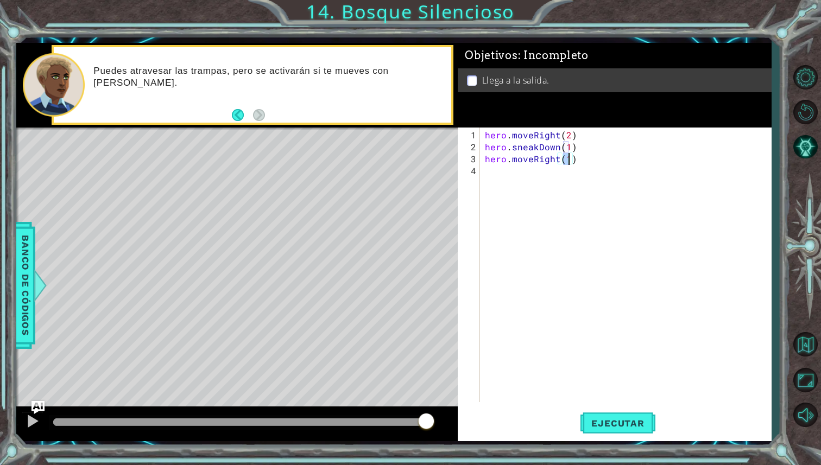
type textarea "hero.moveRight(3)"
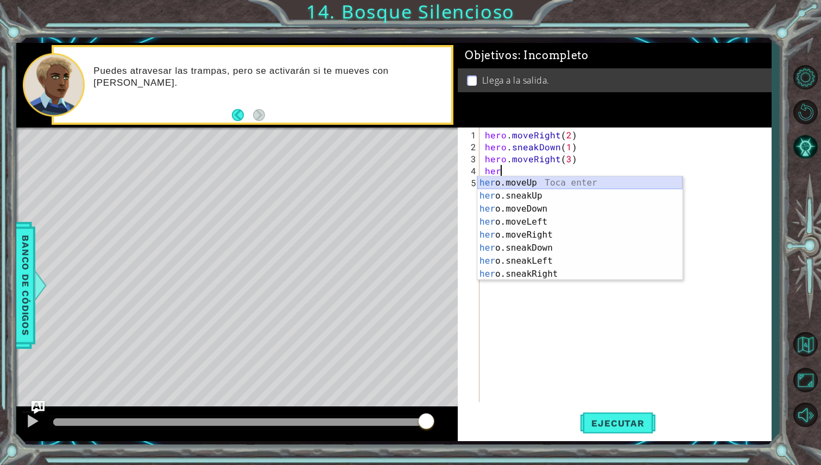
click at [593, 184] on div "her o.moveUp Toca enter her o.sneakUp Toca enter her o.moveDown Toca enter her …" at bounding box center [579, 241] width 205 height 130
type textarea "hero.moveUp(1)"
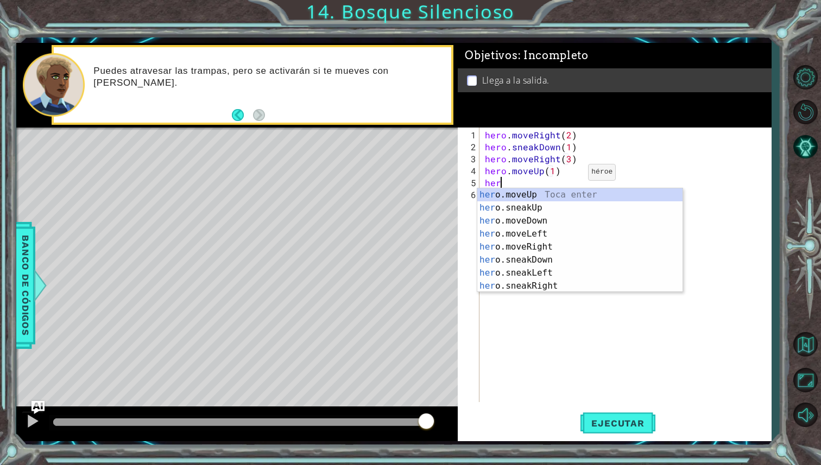
scroll to position [0, 1]
click at [567, 260] on div "hero Toca enter hero .moveUp Toca enter hero .sneakUp Toca enter hero .moveDown…" at bounding box center [579, 253] width 205 height 130
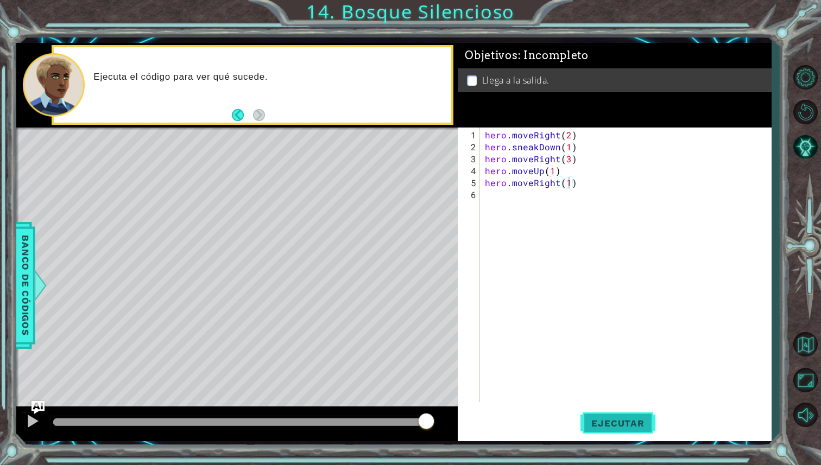
click at [620, 418] on span "Ejecutar" at bounding box center [617, 423] width 74 height 11
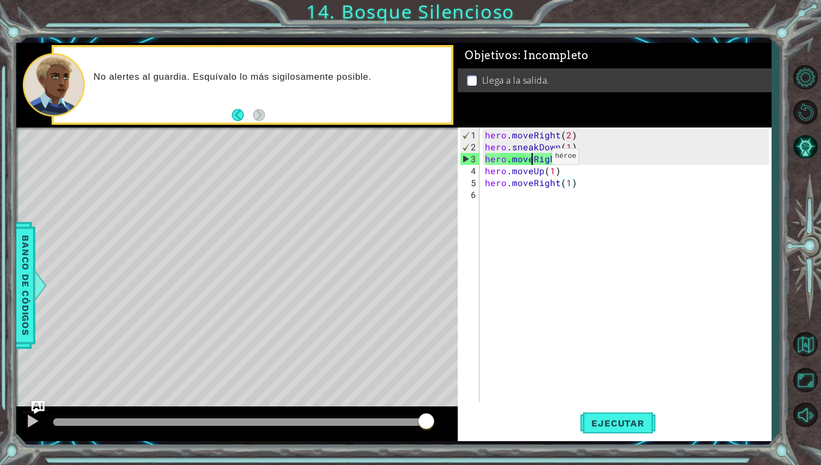
click at [533, 161] on div "hero . moveRight ( 2 ) hero . sneakDown ( 1 ) hero . moveRight ( 3 ) hero . mov…" at bounding box center [628, 278] width 291 height 299
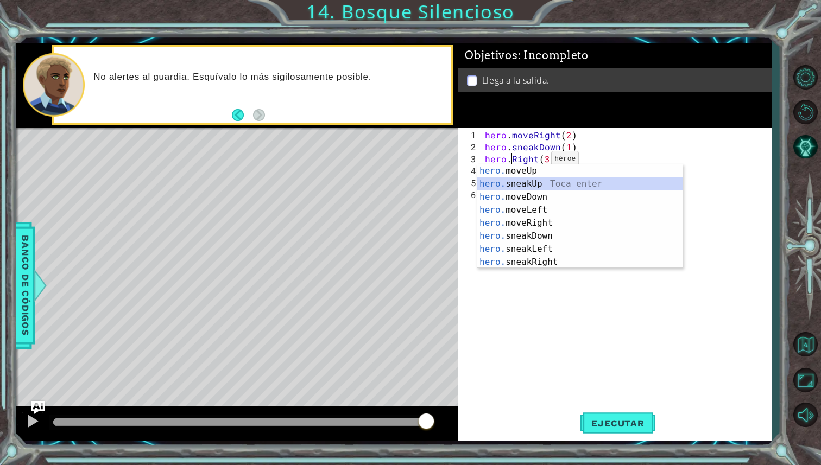
click at [536, 180] on div "hero. moveUp Toca enter hero. sneakUp Toca enter hero. moveDown Toca enter hero…" at bounding box center [579, 230] width 205 height 130
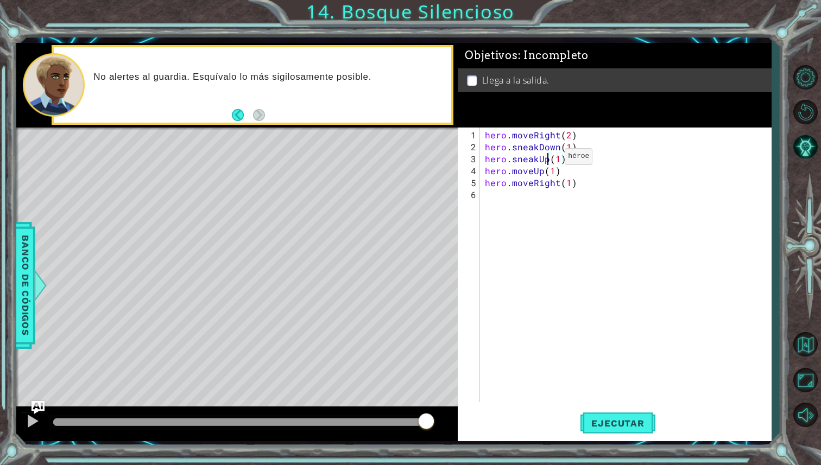
click at [546, 160] on div "hero . moveRight ( 2 ) hero . sneakDown ( 1 ) hero . sneakUp ( 1 ) ( 3 ) hero .…" at bounding box center [628, 278] width 291 height 299
click at [579, 172] on div "hero.sneakRi ght Toca enter" at bounding box center [579, 184] width 205 height 39
type textarea "hero.sneakRight(3)"
click at [627, 418] on span "Ejecutar" at bounding box center [617, 423] width 74 height 11
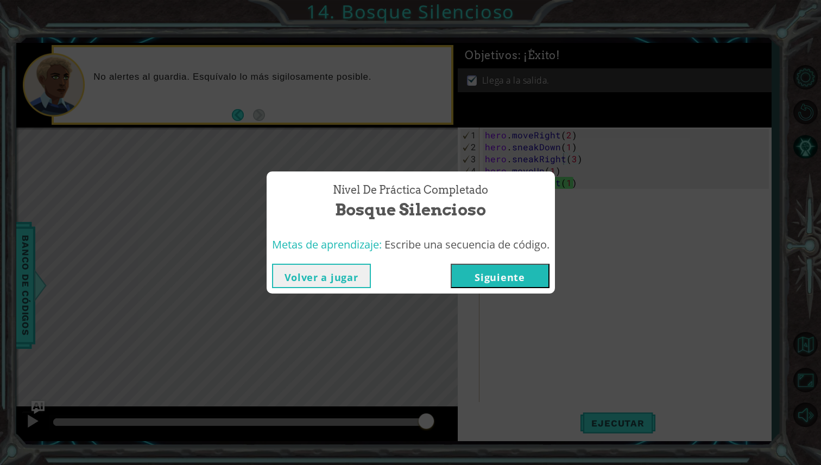
click at [538, 279] on button "Siguiente" at bounding box center [500, 276] width 99 height 24
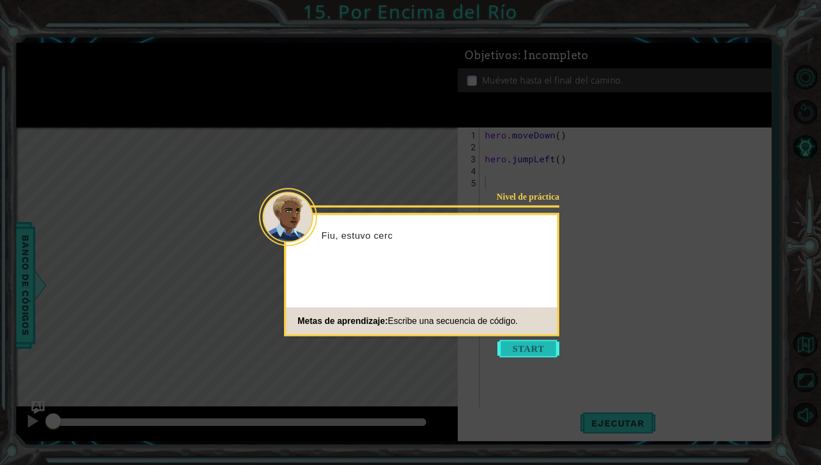
click at [522, 347] on button "Start" at bounding box center [528, 348] width 62 height 17
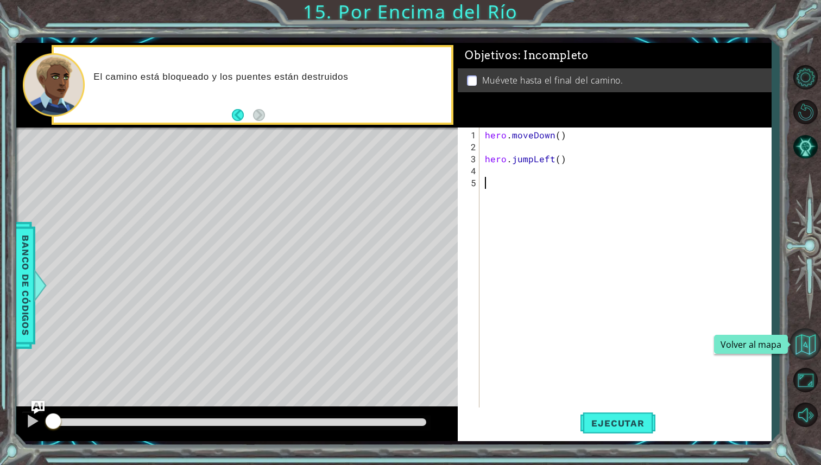
click at [817, 344] on button "Volver al mapa" at bounding box center [804, 343] width 31 height 31
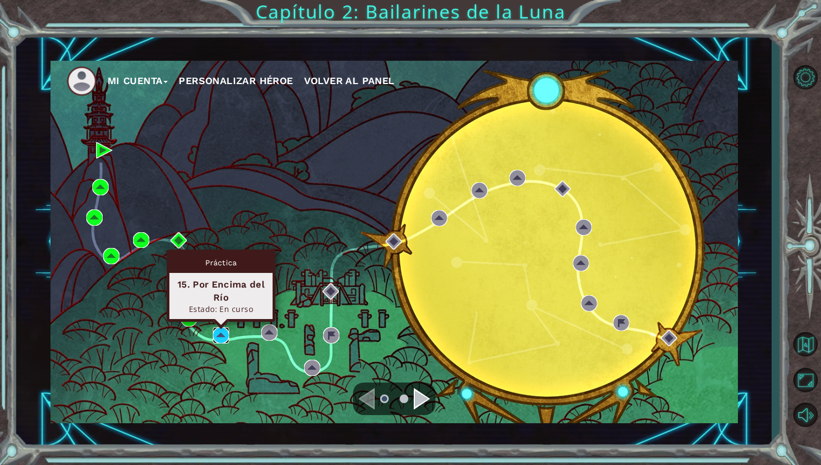
click at [220, 340] on img at bounding box center [221, 335] width 16 height 16
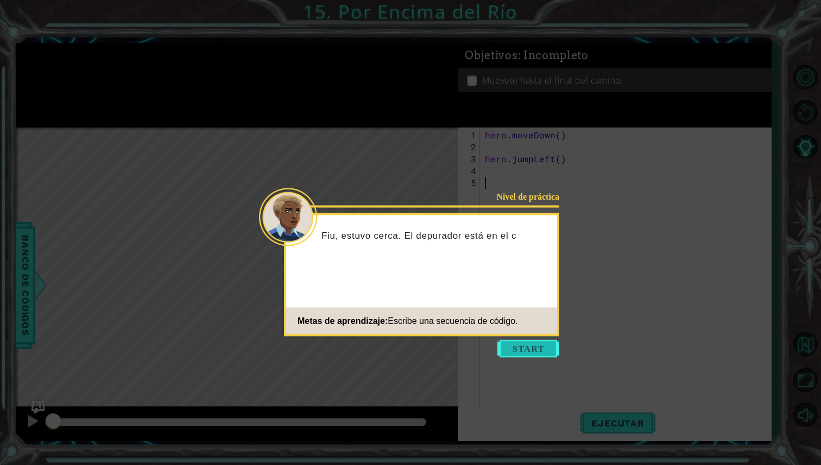
click at [531, 349] on button "Start" at bounding box center [528, 348] width 62 height 17
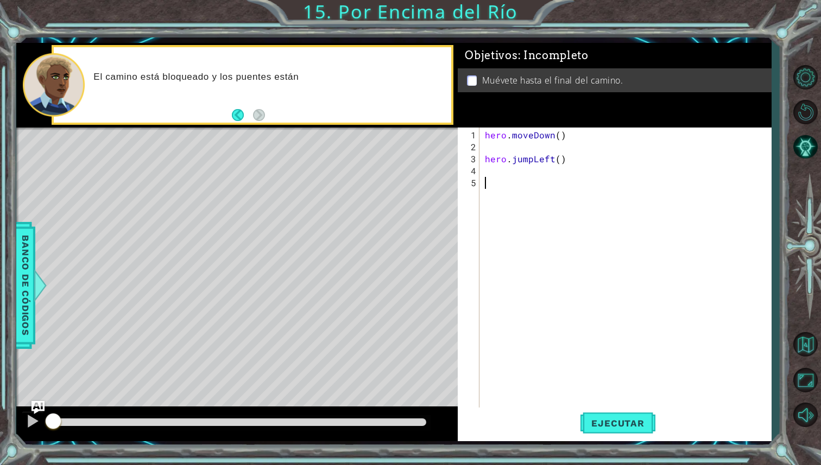
click at [508, 147] on div "hero . moveDown ( ) hero . jumpLeft ( )" at bounding box center [628, 284] width 291 height 311
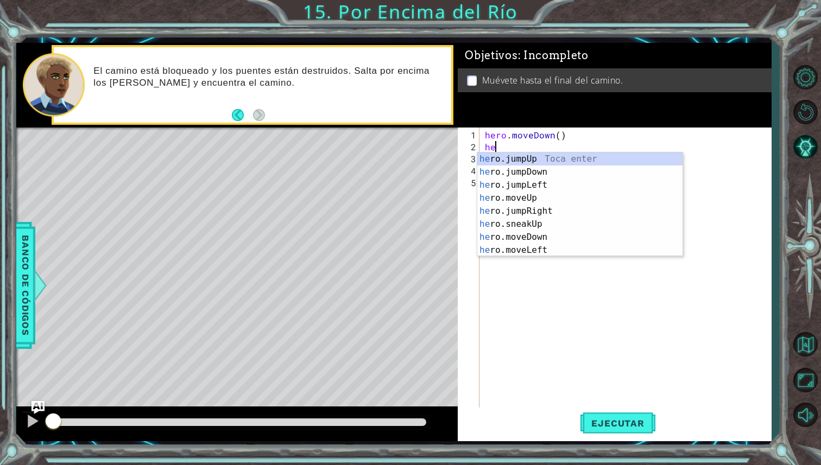
type textarea "h"
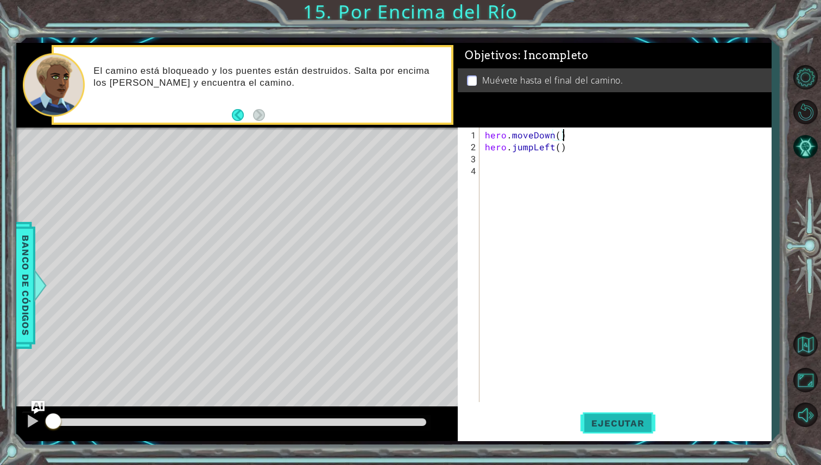
type textarea "hero.moveDown()"
click at [633, 426] on span "Ejecutar" at bounding box center [617, 423] width 74 height 11
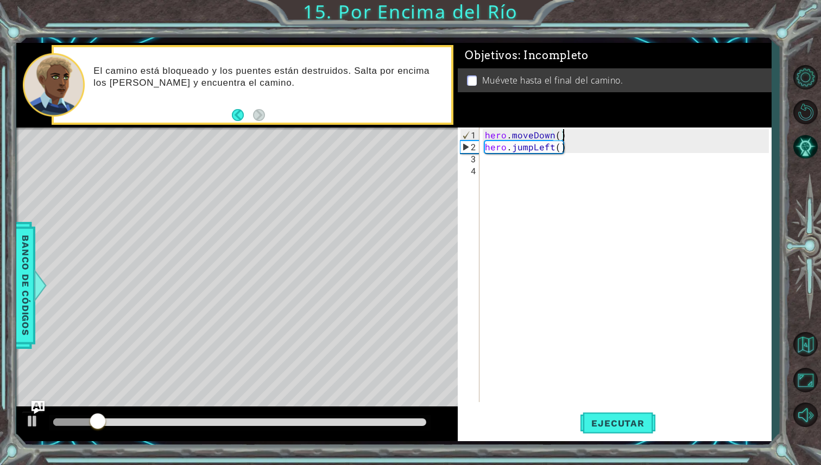
click at [581, 161] on div "hero . moveDown ( ) hero . jumpLeft ( )" at bounding box center [628, 278] width 291 height 299
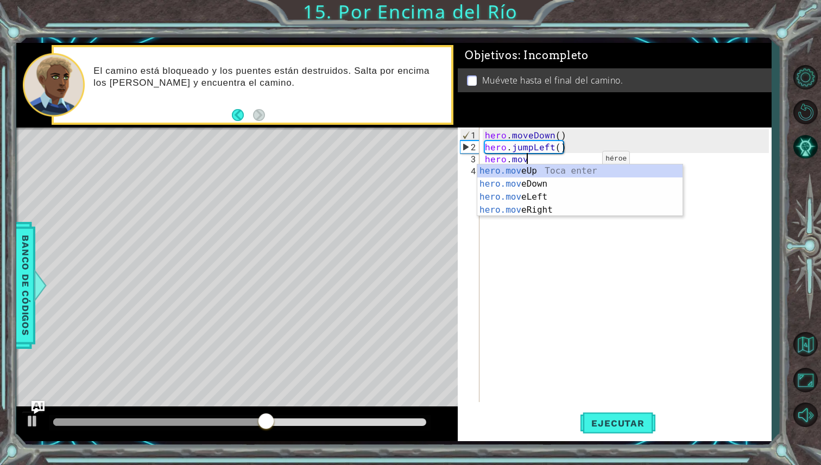
scroll to position [0, 2]
click at [573, 213] on div "hero.move Up Toca enter hero.move Down Toca enter hero.move Left Toca enter her…" at bounding box center [579, 204] width 205 height 78
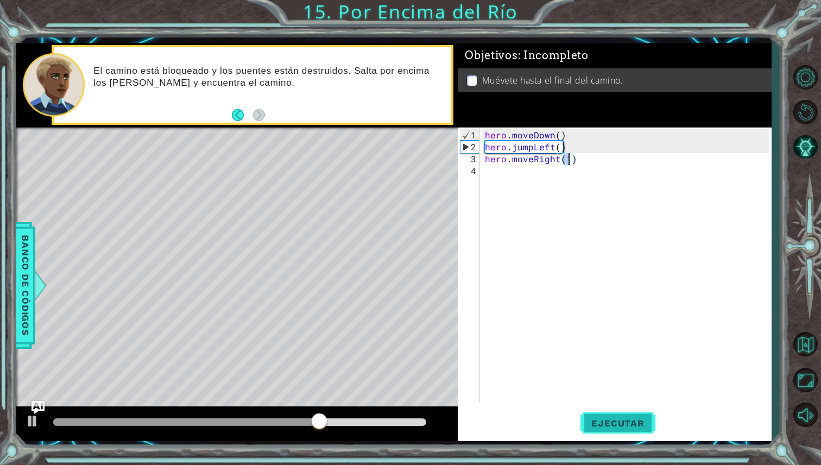
click at [630, 433] on button "Ejecutar" at bounding box center [617, 423] width 74 height 31
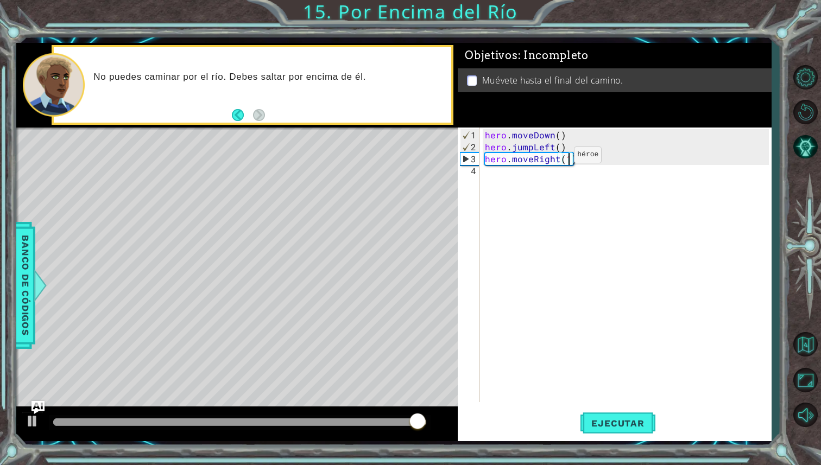
click at [555, 159] on div "hero . moveDown ( ) hero . jumpLeft ( ) hero . moveRight ( 1 )" at bounding box center [628, 278] width 291 height 299
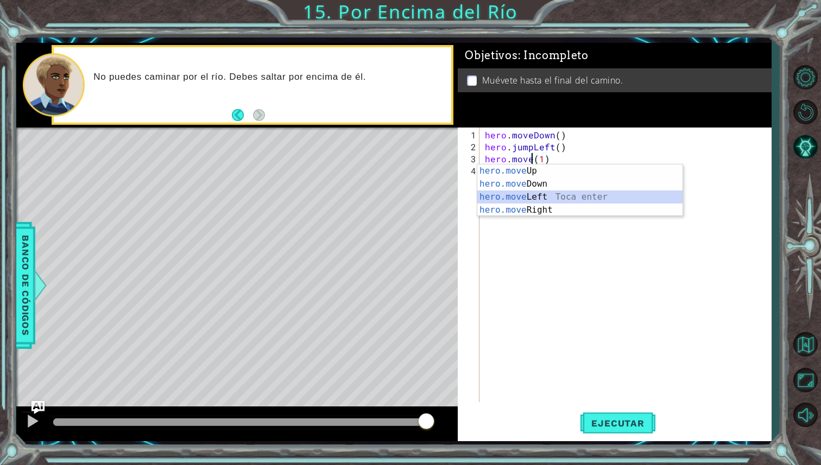
click at [547, 199] on div "hero.move Up Toca enter hero.move Down Toca enter hero.move Left Toca enter her…" at bounding box center [579, 204] width 205 height 78
type textarea "hero.moveLeft(1)(1)"
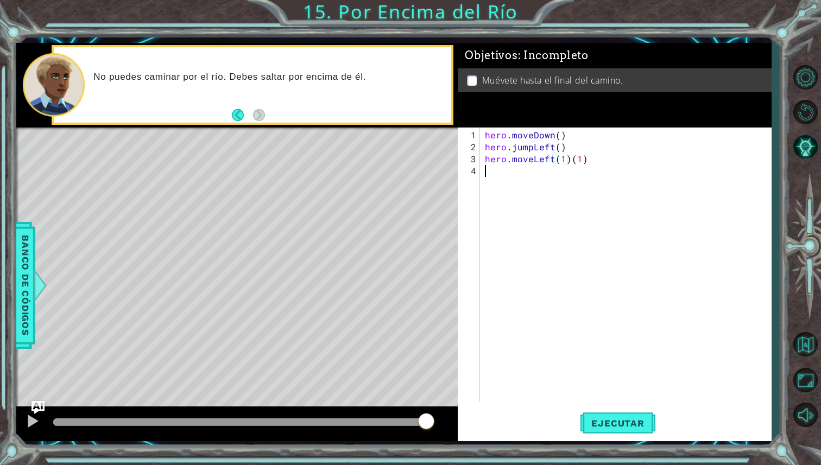
click at [618, 164] on div "hero . moveDown ( ) hero . jumpLeft ( ) hero . moveLeft ( 1 ) ( 1 )" at bounding box center [628, 278] width 291 height 299
type textarea "hero.moveLeft(1)"
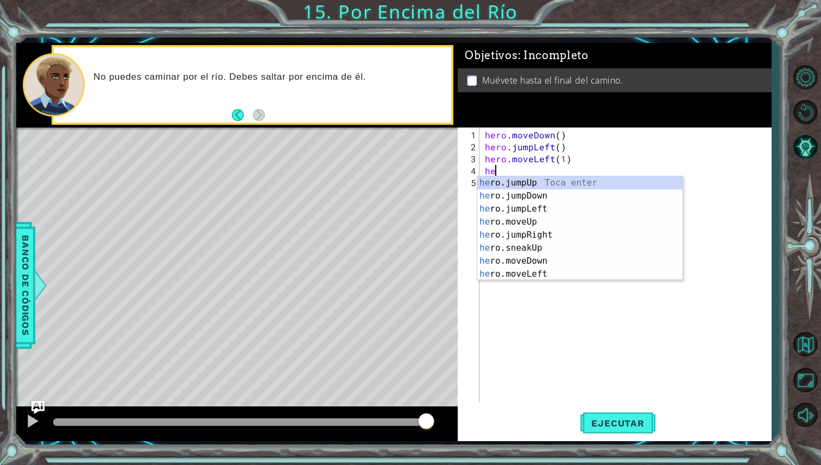
scroll to position [0, 1]
type textarea "hero."
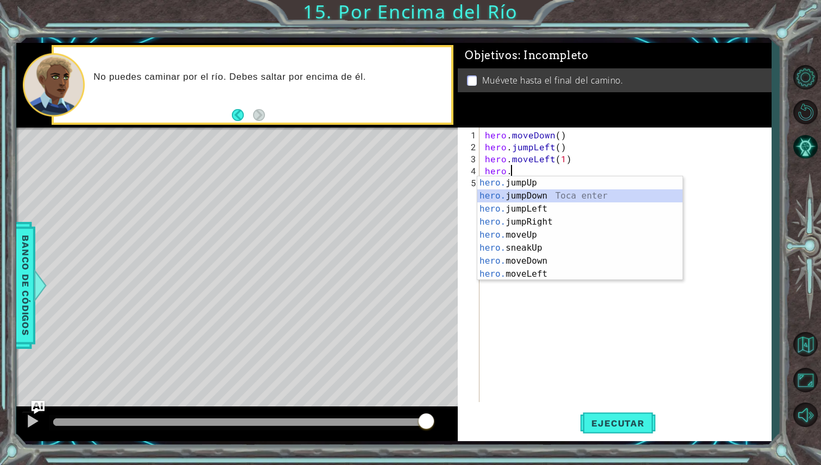
click at [570, 199] on div "hero. jumpUp Toca enter hero. jumpDown Toca enter hero. jumpLeft Toca enter her…" at bounding box center [579, 241] width 205 height 130
type textarea "hero."
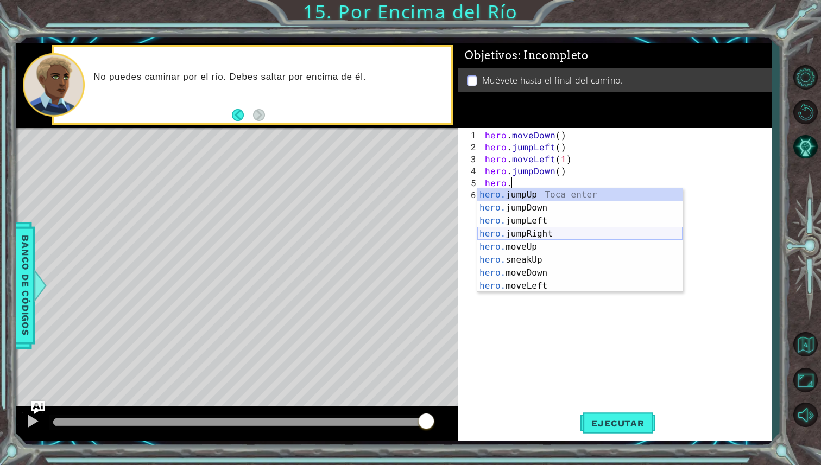
click at [572, 235] on div "hero. jumpUp Toca enter hero. jumpDown Toca enter hero. jumpLeft Toca enter her…" at bounding box center [579, 253] width 205 height 130
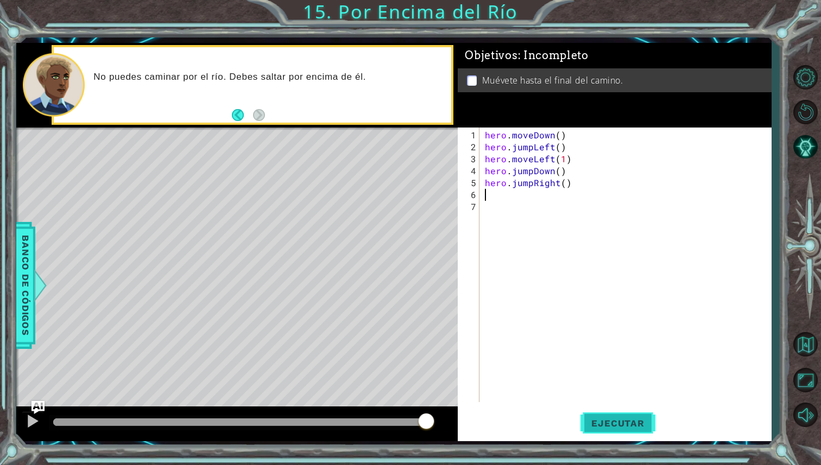
click at [606, 415] on button "Ejecutar" at bounding box center [617, 423] width 74 height 31
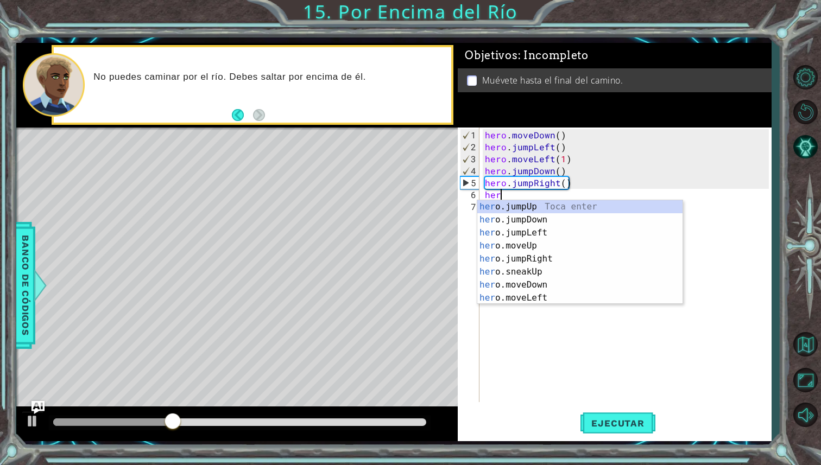
scroll to position [0, 1]
type textarea "hero"
click at [567, 248] on div "hero .jumpUp Toca enter hero .jumpDown Toca enter hero .jumpLeft Toca enter her…" at bounding box center [579, 265] width 205 height 130
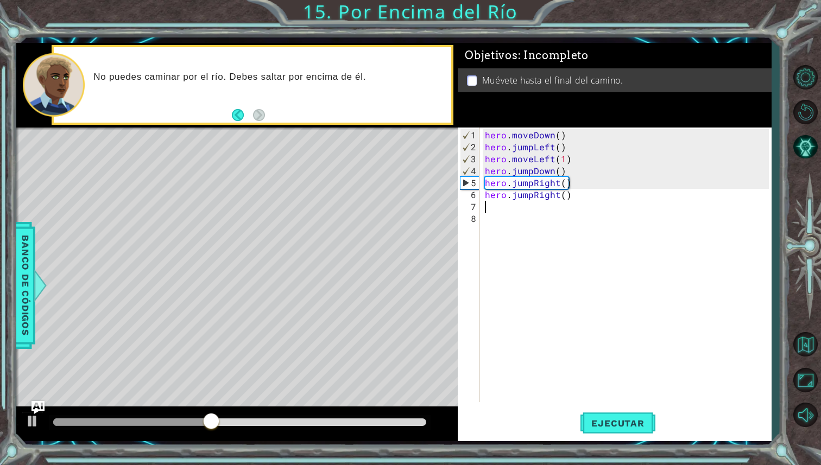
scroll to position [0, 0]
click at [624, 421] on span "Ejecutar" at bounding box center [617, 423] width 74 height 11
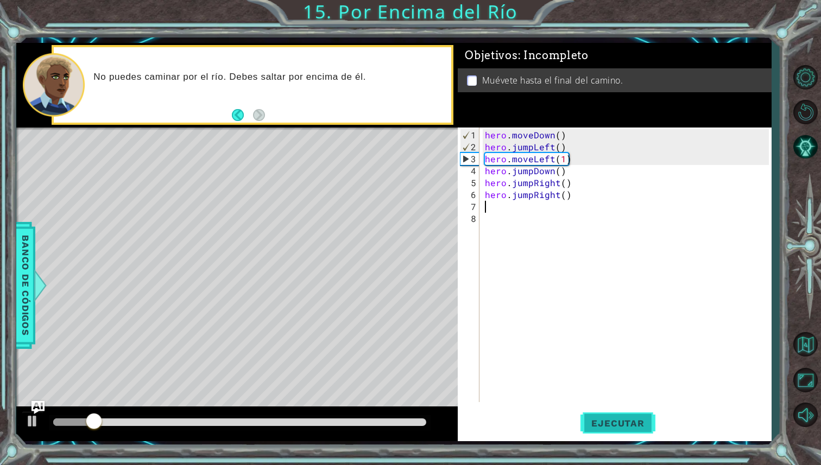
click at [628, 422] on span "Ejecutar" at bounding box center [617, 423] width 74 height 11
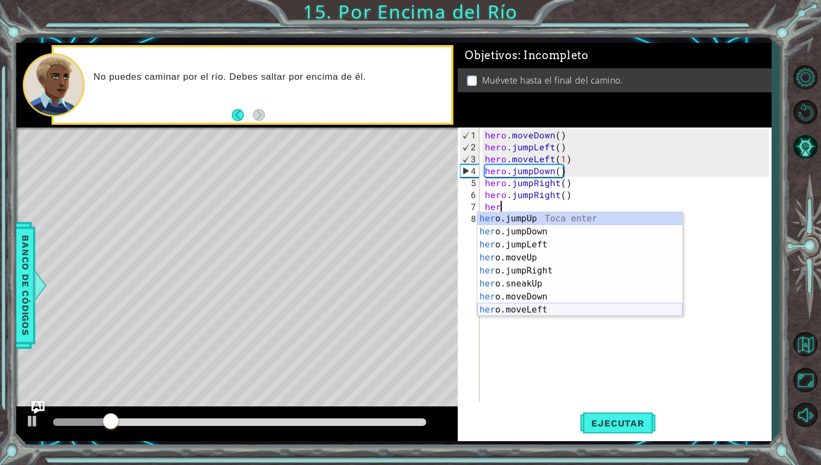
click at [542, 306] on div "her o.jumpUp Toca enter her o.jumpDown Toca enter her o.jumpLeft Toca enter her…" at bounding box center [579, 277] width 205 height 130
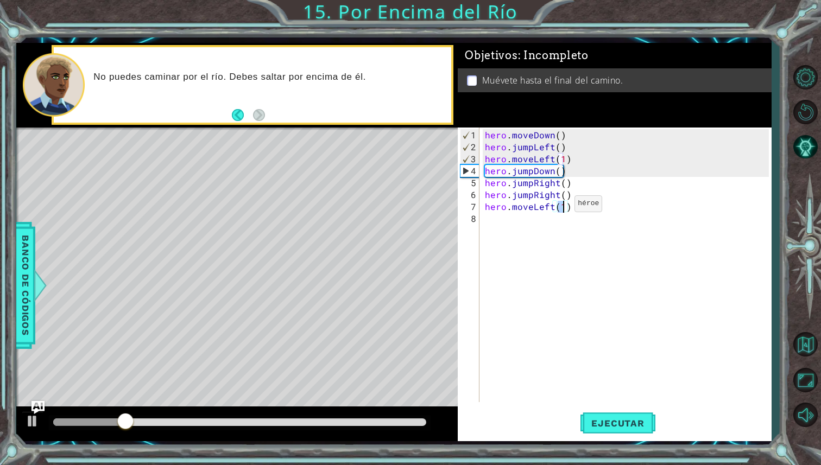
click at [558, 210] on div "hero . moveDown ( ) hero . jumpLeft ( ) hero . moveLeft ( 1 ) hero . jumpDown (…" at bounding box center [628, 278] width 291 height 299
click at [554, 208] on div "hero . moveDown ( ) hero . jumpLeft ( ) hero . moveLeft ( 1 ) hero . jumpDown (…" at bounding box center [628, 278] width 291 height 299
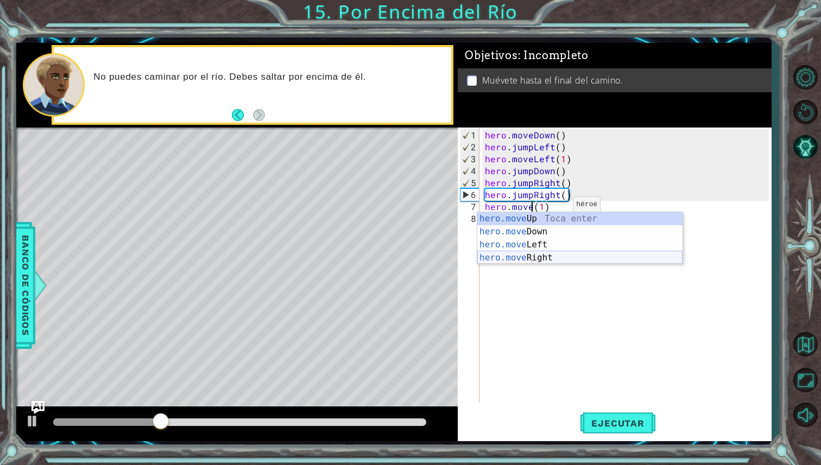
click at [555, 262] on div "hero.move Up Toca enter hero.move Down Toca enter hero.move Left Toca enter her…" at bounding box center [579, 251] width 205 height 78
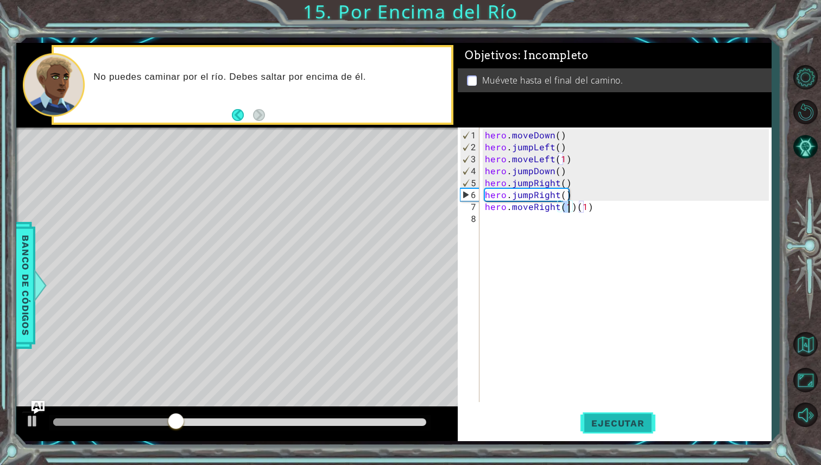
click at [623, 425] on span "Ejecutar" at bounding box center [617, 423] width 74 height 11
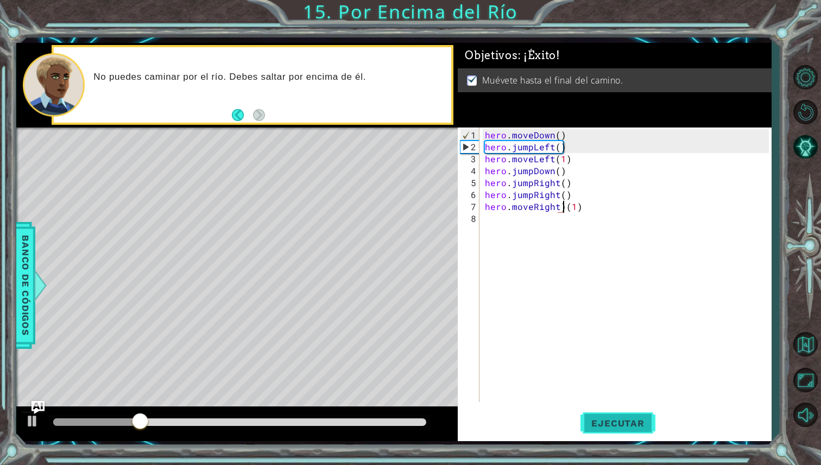
type textarea "hero.moveRight(1)"
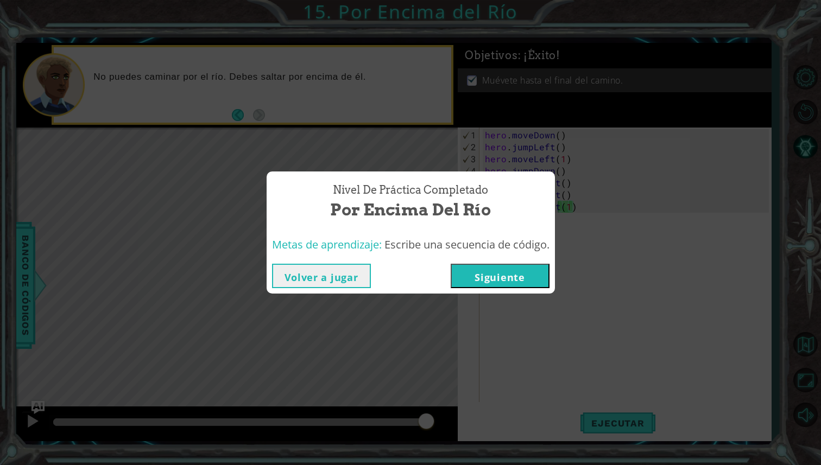
click at [513, 273] on button "Siguiente" at bounding box center [500, 276] width 99 height 24
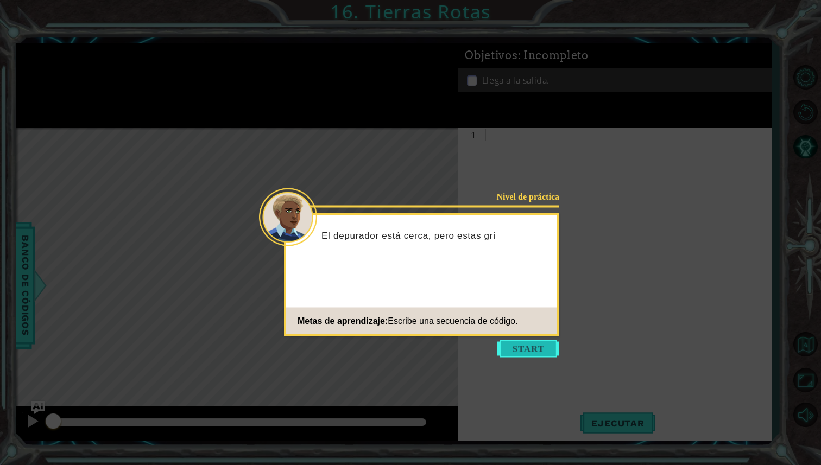
click at [548, 343] on button "Start" at bounding box center [528, 348] width 62 height 17
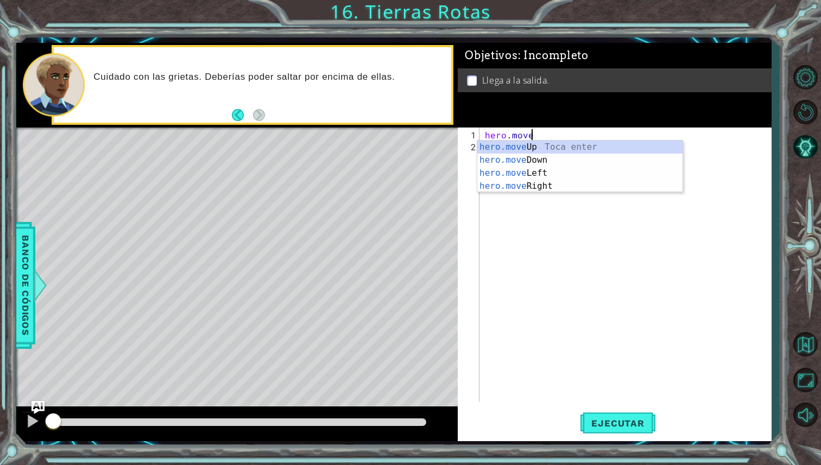
scroll to position [0, 3]
type textarea "hero.moveRight(1)"
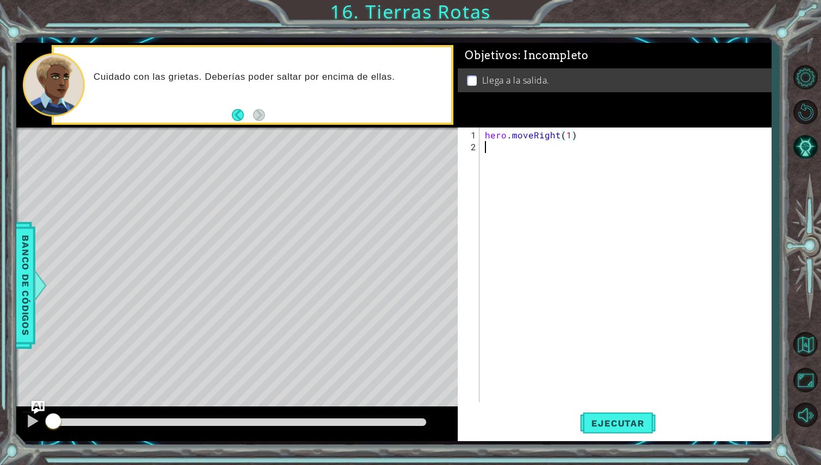
click at [538, 157] on div "hero . moveRight ( 1 )" at bounding box center [628, 278] width 291 height 299
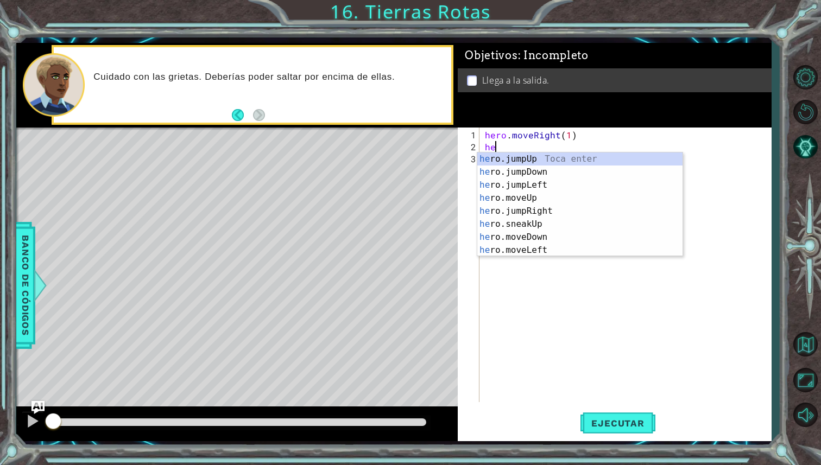
scroll to position [0, 0]
click at [549, 197] on div "her o.jumpUp Toca enter her o.jumpDown Toca enter her o.jumpLeft Toca enter her…" at bounding box center [579, 218] width 205 height 130
type textarea "hero.moveUp(1)"
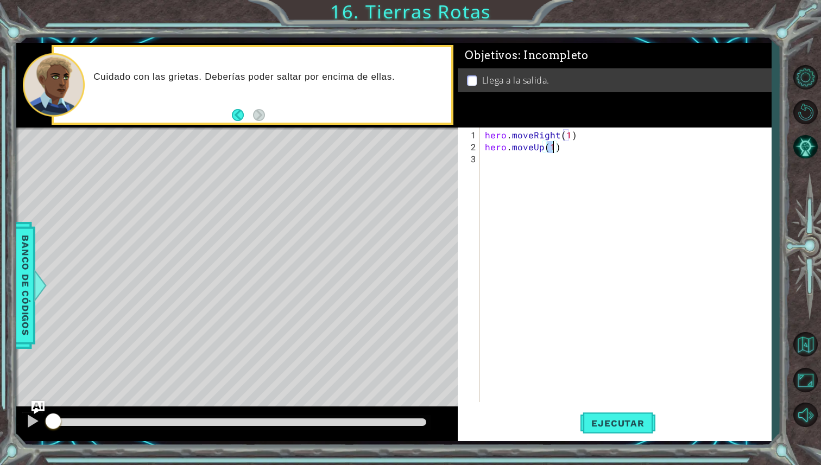
click at [526, 168] on div "hero . moveRight ( 1 ) hero . moveUp ( 1 )" at bounding box center [628, 278] width 291 height 299
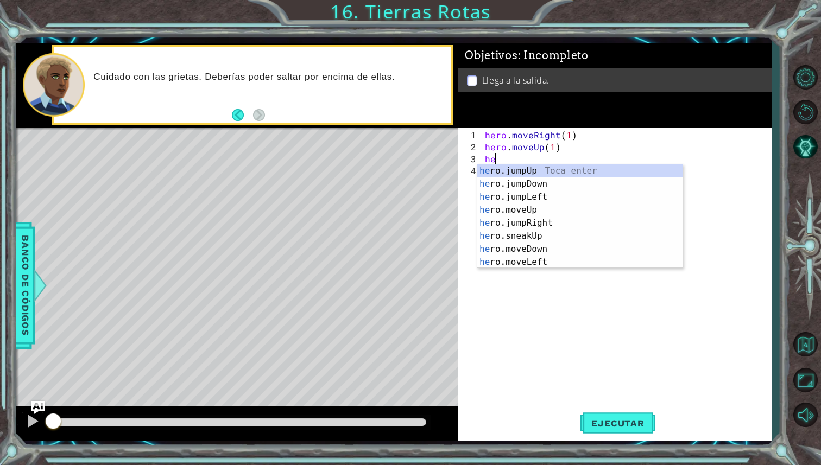
type textarea "hero"
click at [561, 174] on div "hero .jumpUp Toca enter hero .jumpDown Toca enter hero .jumpLeft Toca enter her…" at bounding box center [579, 230] width 205 height 130
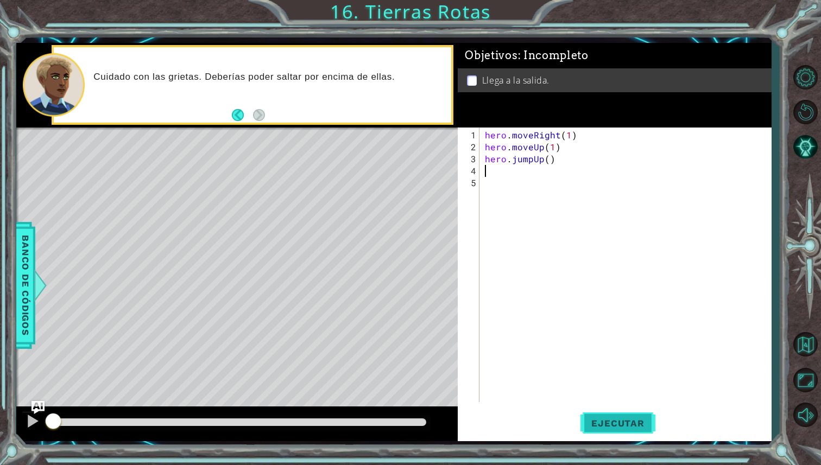
click at [593, 411] on button "Ejecutar" at bounding box center [617, 423] width 74 height 31
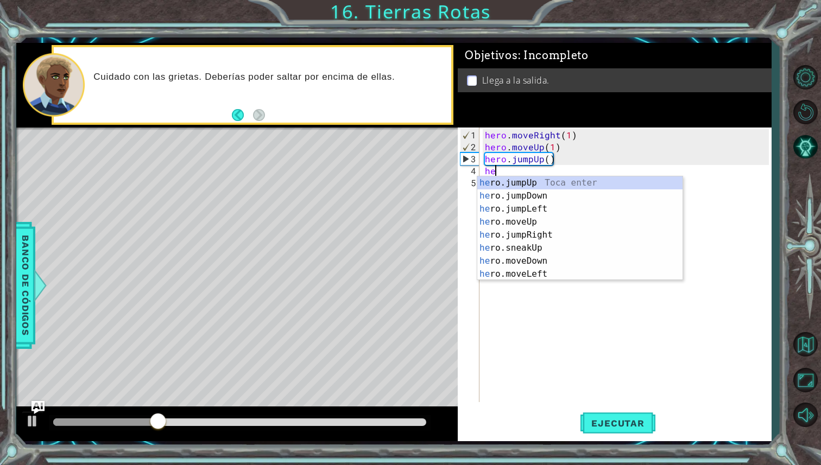
type textarea "hero"
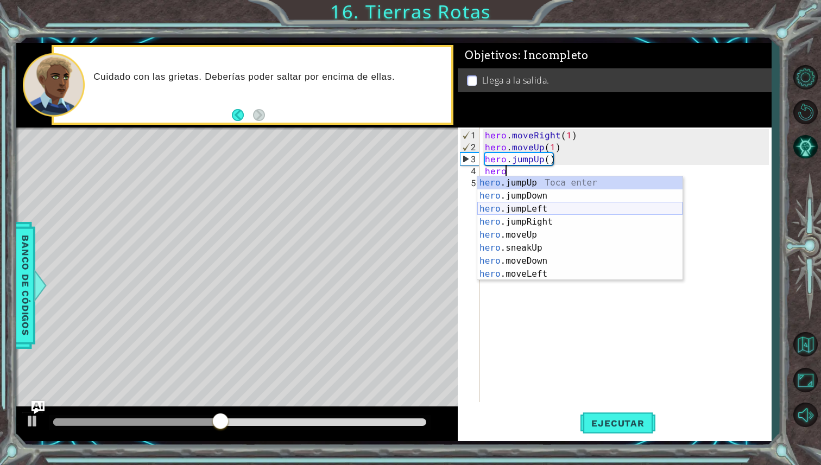
click at [556, 217] on div "hero .jumpUp Toca enter hero .jumpDown Toca enter hero .jumpLeft Toca enter her…" at bounding box center [579, 241] width 205 height 130
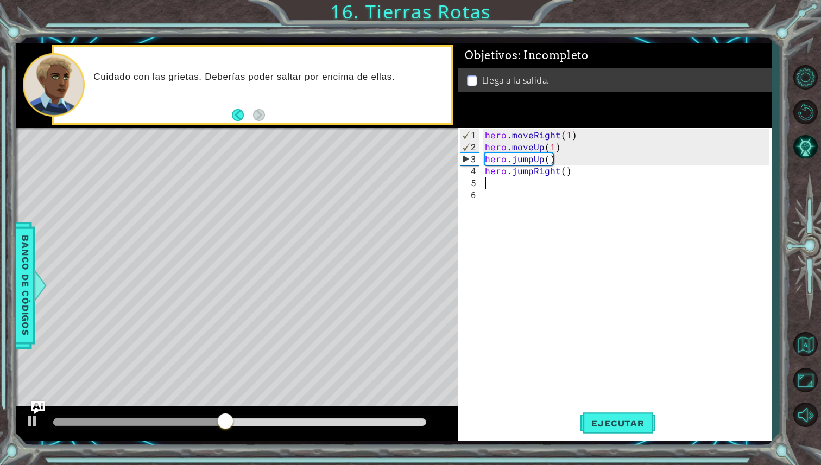
scroll to position [0, 0]
click at [536, 201] on div "hero . moveRight ( 1 ) hero . moveUp ( 1 ) hero . jumpUp ( ) hero . jumpRight (…" at bounding box center [628, 278] width 291 height 299
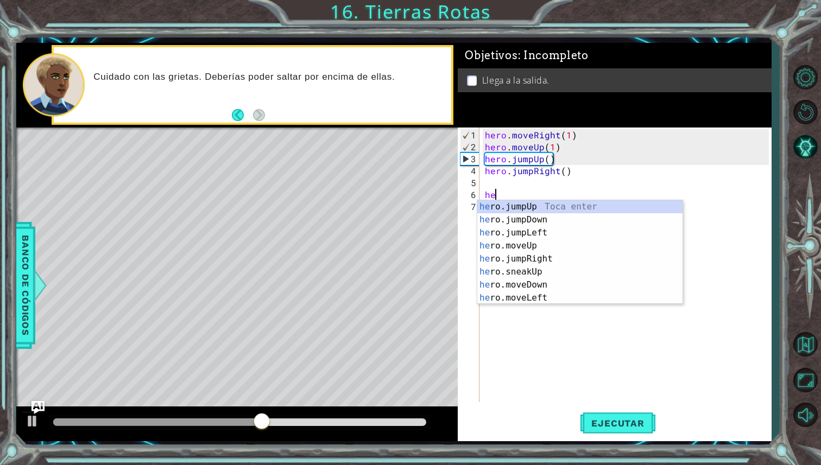
type textarea "h"
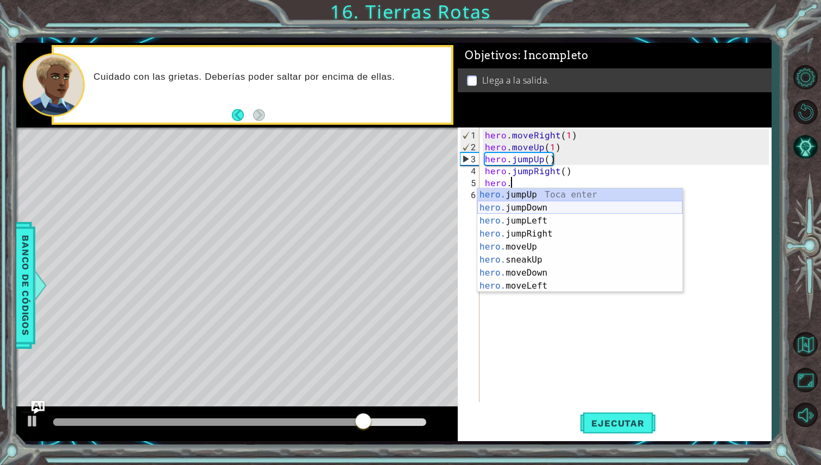
scroll to position [0, 2]
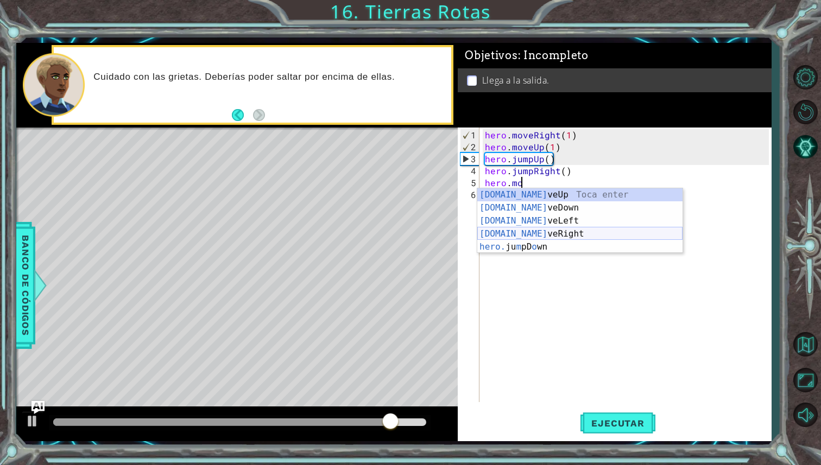
click at [574, 230] on div "[DOMAIN_NAME] veUp Toca enter [DOMAIN_NAME] veDown Toca enter [DOMAIN_NAME] veL…" at bounding box center [579, 233] width 205 height 91
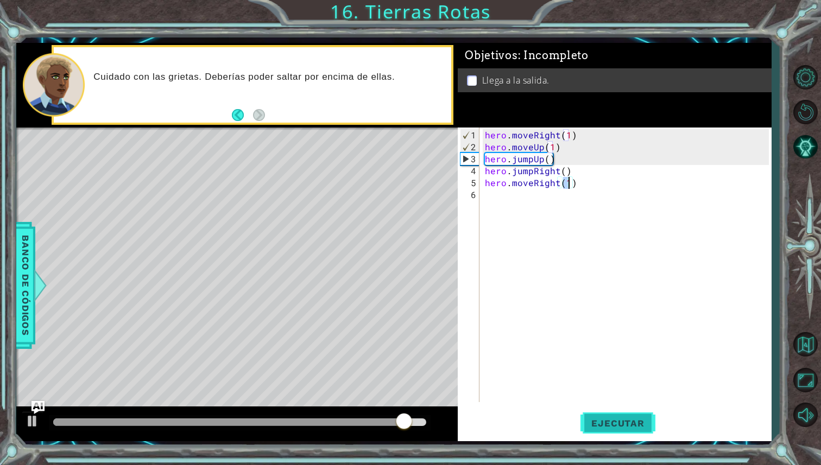
type textarea "hero.moveRight(1)"
click at [610, 420] on span "Ejecutar" at bounding box center [617, 423] width 74 height 11
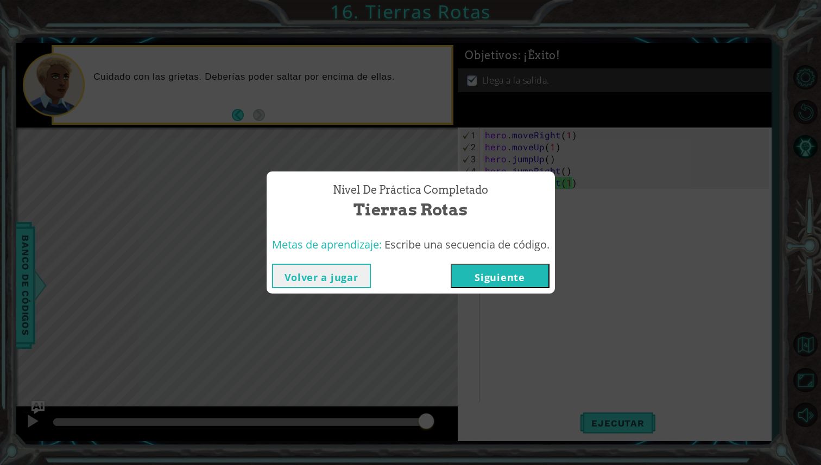
click at [488, 264] on button "Siguiente" at bounding box center [500, 276] width 99 height 24
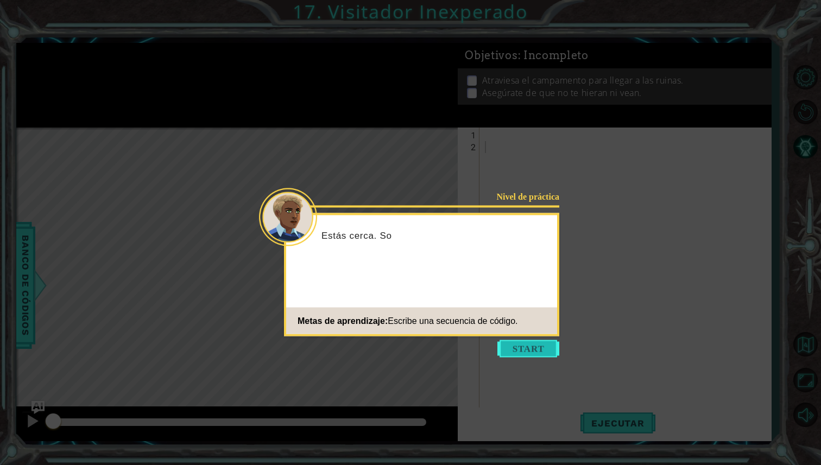
click at [526, 355] on button "Start" at bounding box center [528, 348] width 62 height 17
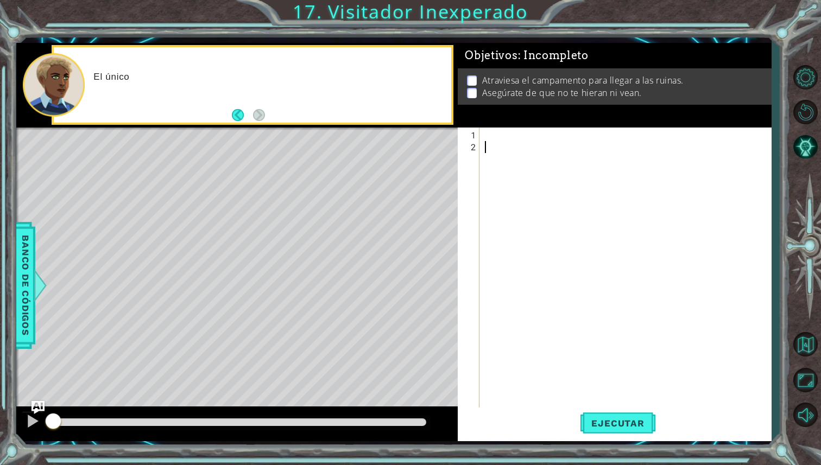
click at [517, 158] on div at bounding box center [628, 284] width 291 height 311
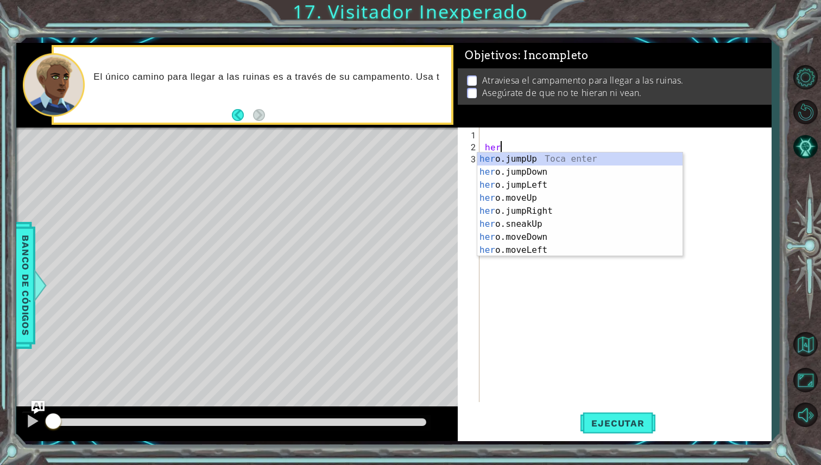
type textarea "hero"
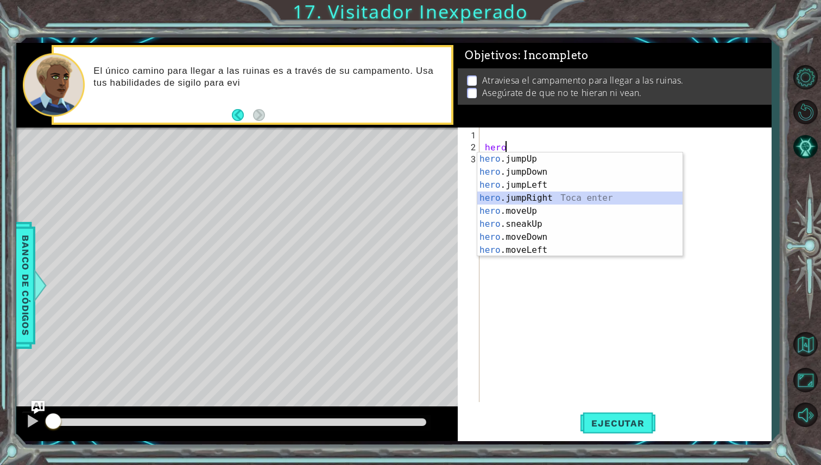
click at [524, 202] on div "hero .jumpUp Toca enter hero .jumpDown Toca enter hero .jumpLeft Toca enter her…" at bounding box center [579, 218] width 205 height 130
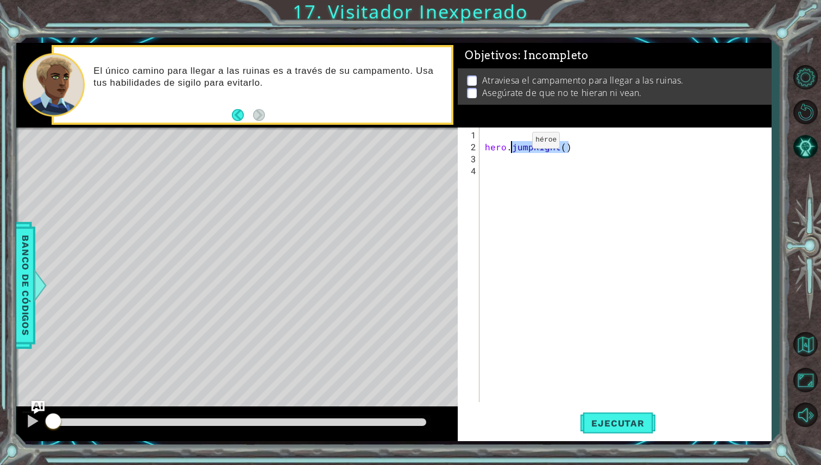
drag, startPoint x: 568, startPoint y: 144, endPoint x: 513, endPoint y: 144, distance: 54.8
click at [513, 144] on div "hero . jumpRight ( )" at bounding box center [628, 278] width 291 height 299
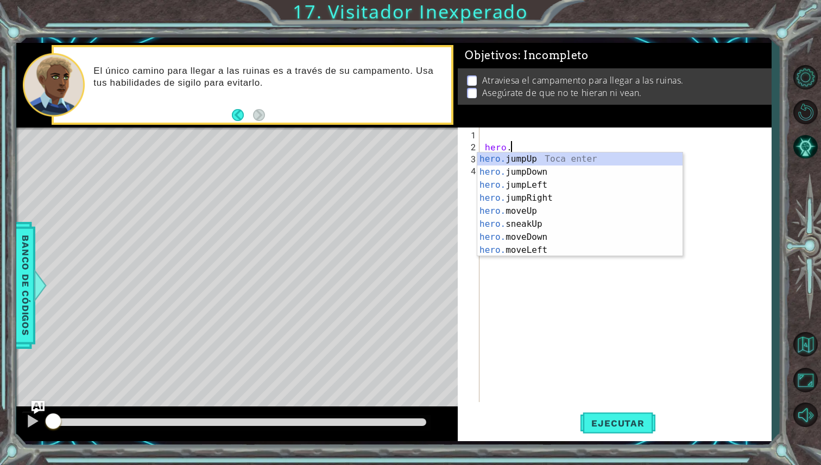
scroll to position [0, 1]
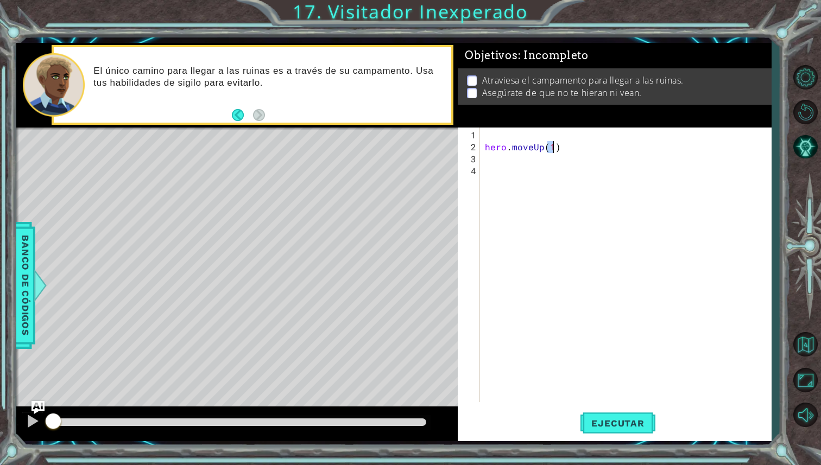
type textarea "hero.moveUp(1)"
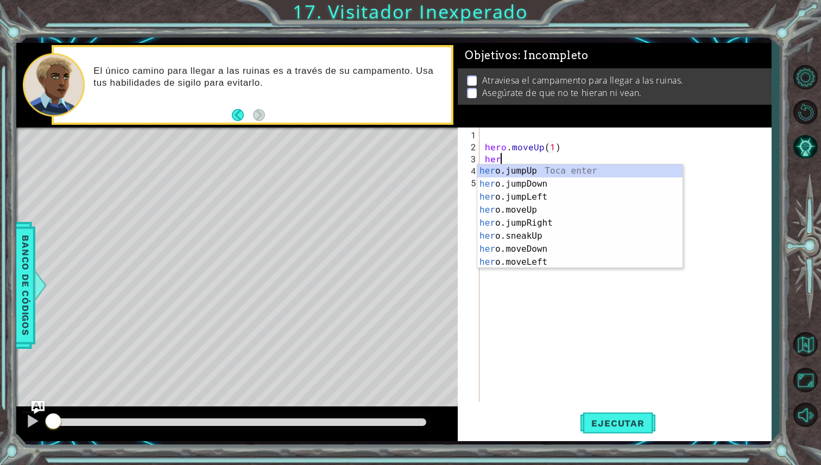
scroll to position [0, 1]
type textarea "hero"
click at [576, 208] on div "hero .jumpUp Toca enter hero .jumpDown Toca enter hero .jumpLeft Toca enter her…" at bounding box center [579, 230] width 205 height 130
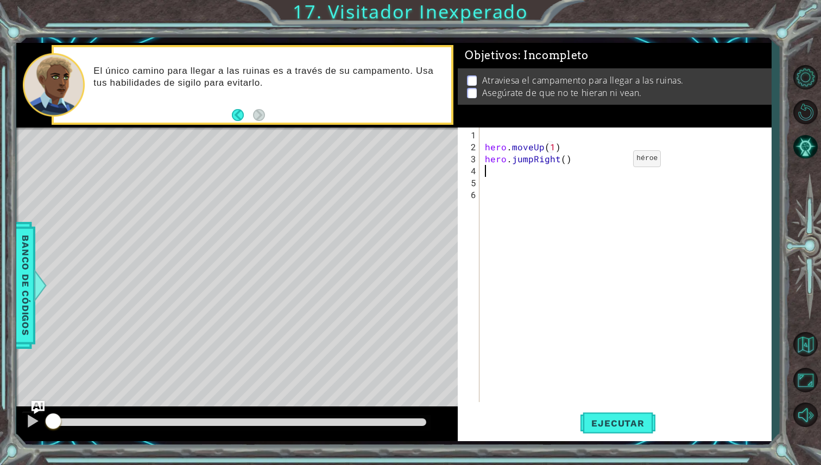
scroll to position [0, 0]
click at [546, 178] on div "hero . moveUp ( 1 ) hero . jumpRight ( )" at bounding box center [628, 278] width 291 height 299
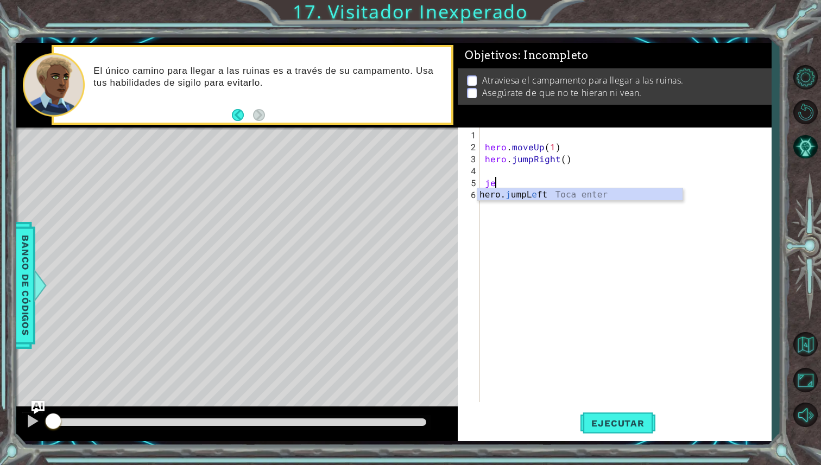
type textarea "j"
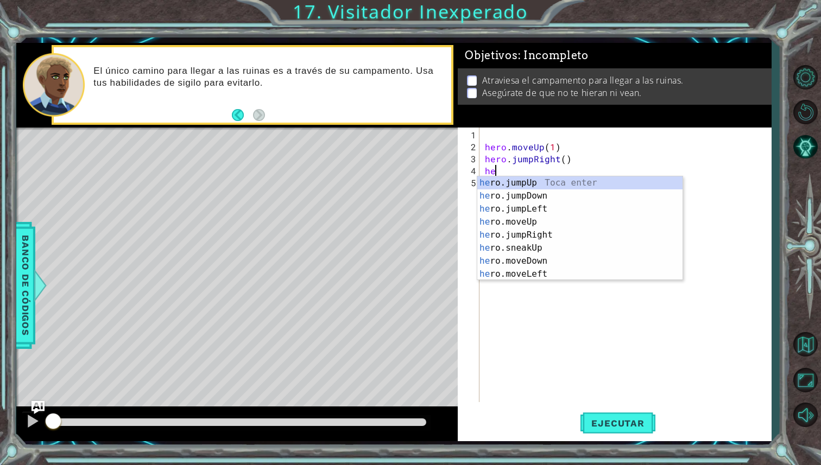
type textarea "hero"
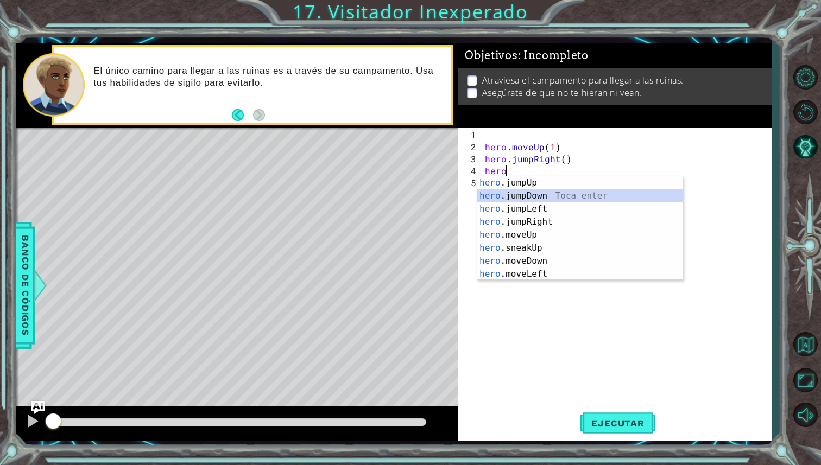
click at [552, 200] on div "hero .jumpUp Toca enter hero .jumpDown Toca enter hero .jumpLeft Toca enter her…" at bounding box center [579, 241] width 205 height 130
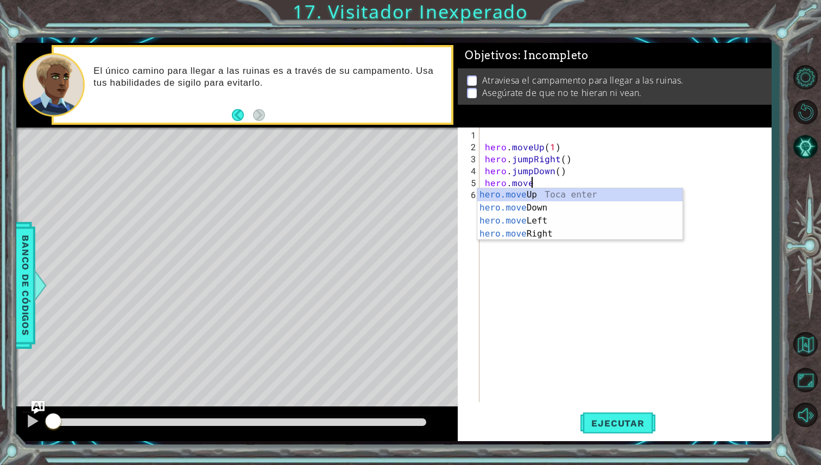
scroll to position [0, 2]
click at [583, 231] on div "hero.move Up Toca enter hero.move Down Toca enter hero.move Left Toca enter her…" at bounding box center [579, 227] width 205 height 78
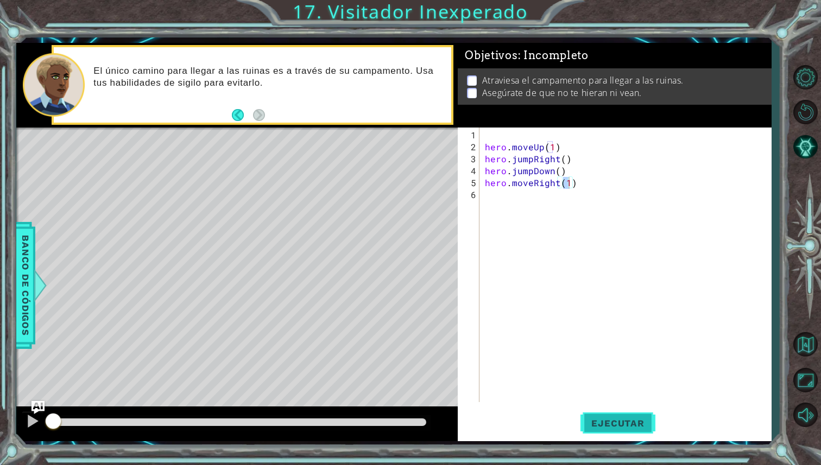
click at [608, 430] on button "Ejecutar" at bounding box center [617, 423] width 74 height 31
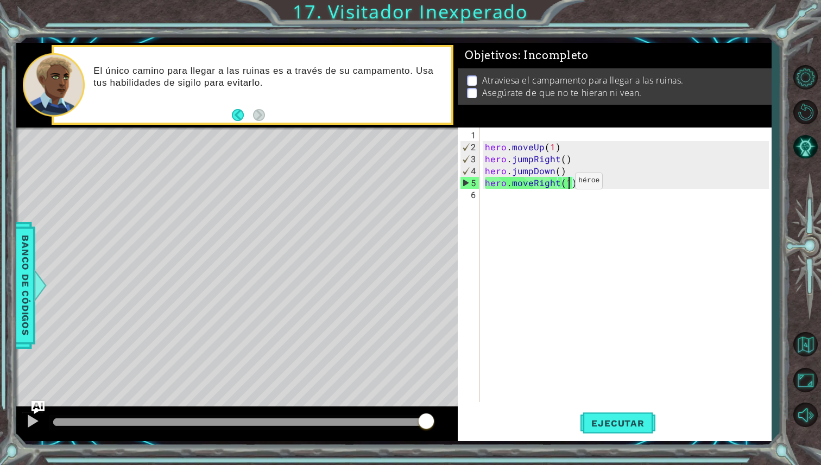
click at [551, 184] on div "hero . moveUp ( 1 ) hero . jumpRight ( ) hero . jumpDown ( ) hero . moveRight (…" at bounding box center [628, 278] width 291 height 299
click at [531, 186] on div "hero . moveUp ( 1 ) hero . jumpRight ( ) hero . jumpDown ( ) hero . moveRight (…" at bounding box center [628, 278] width 291 height 299
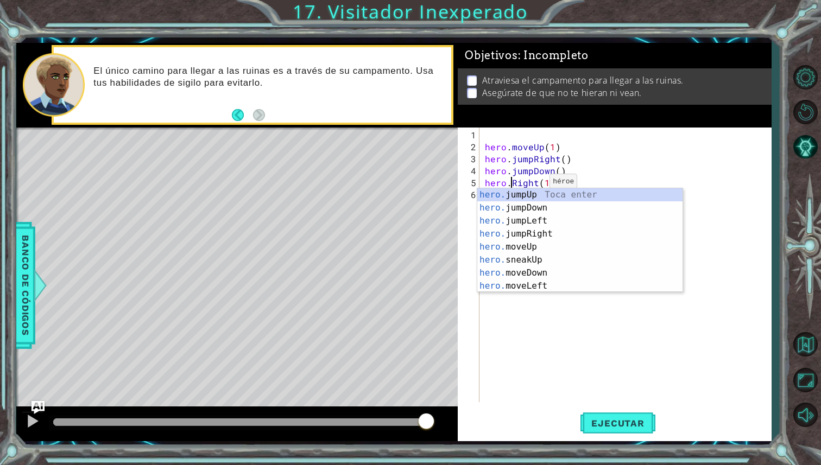
scroll to position [0, 2]
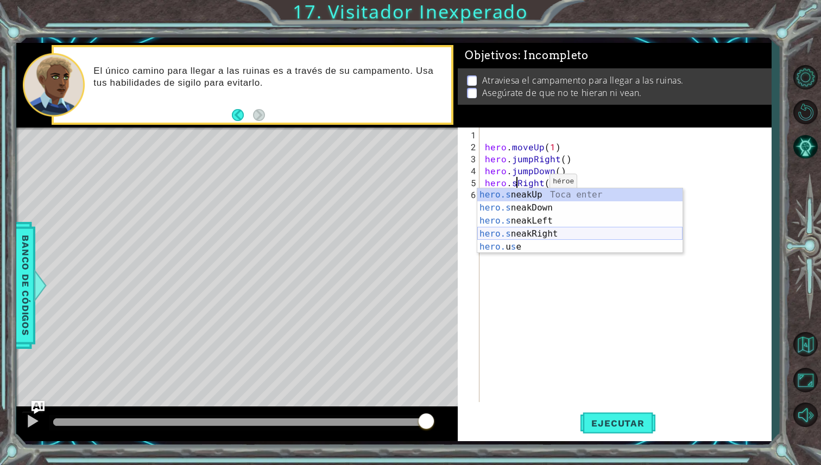
click at [552, 231] on div "hero.s neakUp Toca enter hero.s neakDown Toca enter hero.s neakLeft Toca enter …" at bounding box center [579, 233] width 205 height 91
type textarea "hero.sneakRight(1)(1)"
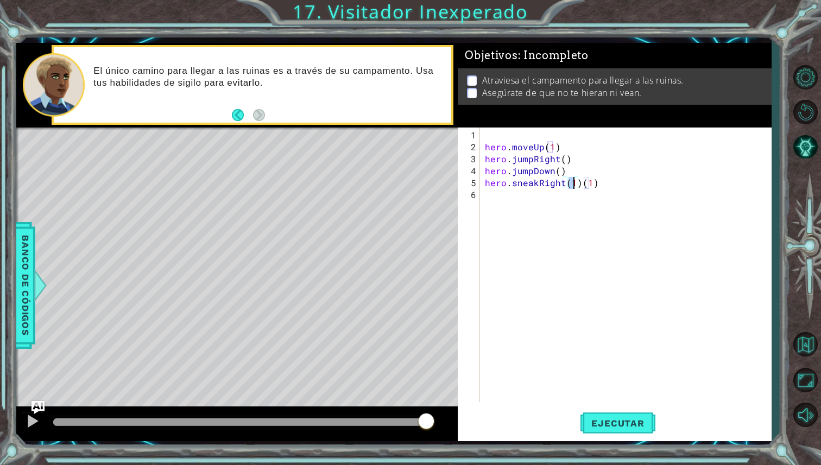
click at [547, 200] on div "hero . moveUp ( 1 ) hero . jumpRight ( ) hero . jumpDown ( ) hero . sneakRight …" at bounding box center [628, 278] width 291 height 299
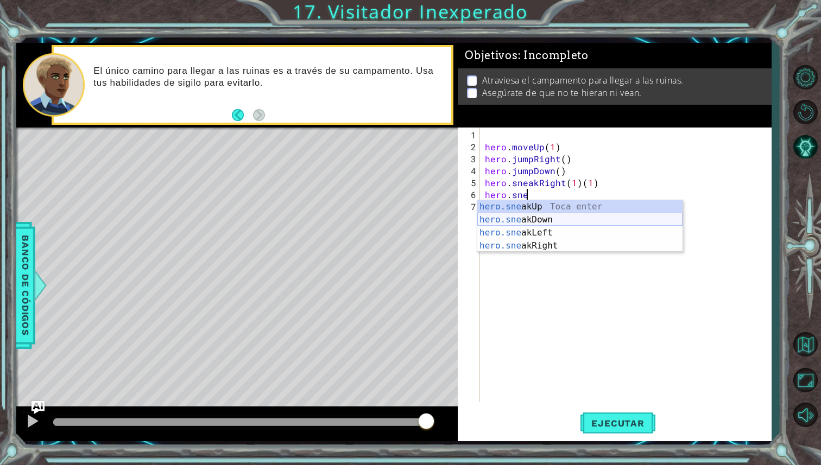
click at [597, 223] on div "hero.sne akUp Toca enter hero.sne akDown Toca enter hero.sne akLeft Toca enter …" at bounding box center [579, 239] width 205 height 78
type textarea "hero.sneakDown(1)"
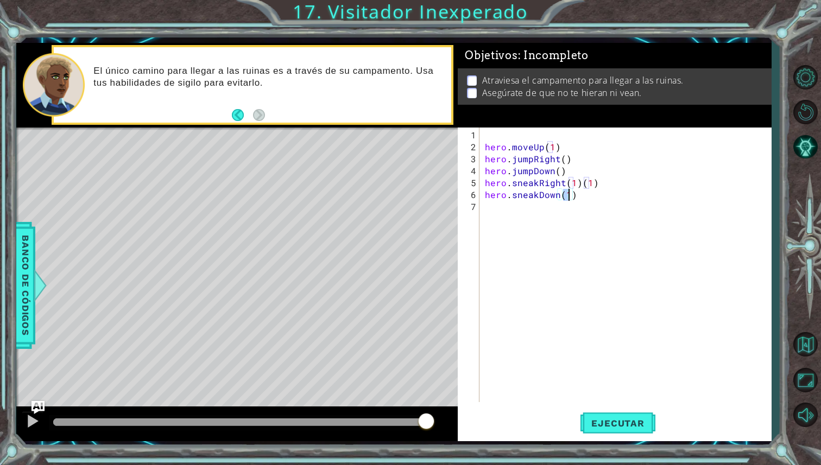
click at [563, 218] on div "hero . moveUp ( 1 ) hero . jumpRight ( ) hero . jumpDown ( ) hero . sneakRight …" at bounding box center [628, 278] width 291 height 299
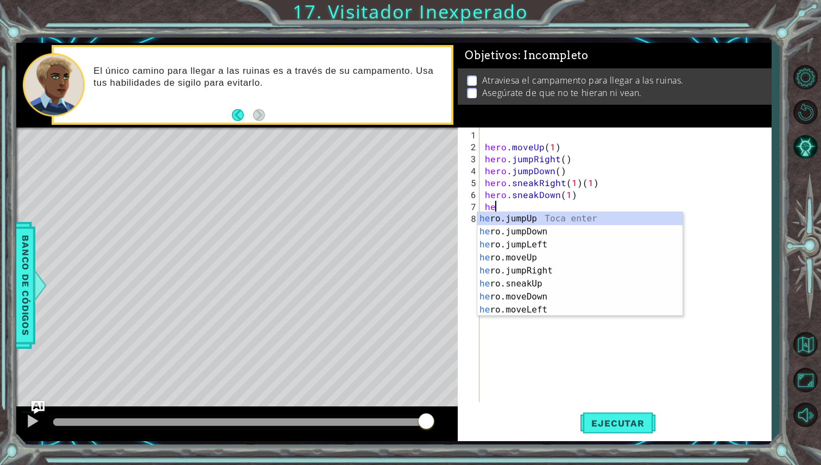
scroll to position [0, 0]
type textarea "hero."
click at [582, 257] on div "hero. jumpUp Toca enter hero. jumpDown Toca enter hero. jumpLeft Toca enter her…" at bounding box center [579, 277] width 205 height 130
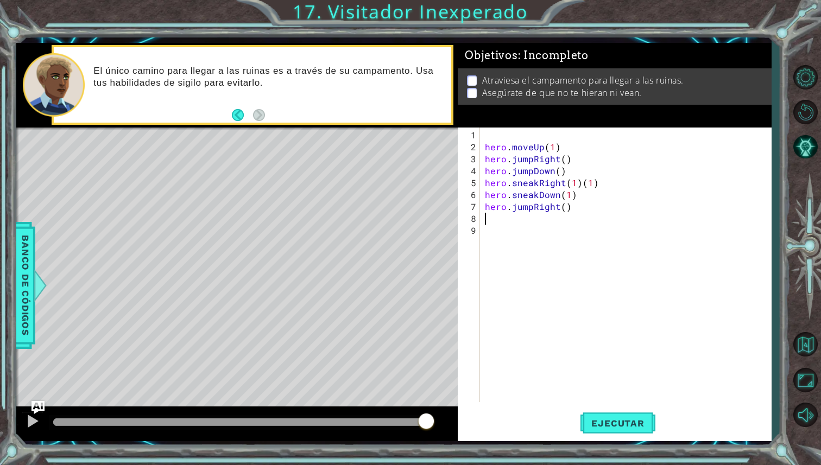
click at [565, 213] on div "hero . moveUp ( 1 ) hero . jumpRight ( ) hero . jumpDown ( ) hero . sneakRight …" at bounding box center [628, 278] width 291 height 299
click at [565, 208] on div "hero . moveUp ( 1 ) hero . jumpRight ( ) hero . jumpDown ( ) hero . sneakRight …" at bounding box center [628, 278] width 291 height 299
type textarea "hero.jumpRight(2)"
click at [546, 224] on div "hero . moveUp ( 1 ) hero . jumpRight ( ) hero . jumpDown ( ) hero . sneakRight …" at bounding box center [628, 278] width 291 height 299
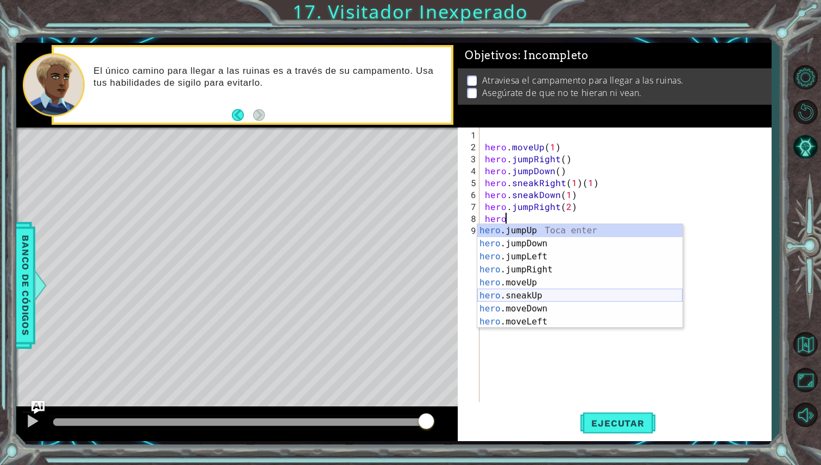
scroll to position [0, 1]
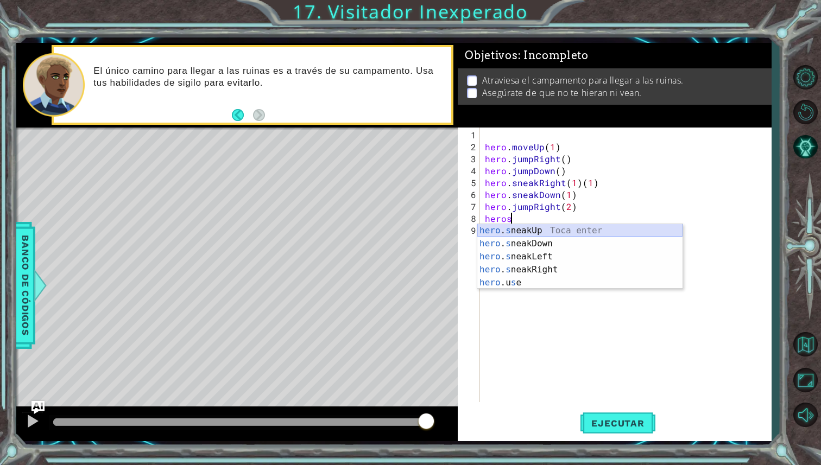
click at [579, 230] on div "hero . s neakUp Toca enter hero . s neakDown Toca enter hero . s neakLeft Toca …" at bounding box center [579, 269] width 205 height 91
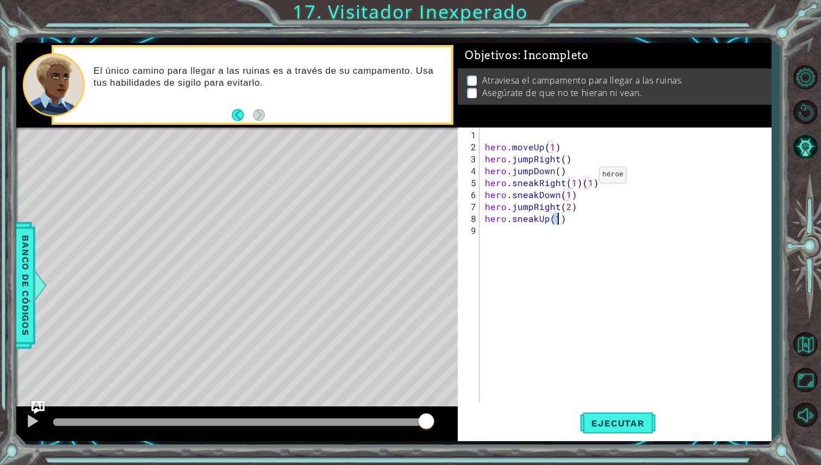
click at [580, 180] on div "hero . moveUp ( 1 ) hero . jumpRight ( ) hero . jumpDown ( ) hero . sneakRight …" at bounding box center [628, 278] width 291 height 299
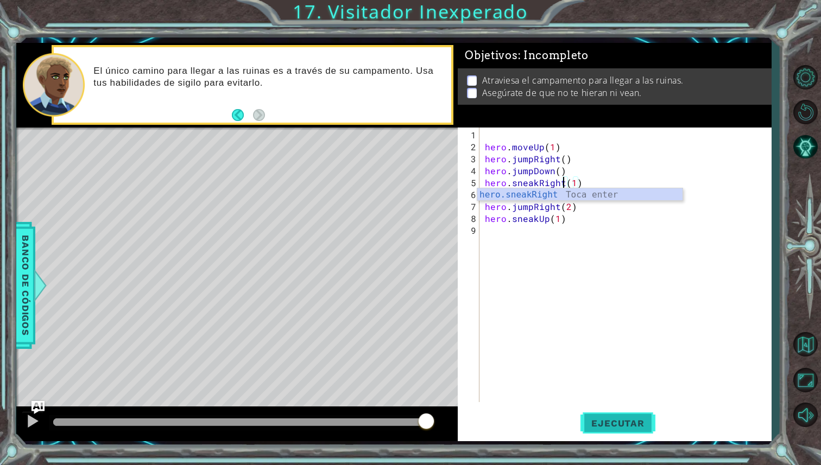
click at [610, 423] on span "Ejecutar" at bounding box center [617, 423] width 74 height 11
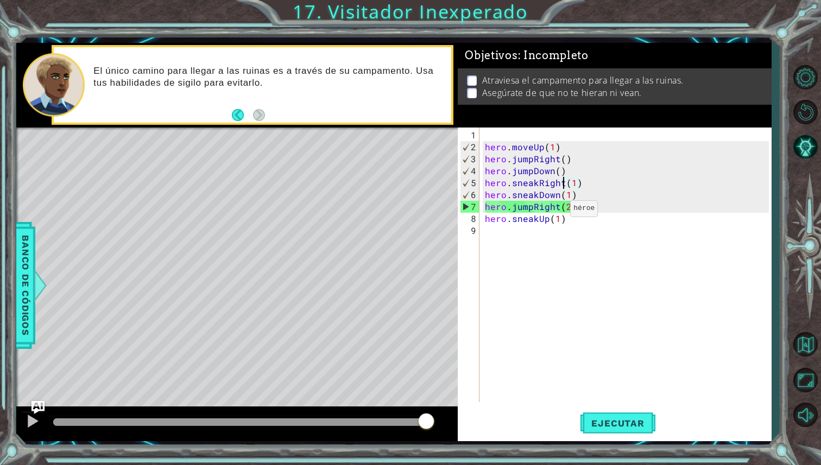
click at [551, 212] on div "hero . moveUp ( 1 ) hero . jumpRight ( ) hero . jumpDown ( ) hero . sneakRight …" at bounding box center [628, 278] width 291 height 299
click at [535, 207] on div "hero . moveUp ( 1 ) hero . jumpRight ( ) hero . jumpDown ( ) hero . sneakRight …" at bounding box center [628, 278] width 291 height 299
click at [531, 207] on div "hero . moveUp ( 1 ) hero . jumpRight ( ) hero . jumpDown ( ) hero . sneakRight …" at bounding box center [628, 278] width 291 height 299
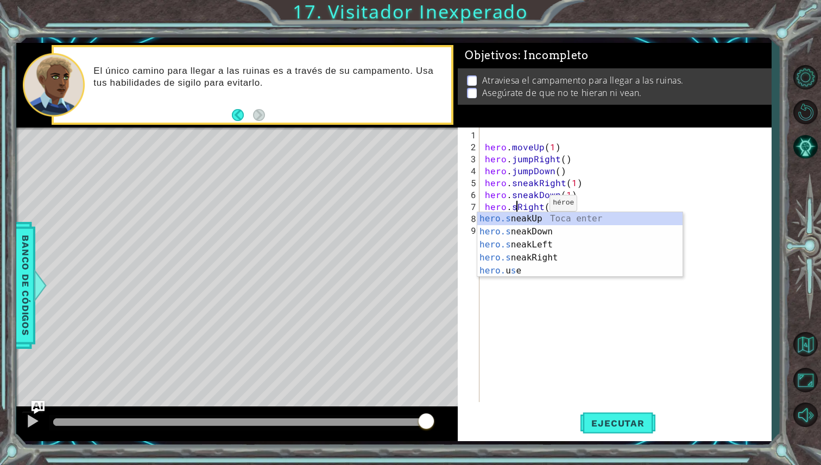
scroll to position [0, 2]
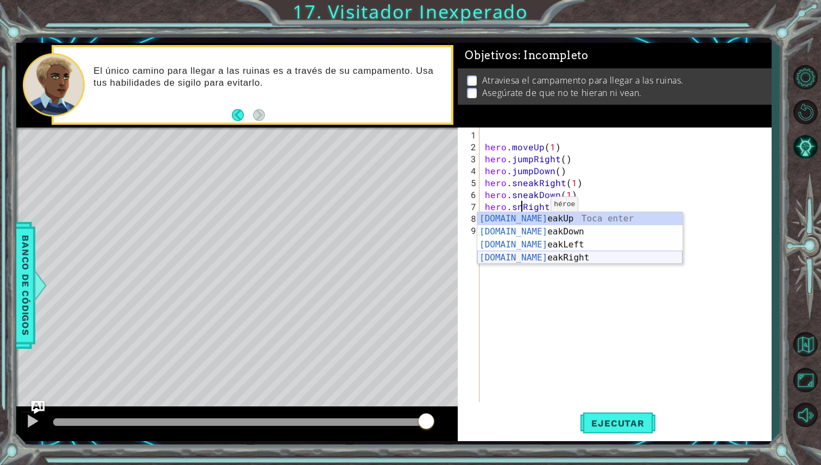
click at [568, 257] on div "[DOMAIN_NAME] eakUp Toca enter [DOMAIN_NAME] eakDown Toca enter [DOMAIN_NAME] e…" at bounding box center [579, 251] width 205 height 78
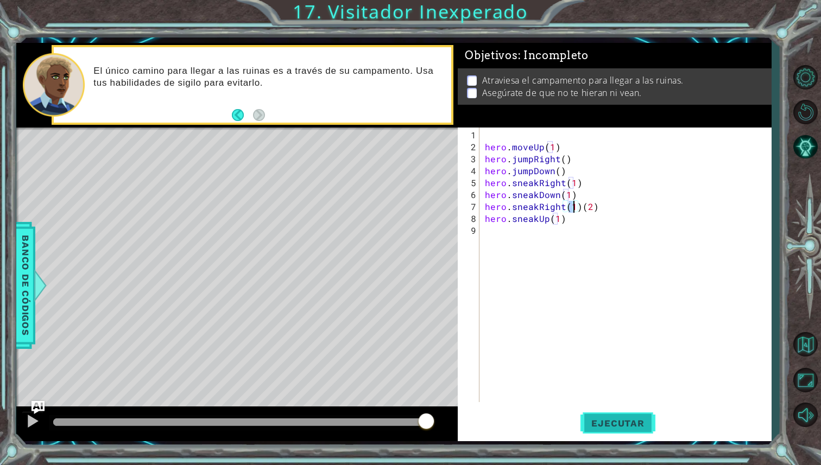
click at [630, 420] on span "Ejecutar" at bounding box center [617, 423] width 74 height 11
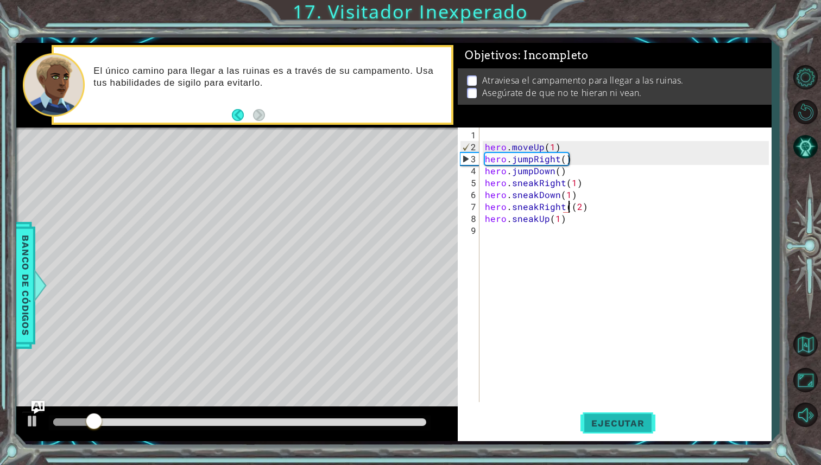
type textarea "hero.sneakRight(2)"
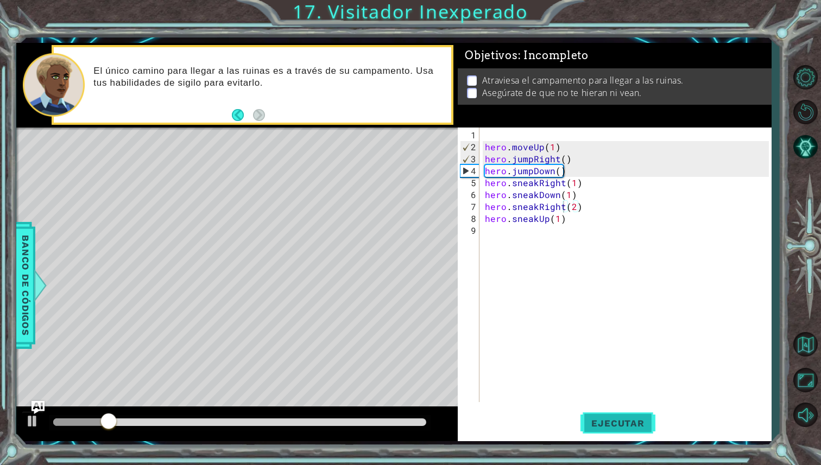
click at [641, 433] on button "Ejecutar" at bounding box center [617, 423] width 74 height 31
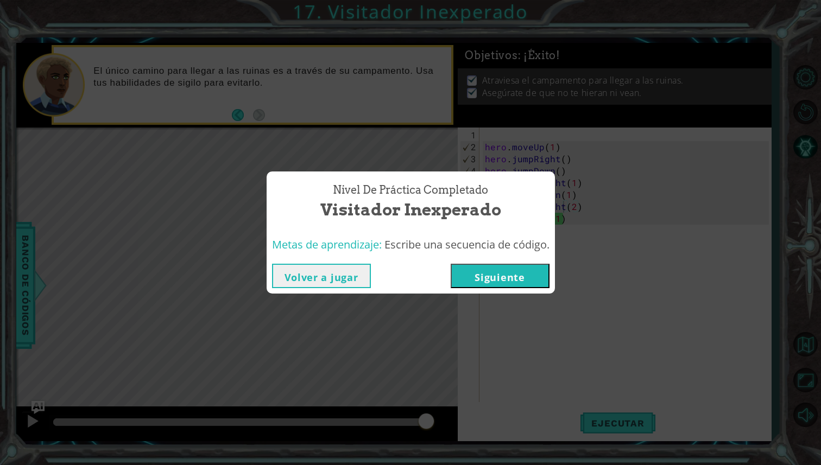
click at [517, 266] on button "Siguiente" at bounding box center [500, 276] width 99 height 24
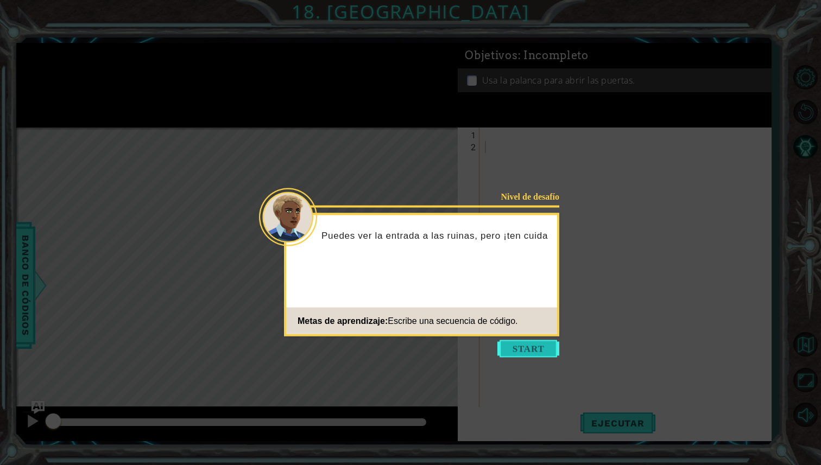
click at [505, 342] on button "Start" at bounding box center [528, 348] width 62 height 17
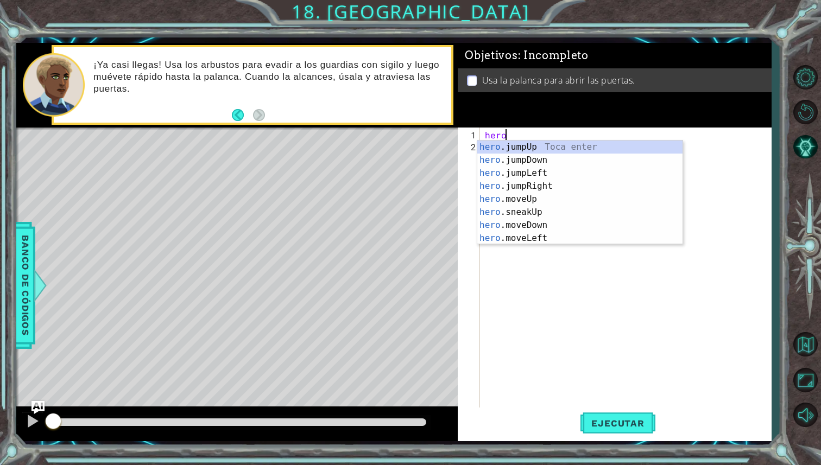
scroll to position [0, 1]
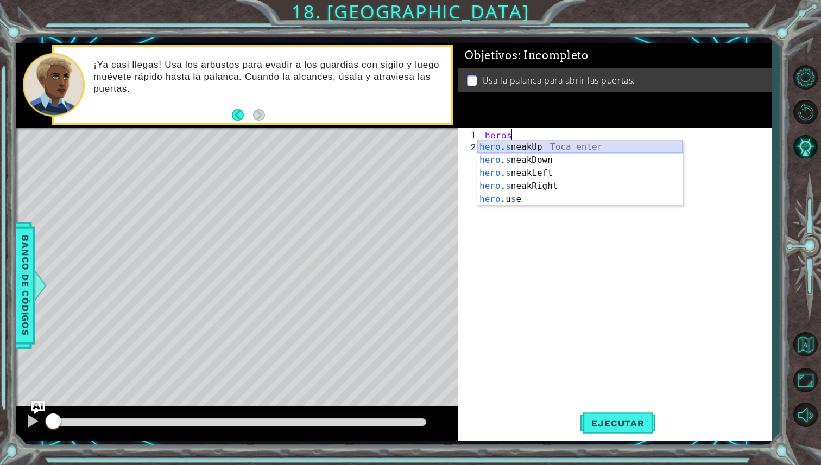
click at [585, 149] on div "hero . s neakUp Toca enter hero . s neakDown Toca enter hero . s neakLeft Toca …" at bounding box center [579, 186] width 205 height 91
type textarea "hero.sneakUp(1)"
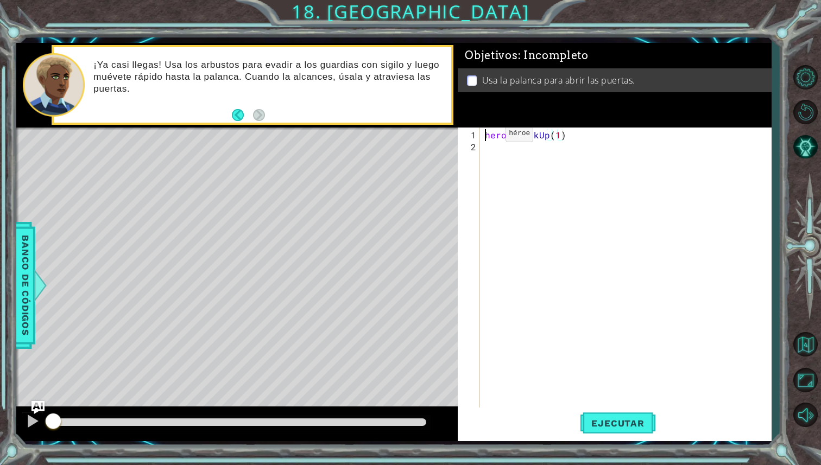
click at [486, 138] on div "hero . sneakUp ( 1 )" at bounding box center [628, 284] width 291 height 311
type textarea "hero.sneakUp(1)"
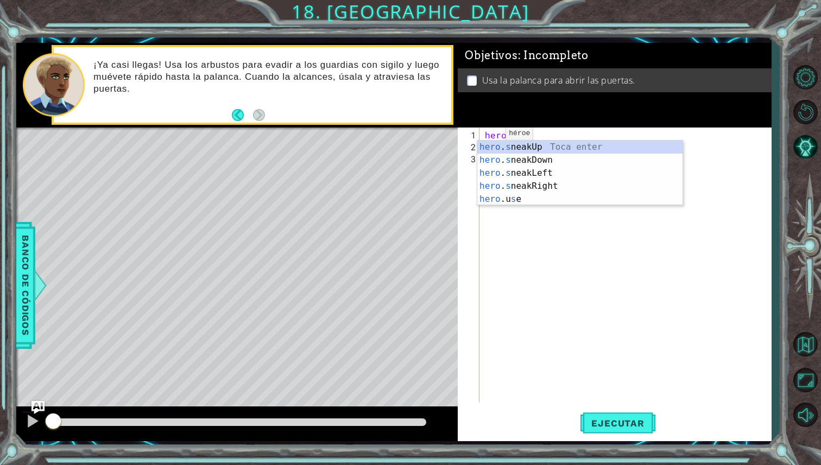
scroll to position [0, 1]
click at [558, 186] on div "hero . s neakUp Toca enter hero . s neakDown Toca enter hero . s neakLeft Toca …" at bounding box center [579, 186] width 205 height 91
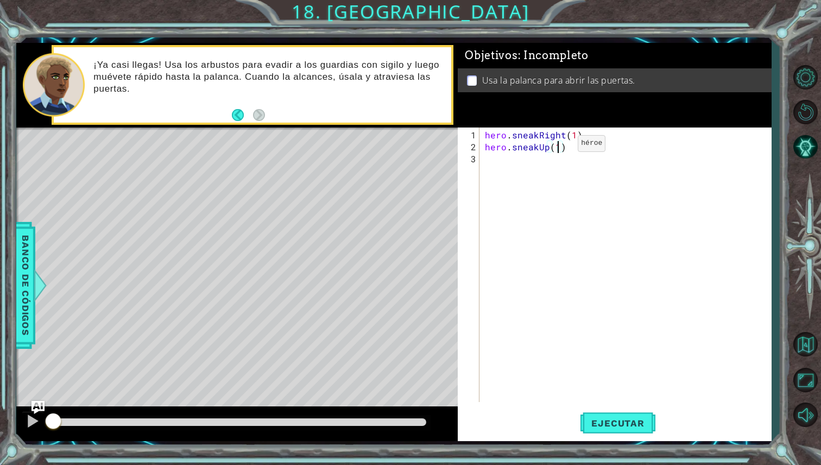
click at [559, 148] on div "hero . sneakRight ( 1 ) hero . sneakUp ( 1 )" at bounding box center [628, 278] width 291 height 299
type textarea "hero.sneakUp(2)"
click at [620, 426] on span "Ejecutar" at bounding box center [617, 423] width 74 height 11
click at [543, 175] on div "hero . sneakRight ( 1 ) hero . sneakUp ( 2 )" at bounding box center [628, 278] width 291 height 299
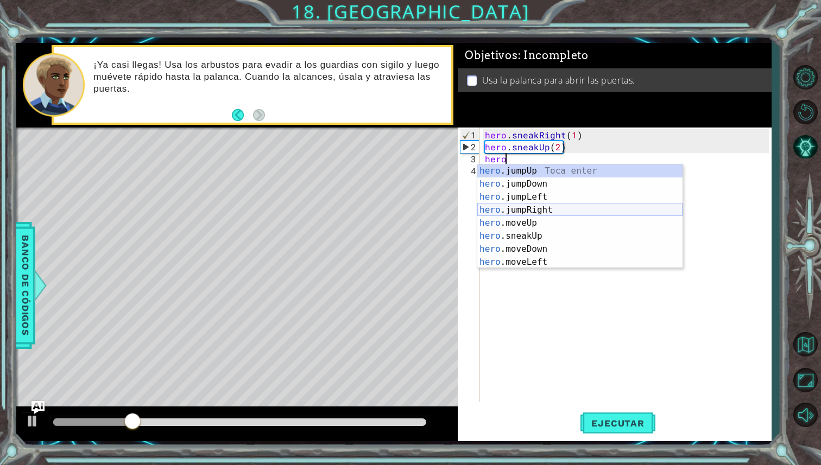
scroll to position [0, 1]
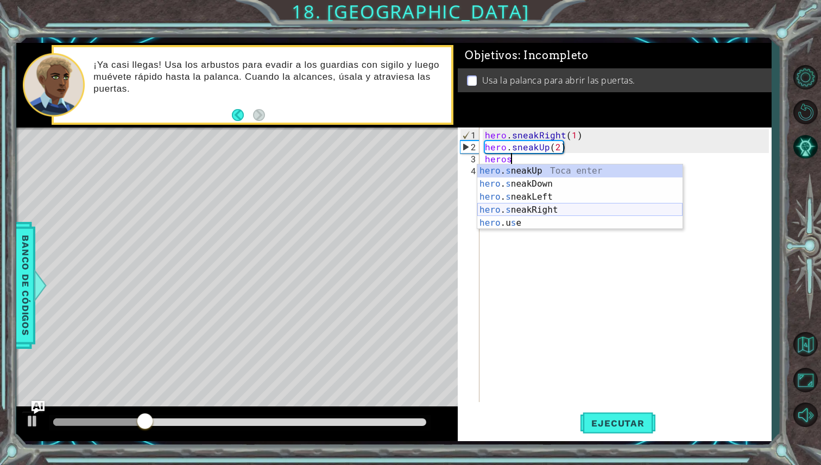
click at [573, 208] on div "hero . s neakUp Toca enter hero . s neakDown Toca enter hero . s neakLeft Toca …" at bounding box center [579, 210] width 205 height 91
type textarea "hero.sneakRight(1)"
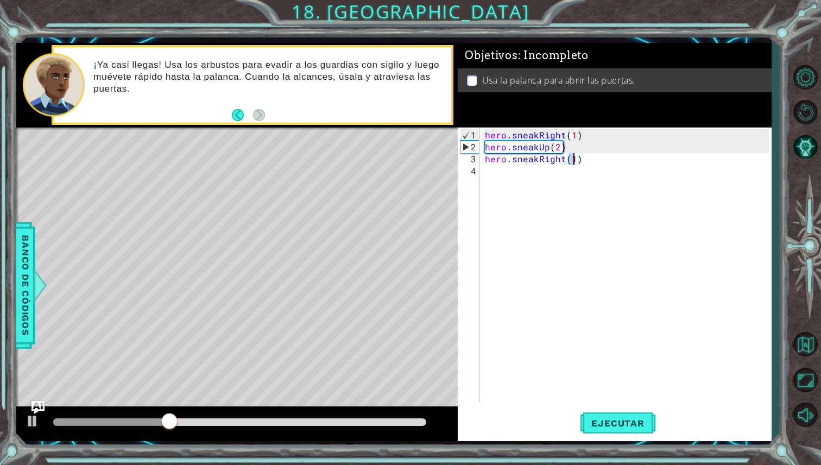
click at [502, 177] on div "hero . sneakRight ( 1 ) hero . sneakUp ( 2 ) hero . sneakRight ( 1 )" at bounding box center [628, 278] width 291 height 299
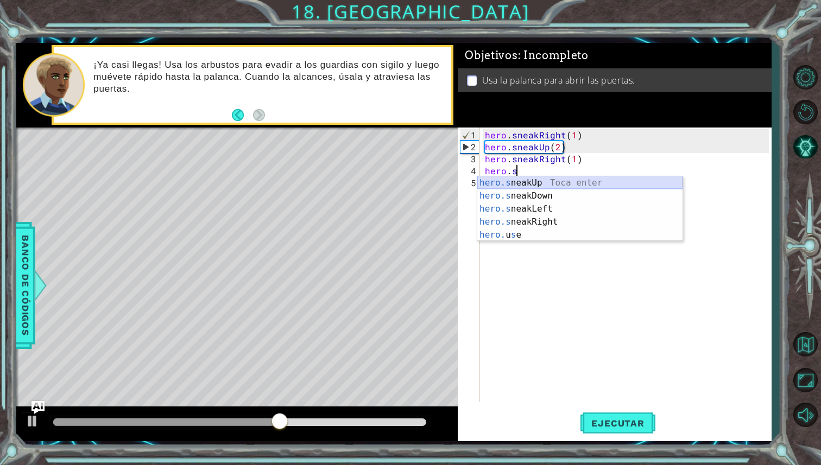
click at [564, 184] on div "hero.s neakUp Toca enter hero.s neakDown Toca enter hero.s neakLeft Toca enter …" at bounding box center [579, 221] width 205 height 91
type textarea "hero.sneakUp(1)"
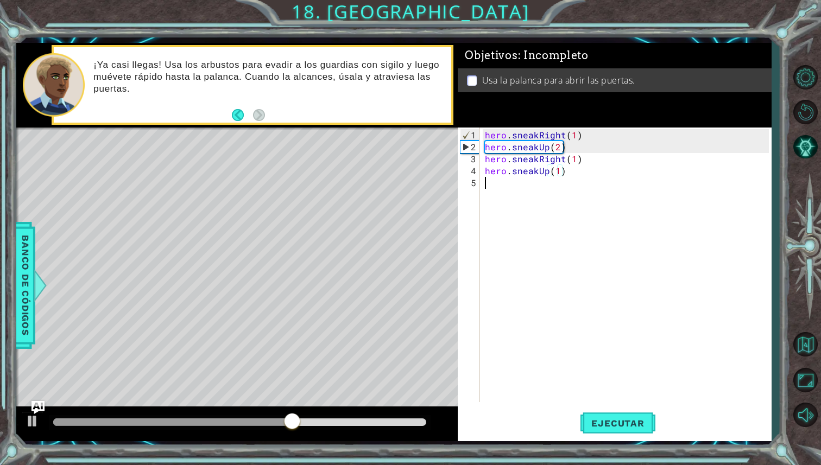
click at [526, 186] on div "hero . sneakRight ( 1 ) hero . sneakUp ( 2 ) hero . sneakRight ( 1 ) hero . sne…" at bounding box center [628, 278] width 291 height 299
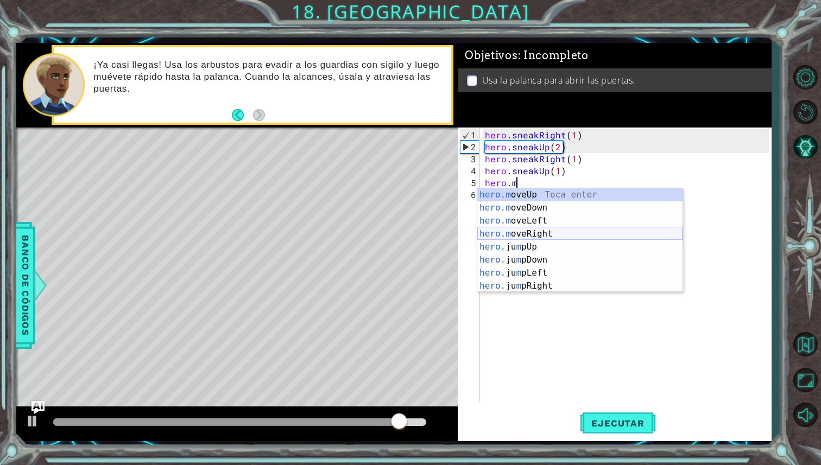
click at [562, 229] on div "hero.m oveUp Toca enter hero.m oveDown Toca enter hero.m oveLeft Toca enter her…" at bounding box center [579, 253] width 205 height 130
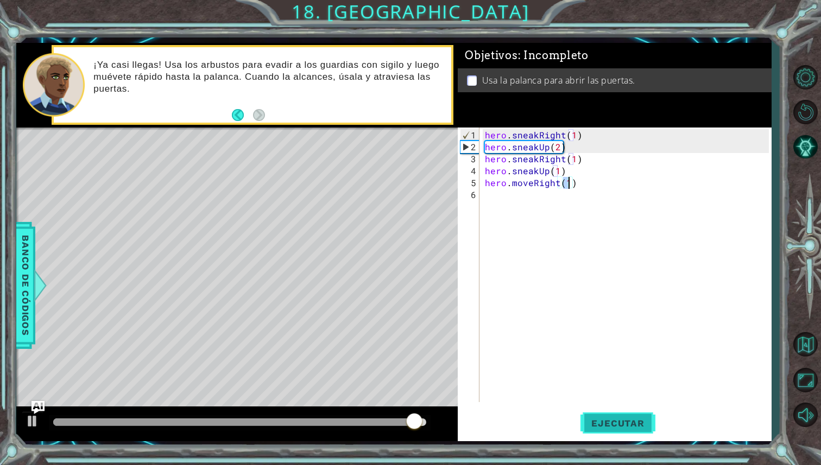
type textarea "hero.moveRight(1)"
click at [618, 434] on button "Ejecutar" at bounding box center [617, 423] width 74 height 31
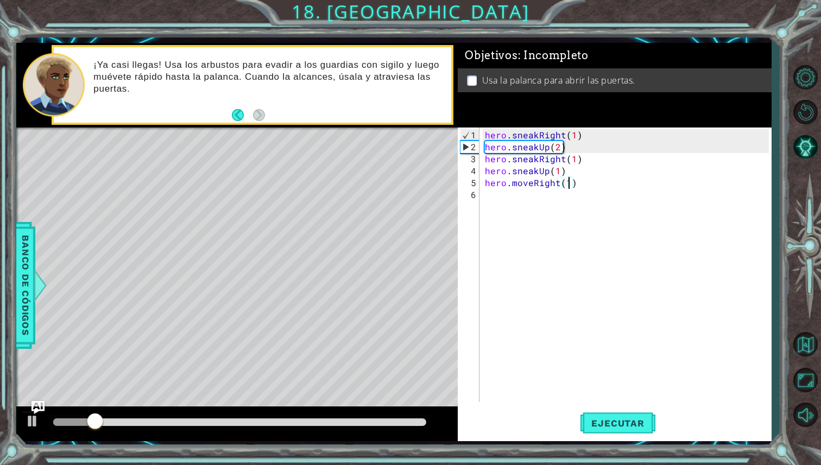
click at [554, 211] on div "hero . sneakRight ( 1 ) hero . sneakUp ( 2 ) hero . sneakRight ( 1 ) hero . sne…" at bounding box center [628, 278] width 291 height 299
click at [565, 186] on div "hero . sneakRight ( 1 ) hero . sneakUp ( 2 ) hero . sneakRight ( 1 ) hero . sne…" at bounding box center [628, 278] width 291 height 299
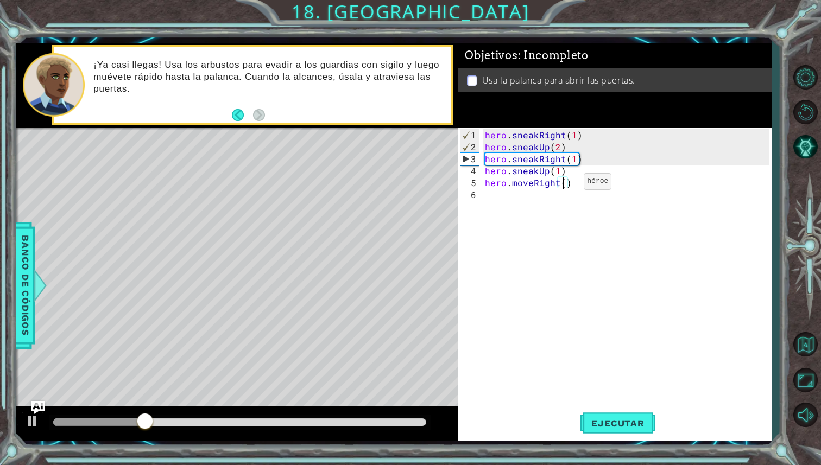
type textarea "hero.moveRight(2)"
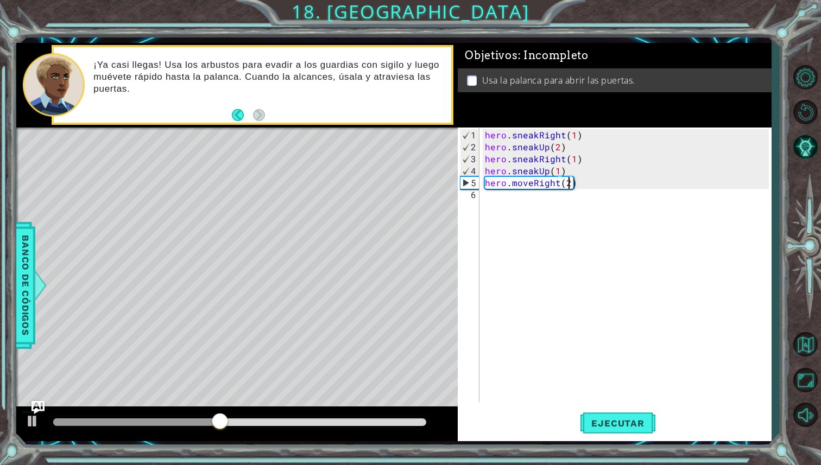
click at [533, 187] on div "hero . sneakRight ( 1 ) hero . sneakUp ( 2 ) hero . sneakRight ( 1 ) hero . sne…" at bounding box center [628, 278] width 291 height 299
click at [533, 186] on div "hero . sneakRight ( 1 ) hero . sneakUp ( 2 ) hero . sneakRight ( 1 ) hero . sne…" at bounding box center [628, 278] width 291 height 299
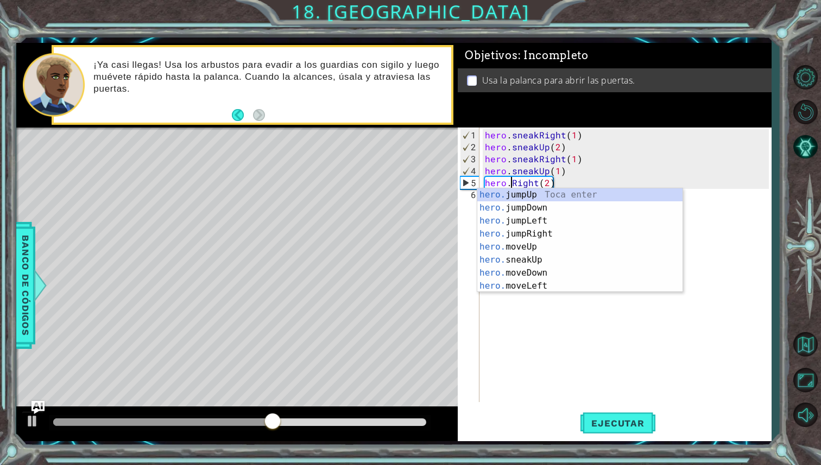
scroll to position [0, 2]
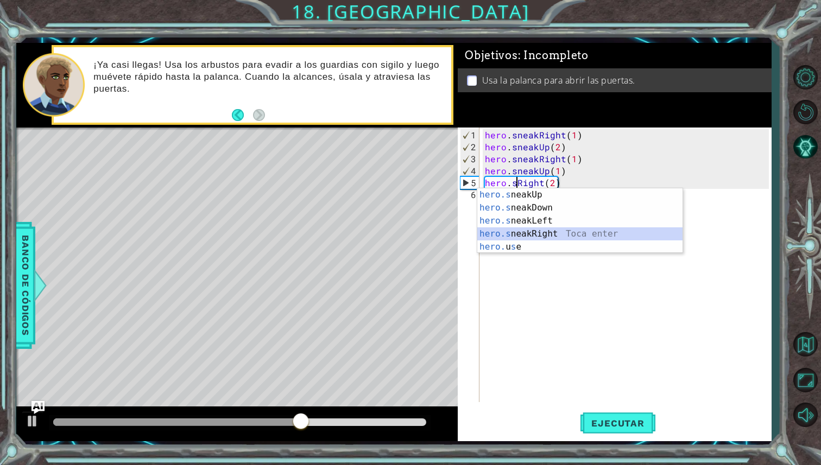
click at [557, 234] on div "hero.s neakUp Toca enter hero.s neakDown Toca enter hero.s neakLeft Toca enter …" at bounding box center [579, 233] width 205 height 91
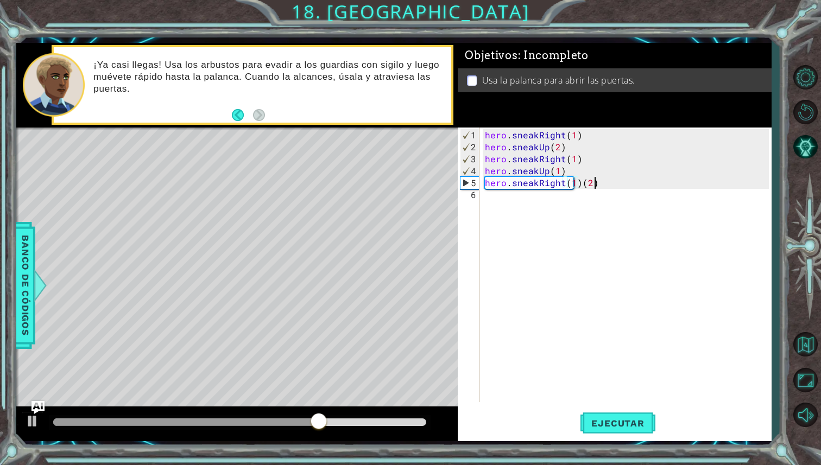
click at [593, 186] on div "hero . sneakRight ( 1 ) hero . sneakUp ( 2 ) hero . sneakRight ( 1 ) hero . sne…" at bounding box center [628, 278] width 291 height 299
type textarea "hero.sneakRight(1)"
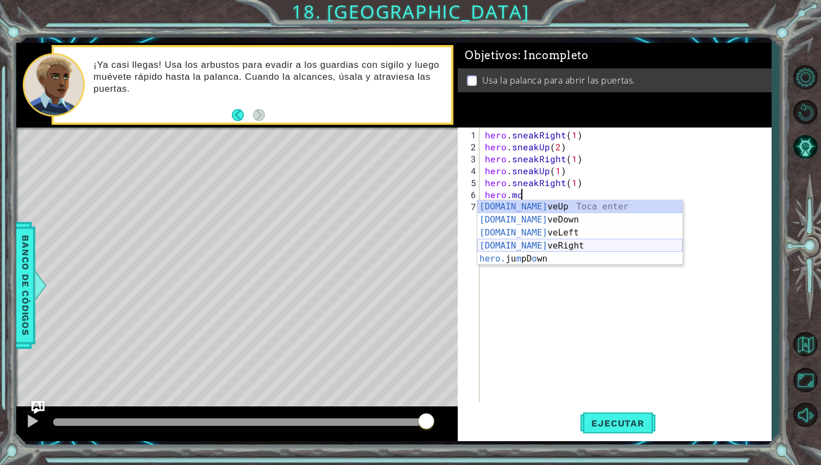
click at [564, 243] on div "[DOMAIN_NAME] veUp Toca enter [DOMAIN_NAME] veDown Toca enter [DOMAIN_NAME] veL…" at bounding box center [579, 245] width 205 height 91
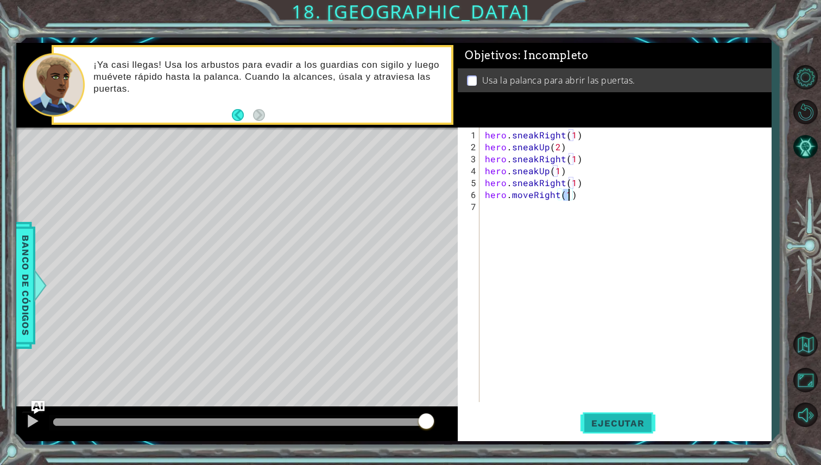
type textarea "hero.moveRight(1)"
click at [615, 425] on span "Ejecutar" at bounding box center [617, 423] width 74 height 11
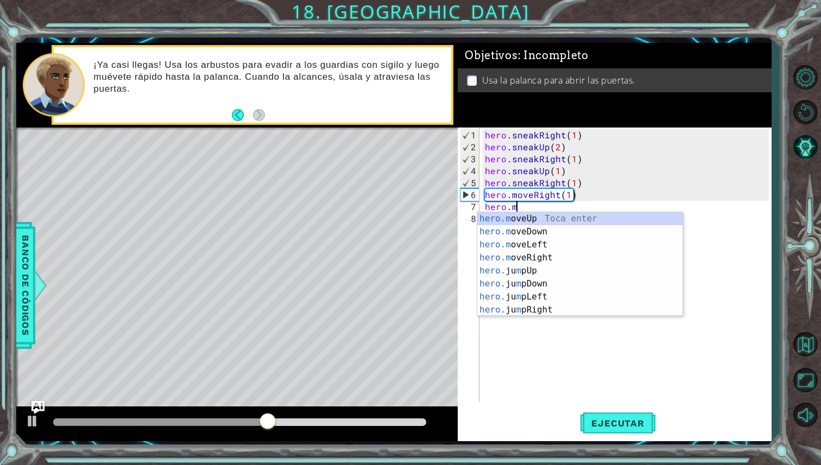
scroll to position [0, 1]
click at [595, 237] on div "hero.m oveUp Toca enter hero.m oveDown Toca enter hero.m oveLeft Toca enter her…" at bounding box center [579, 277] width 205 height 130
type textarea "hero.moveDown(1)"
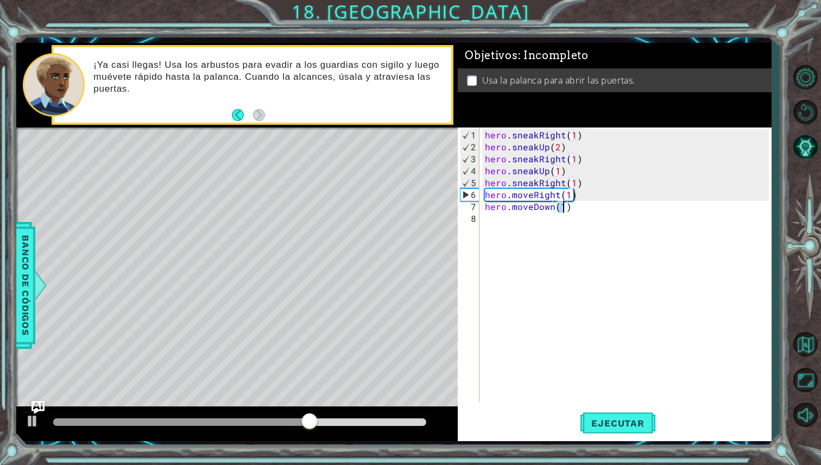
click at [535, 222] on div "hero . sneakRight ( 1 ) hero . sneakUp ( 2 ) hero . sneakRight ( 1 ) hero . sne…" at bounding box center [628, 278] width 291 height 299
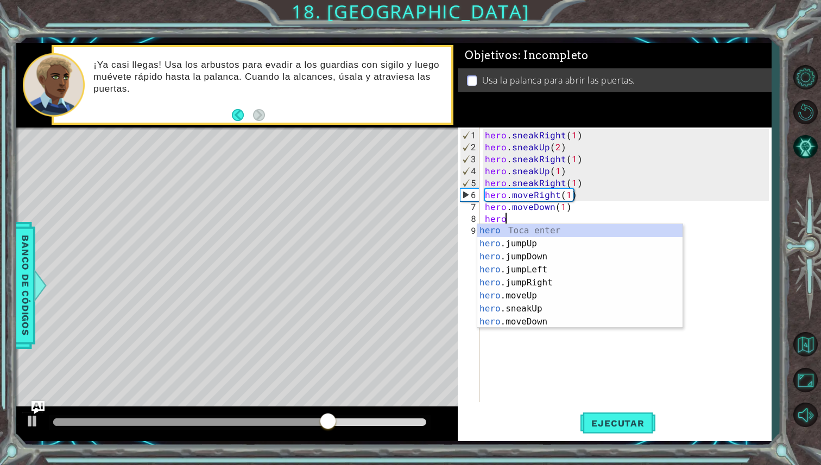
type textarea "hero."
click at [538, 228] on div "hero. jumpUp Toca enter hero. jumpDown Toca enter hero. jumpLeft Toca enter her…" at bounding box center [579, 289] width 205 height 130
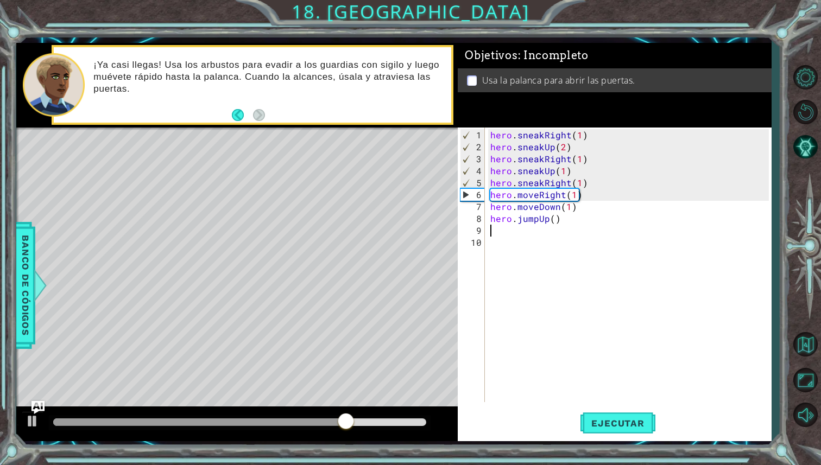
scroll to position [0, 0]
click at [530, 235] on div "hero . sneakRight ( 1 ) hero . sneakUp ( 2 ) hero . sneakRight ( 1 ) hero . sne…" at bounding box center [631, 278] width 286 height 299
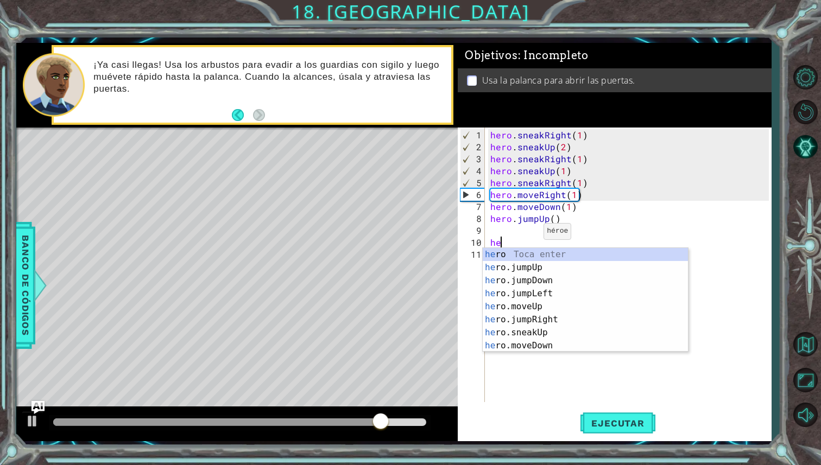
type textarea "h"
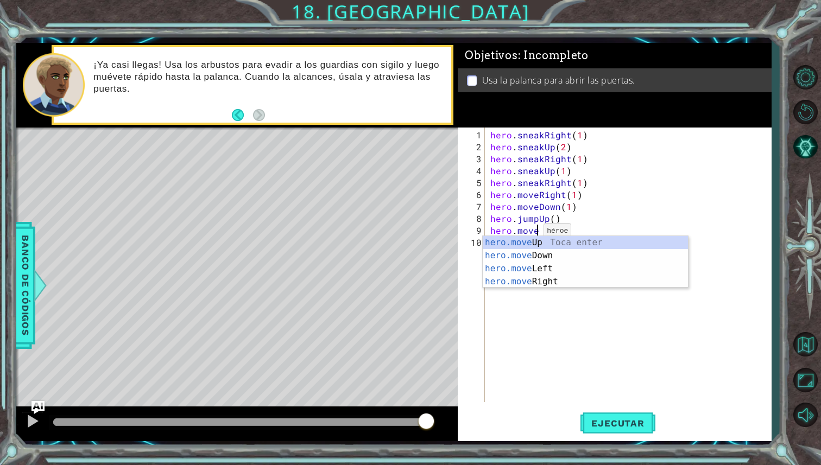
scroll to position [0, 2]
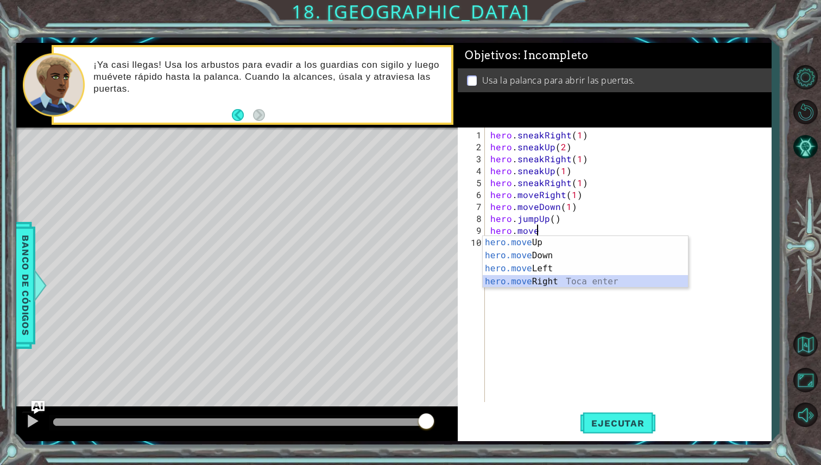
click at [602, 281] on div "hero.move Up Toca enter hero.move Down Toca enter hero.move Left Toca enter her…" at bounding box center [585, 275] width 205 height 78
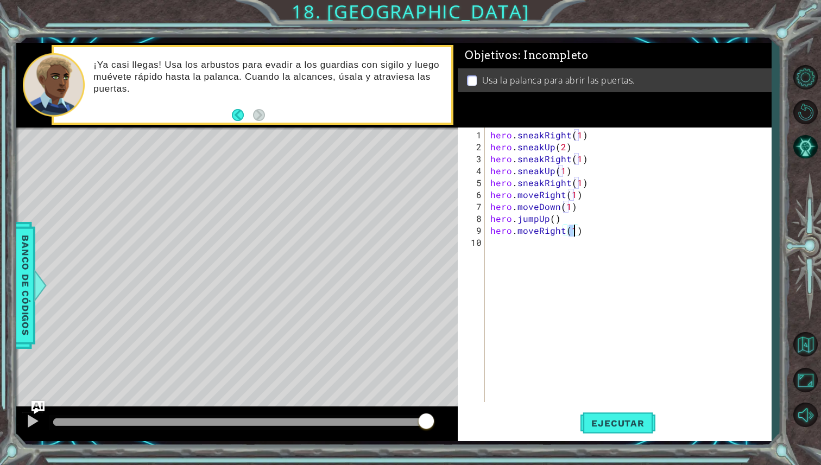
type textarea "hero.moveRight(2)"
click at [547, 242] on div "hero . sneakRight ( 1 ) hero . sneakUp ( 2 ) hero . sneakRight ( 1 ) hero . sne…" at bounding box center [631, 278] width 286 height 299
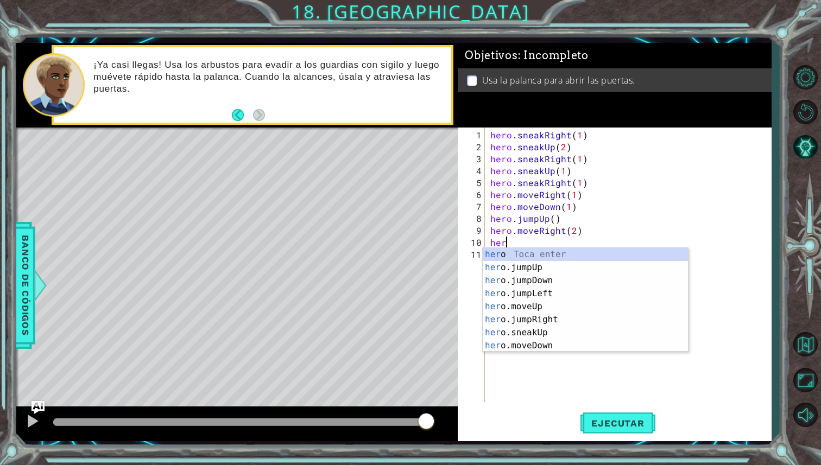
scroll to position [0, 1]
type textarea "hero"
click at [558, 269] on div "hero Toca enter hero .jumpUp Toca enter hero .jumpDown Toca enter hero .jumpLef…" at bounding box center [585, 313] width 205 height 130
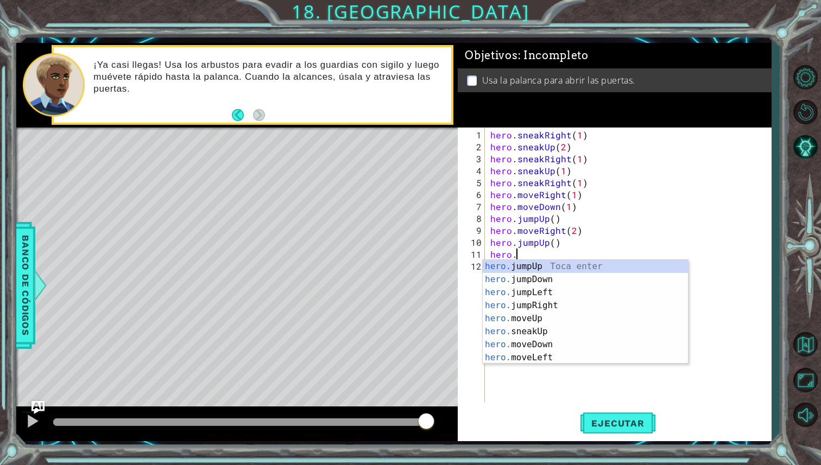
scroll to position [0, 1]
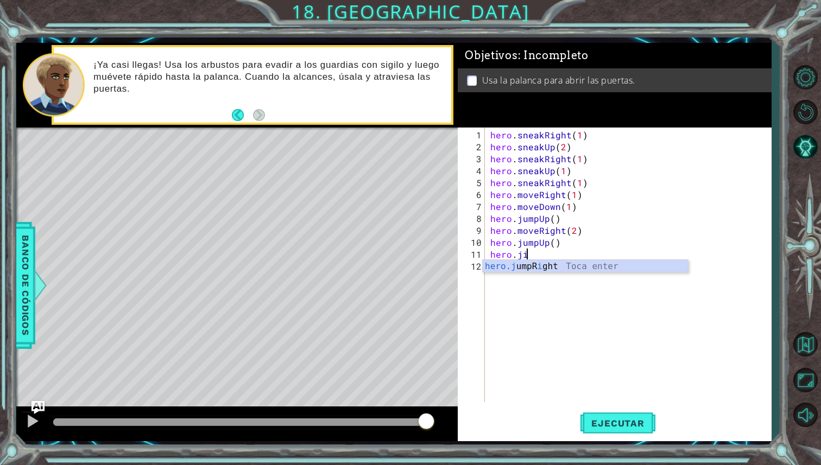
type textarea "hero.j"
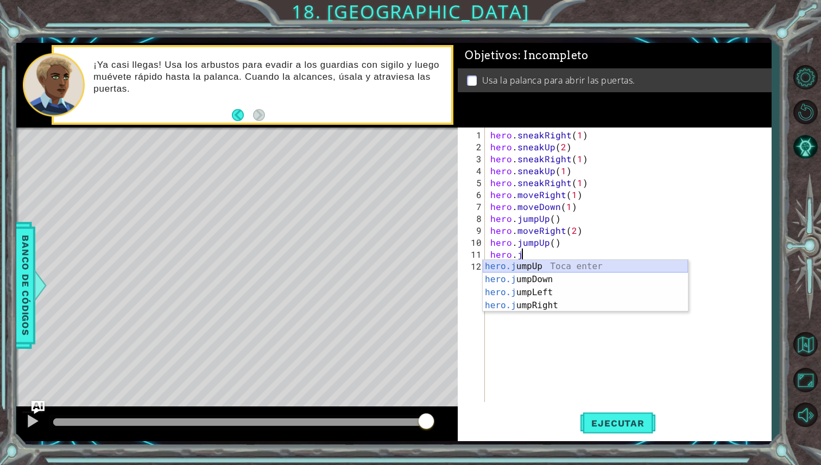
click at [554, 266] on div "hero.j umpUp Toca enter hero.j umpDown Toca enter hero.j umpLeft Toca enter her…" at bounding box center [585, 299] width 205 height 78
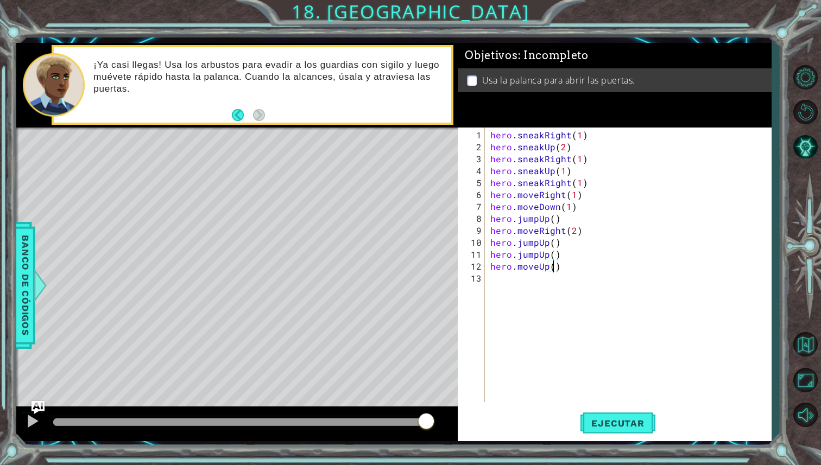
scroll to position [0, 4]
click at [640, 426] on span "Ejecutar" at bounding box center [617, 423] width 74 height 11
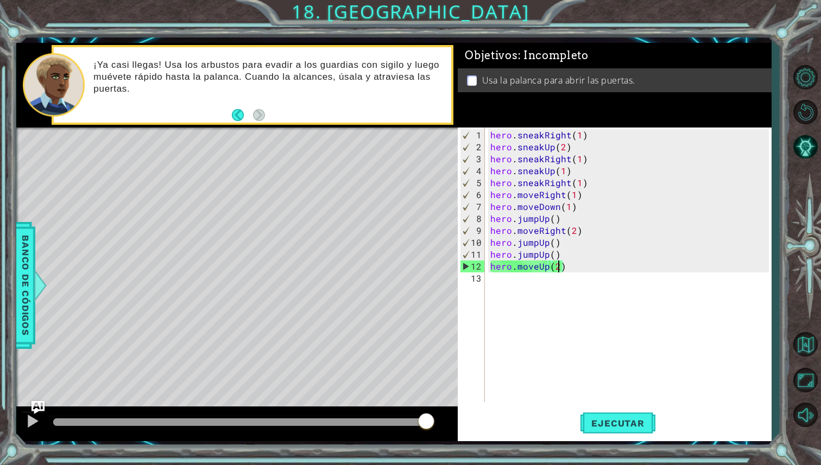
drag, startPoint x: 87, startPoint y: 420, endPoint x: 483, endPoint y: 431, distance: 396.0
click at [483, 431] on div "1 ההההההההההההההההההההההההההההההההההההההההההההההההההההההההההההההההההההההההההההה…" at bounding box center [393, 242] width 755 height 399
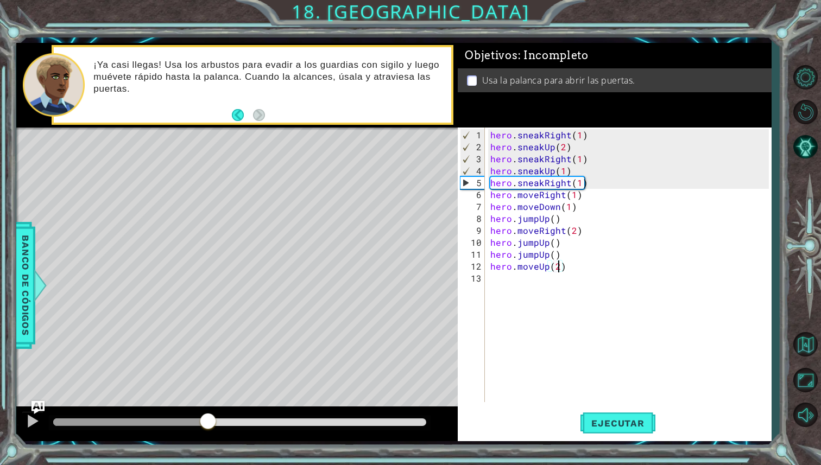
drag, startPoint x: 79, startPoint y: 426, endPoint x: 208, endPoint y: 419, distance: 129.4
click at [208, 419] on div at bounding box center [208, 423] width 20 height 20
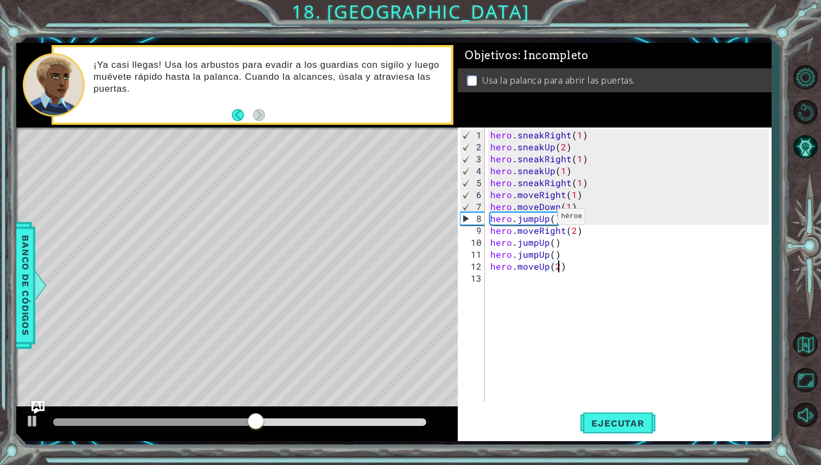
click at [548, 218] on div "hero . sneakRight ( 1 ) hero . sneakUp ( 2 ) hero . sneakRight ( 1 ) hero . sne…" at bounding box center [631, 278] width 286 height 299
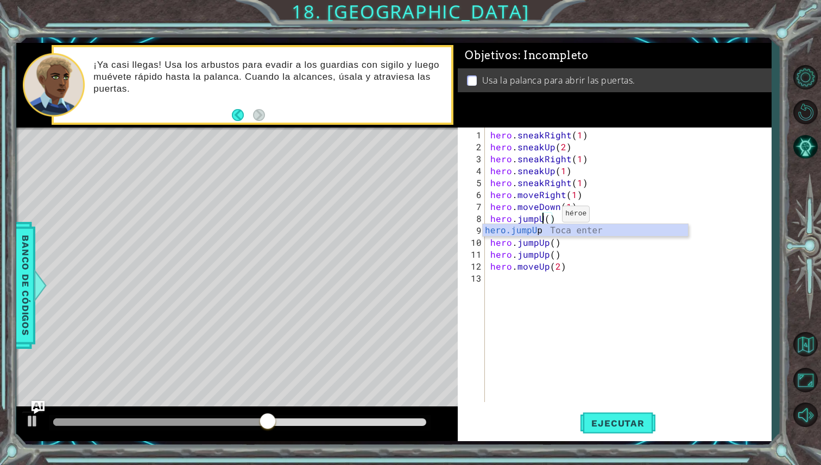
scroll to position [0, 3]
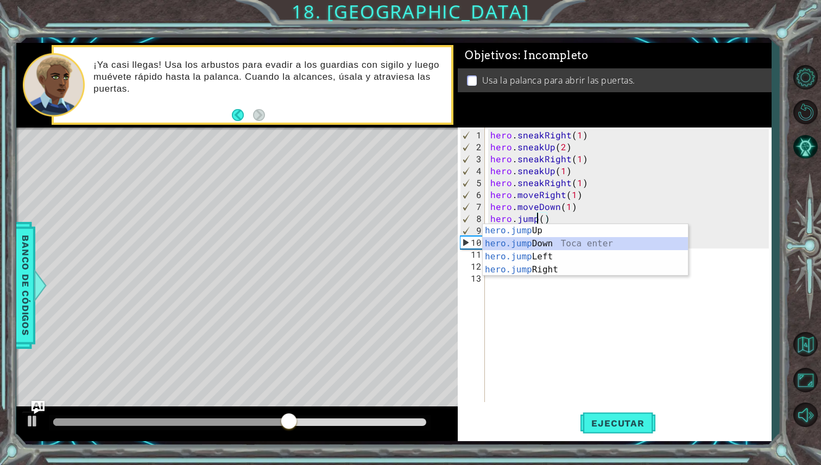
click at [561, 241] on div "hero.jump Up Toca enter hero.jump Down Toca enter hero.jump Left Toca enter her…" at bounding box center [585, 263] width 205 height 78
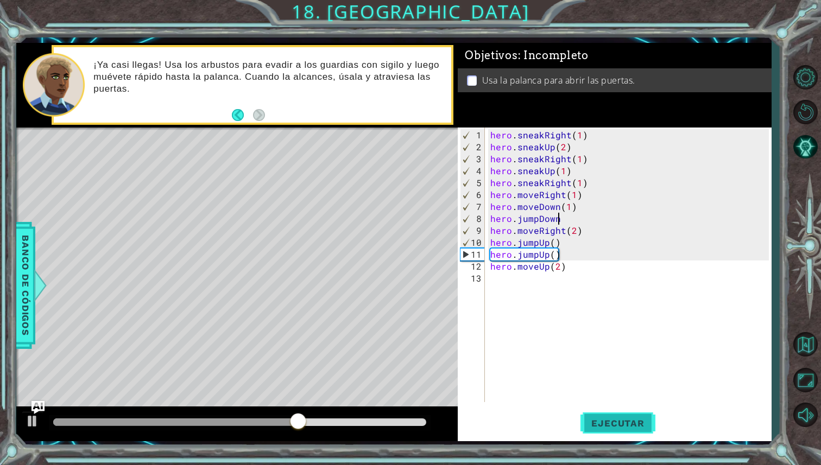
click at [596, 416] on button "Ejecutar" at bounding box center [617, 423] width 74 height 31
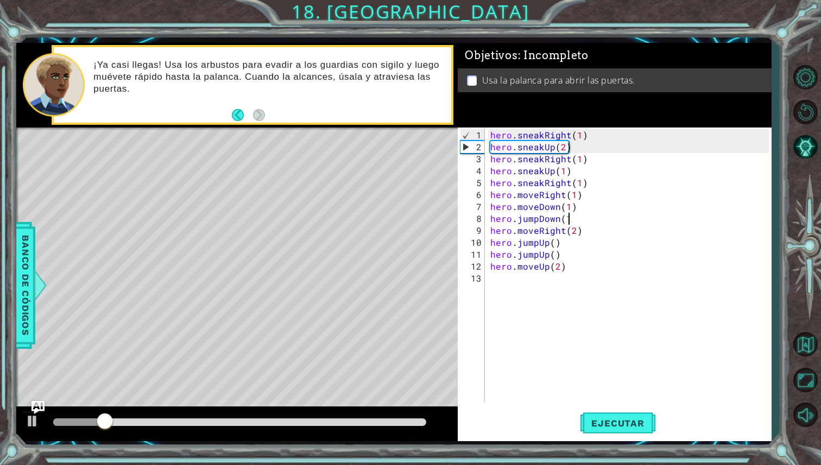
scroll to position [0, 4]
click at [617, 415] on button "Ejecutar" at bounding box center [617, 423] width 74 height 31
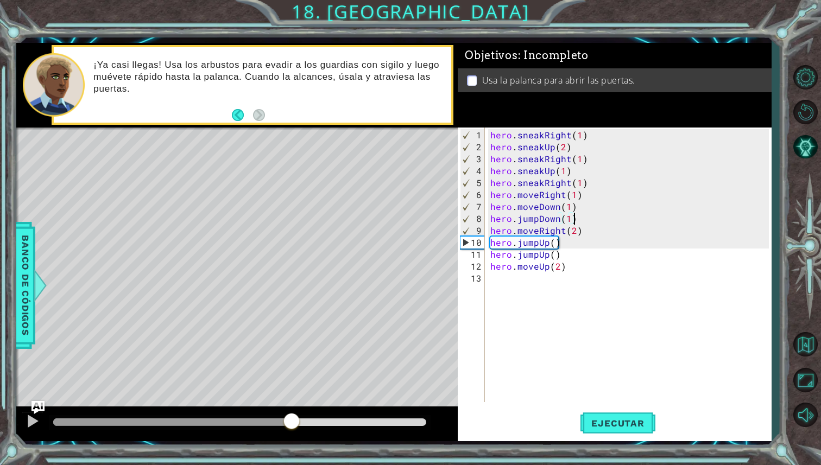
drag, startPoint x: 93, startPoint y: 423, endPoint x: 291, endPoint y: 412, distance: 198.0
click at [291, 413] on div at bounding box center [292, 423] width 20 height 20
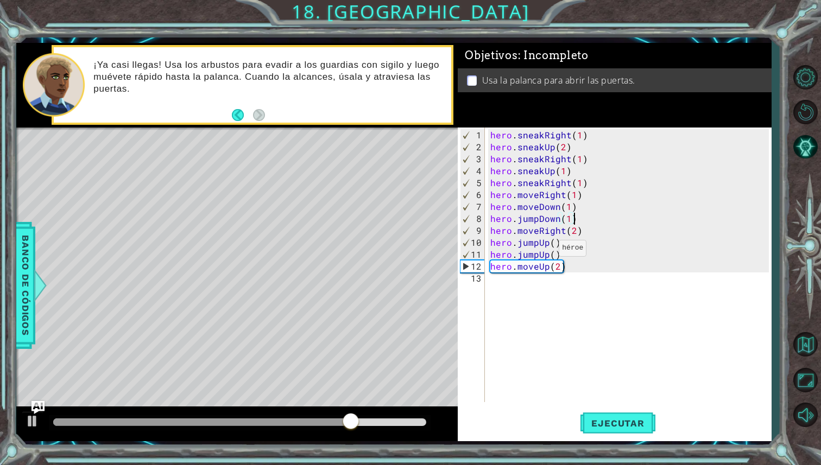
click at [545, 252] on div "hero . sneakRight ( 1 ) hero . sneakUp ( 2 ) hero . sneakRight ( 1 ) hero . sne…" at bounding box center [631, 278] width 286 height 299
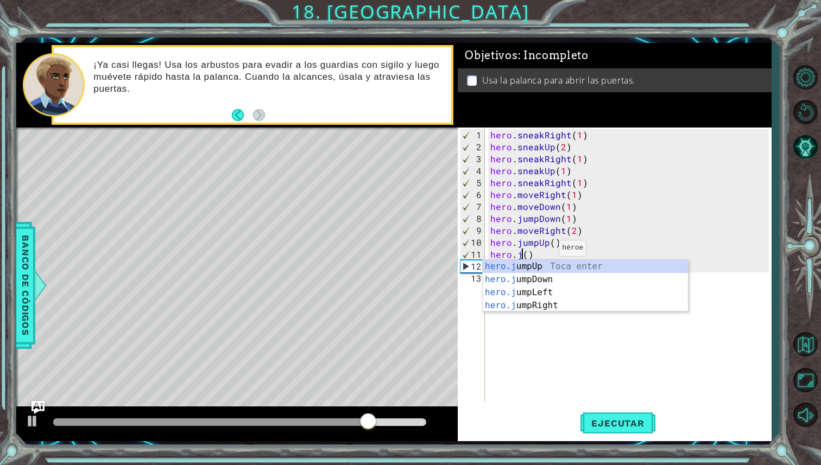
scroll to position [0, 2]
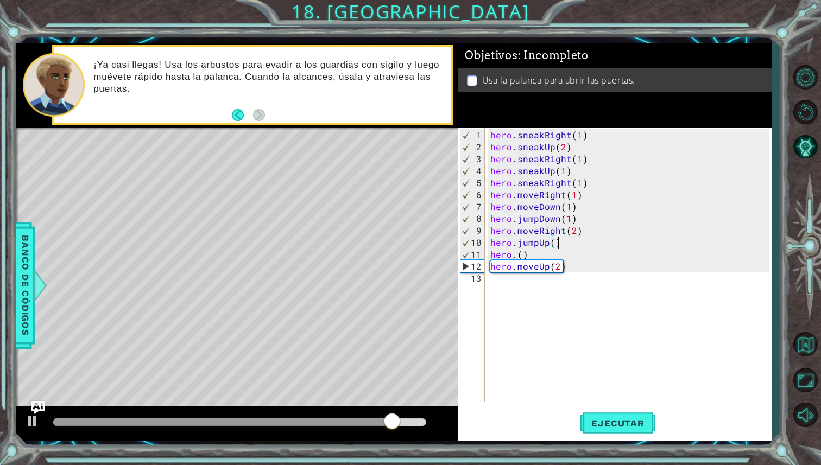
click at [662, 241] on div "hero . sneakRight ( 1 ) hero . sneakUp ( 2 ) hero . sneakRight ( 1 ) hero . sne…" at bounding box center [631, 278] width 286 height 299
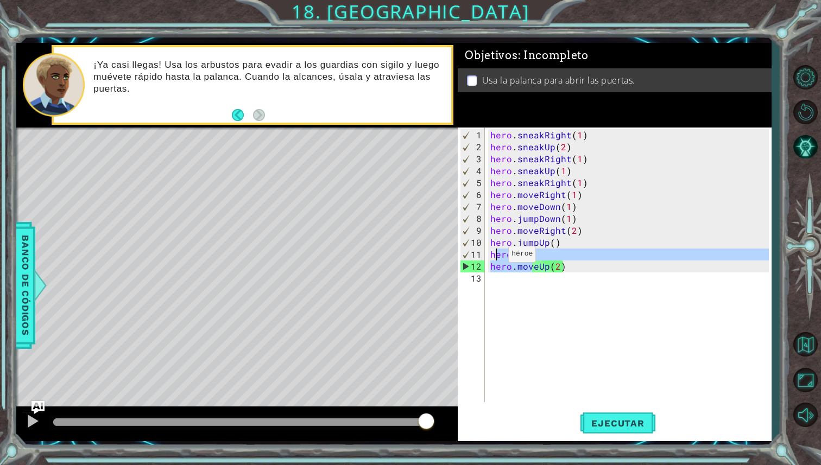
drag, startPoint x: 529, startPoint y: 260, endPoint x: 492, endPoint y: 255, distance: 37.2
click at [492, 255] on div "hero . sneakRight ( 1 ) hero . sneakUp ( 2 ) hero . sneakRight ( 1 ) hero . sne…" at bounding box center [631, 278] width 286 height 299
type textarea "hero.() hero.moveUp(2)"
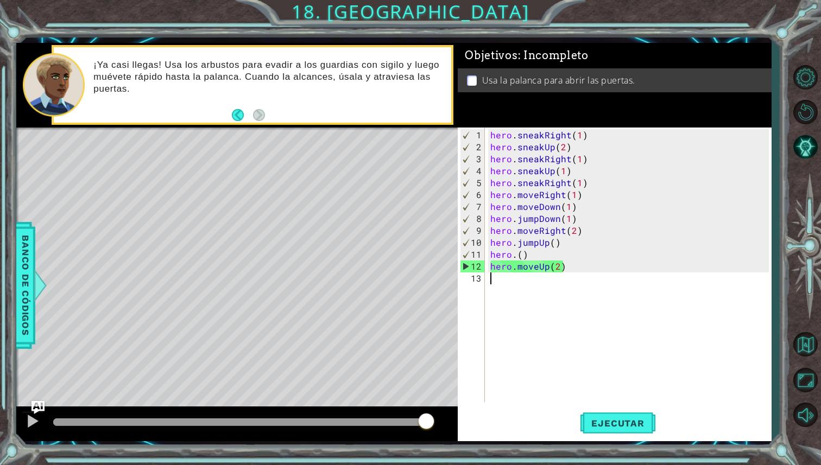
click at [546, 285] on div "hero . sneakRight ( 1 ) hero . sneakUp ( 2 ) hero . sneakRight ( 1 ) hero . sne…" at bounding box center [631, 278] width 286 height 299
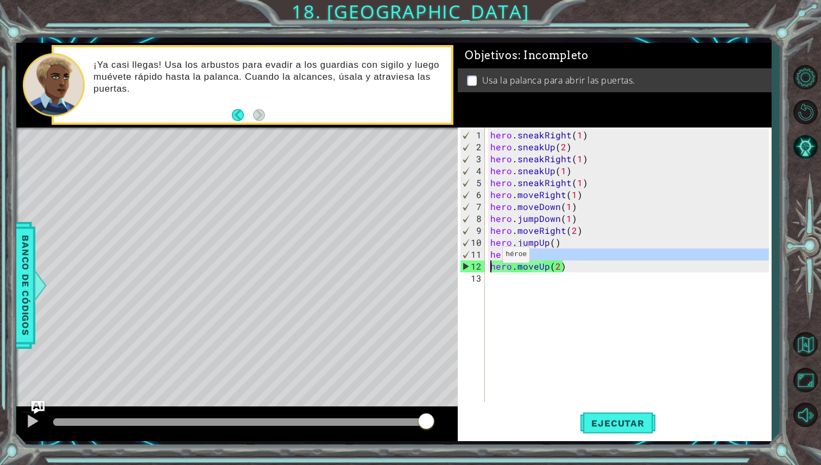
drag, startPoint x: 546, startPoint y: 256, endPoint x: 485, endPoint y: 260, distance: 60.9
click at [485, 260] on div "1 2 3 4 5 6 7 8 9 10 11 12 13 hero . sneakRight ( 1 ) hero . sneakUp ( 2 ) hero…" at bounding box center [613, 265] width 311 height 275
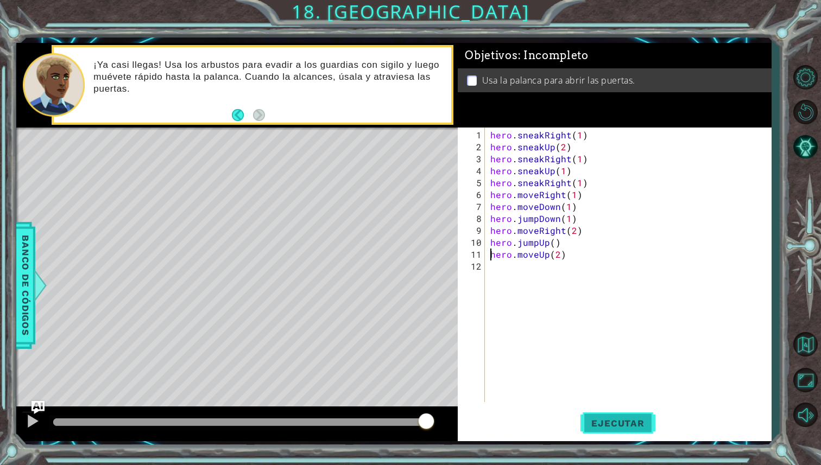
click at [642, 427] on span "Ejecutar" at bounding box center [617, 423] width 74 height 11
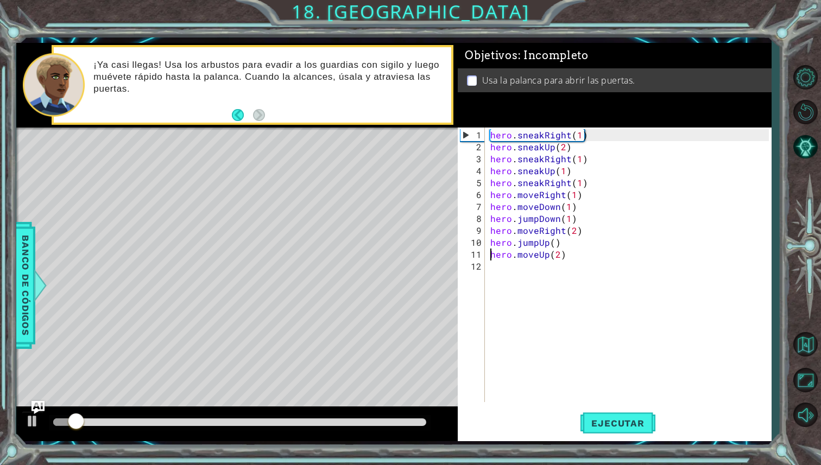
click at [363, 423] on div at bounding box center [239, 423] width 373 height 8
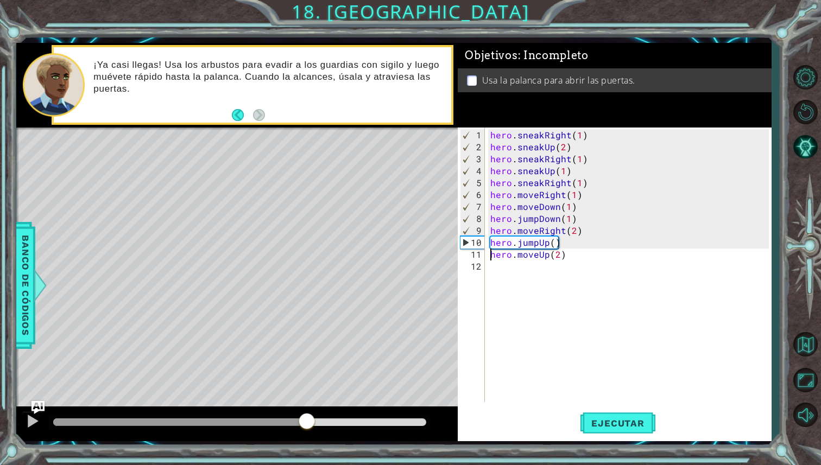
drag, startPoint x: 344, startPoint y: 423, endPoint x: 307, endPoint y: 422, distance: 36.4
click at [306, 422] on div at bounding box center [179, 423] width 253 height 8
click at [558, 257] on div "hero . sneakRight ( 1 ) hero . sneakUp ( 2 ) hero . sneakRight ( 1 ) hero . sne…" at bounding box center [631, 278] width 286 height 299
click at [565, 248] on div "hero . sneakRight ( 1 ) hero . sneakUp ( 2 ) hero . sneakRight ( 1 ) hero . sne…" at bounding box center [631, 278] width 286 height 299
click at [559, 258] on div "hero . sneakRight ( 1 ) hero . sneakUp ( 2 ) hero . sneakRight ( 1 ) hero . sne…" at bounding box center [631, 278] width 286 height 299
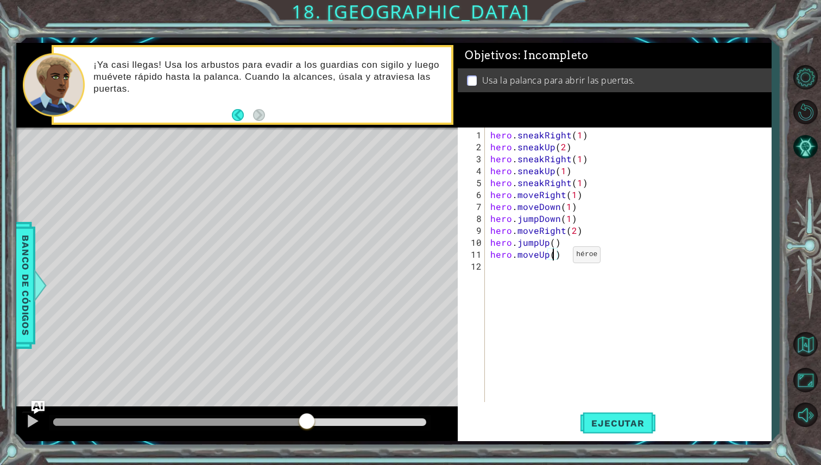
type textarea "hero.moveUp(1)"
click at [561, 267] on div "hero . sneakRight ( 1 ) hero . sneakUp ( 2 ) hero . sneakRight ( 1 ) hero . sne…" at bounding box center [631, 278] width 286 height 299
type textarea "h"
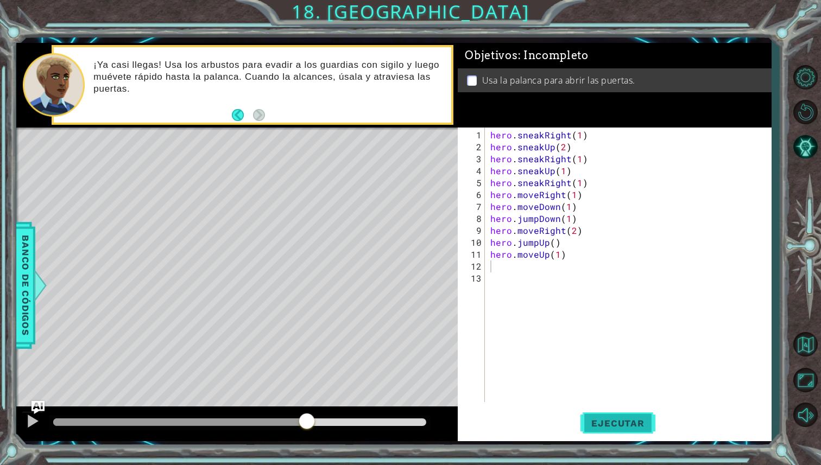
click at [634, 416] on button "Ejecutar" at bounding box center [617, 423] width 74 height 31
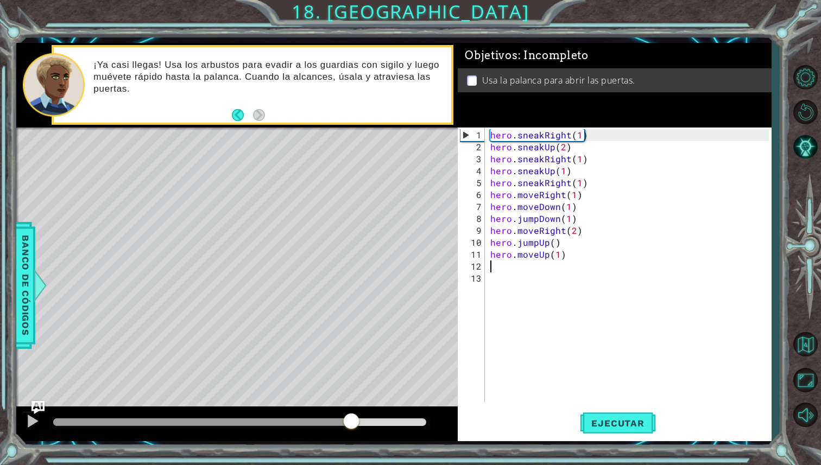
click at [351, 421] on div at bounding box center [239, 423] width 373 height 8
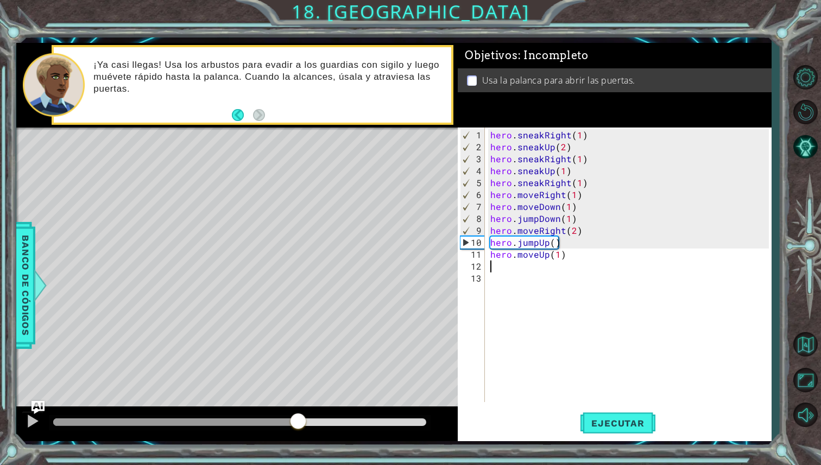
drag, startPoint x: 344, startPoint y: 421, endPoint x: 297, endPoint y: 417, distance: 46.9
click at [297, 417] on div at bounding box center [298, 423] width 20 height 20
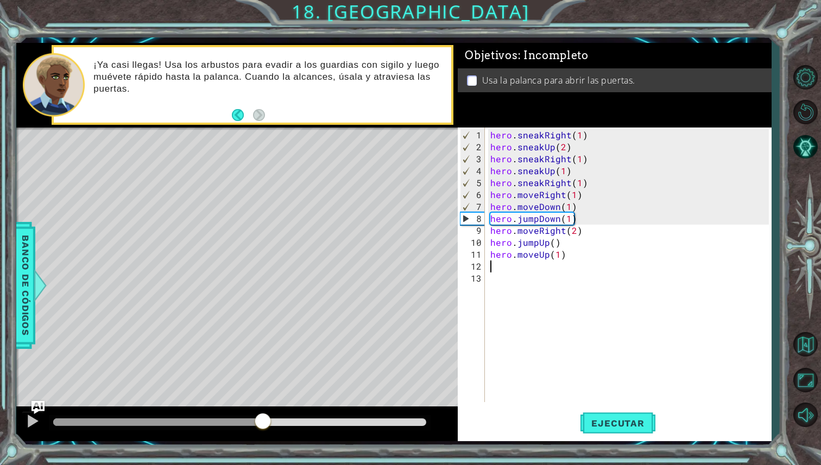
drag, startPoint x: 300, startPoint y: 418, endPoint x: 264, endPoint y: 420, distance: 35.3
click at [264, 420] on div at bounding box center [263, 423] width 20 height 20
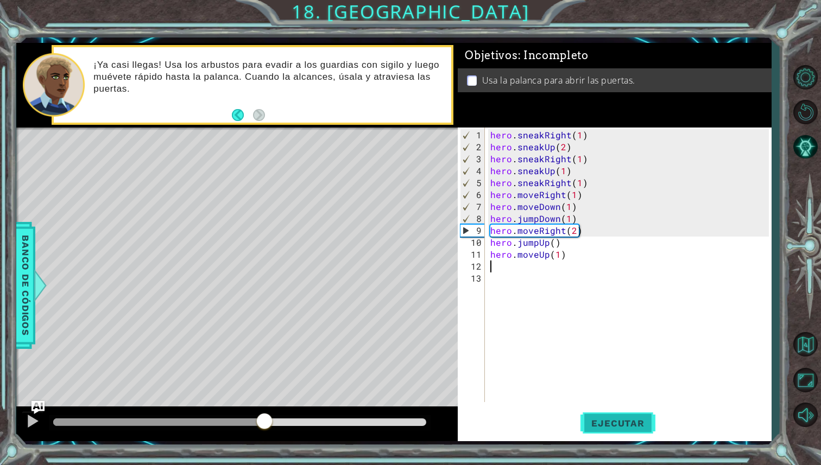
click at [597, 416] on button "Ejecutar" at bounding box center [617, 423] width 74 height 31
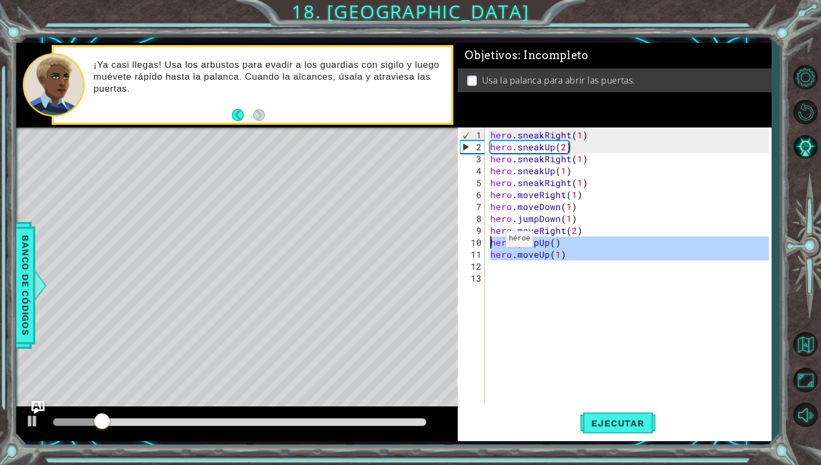
drag, startPoint x: 566, startPoint y: 262, endPoint x: 488, endPoint y: 242, distance: 80.2
click at [488, 242] on div "hero . sneakRight ( 1 ) hero . sneakUp ( 2 ) hero . sneakRight ( 1 ) hero . sne…" at bounding box center [631, 278] width 286 height 299
type textarea "hero.jumpUp() hero.moveUp(1)"
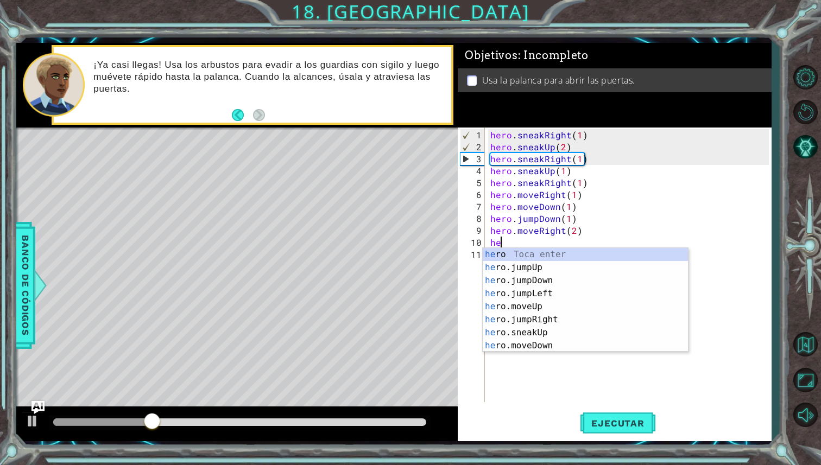
type textarea "her"
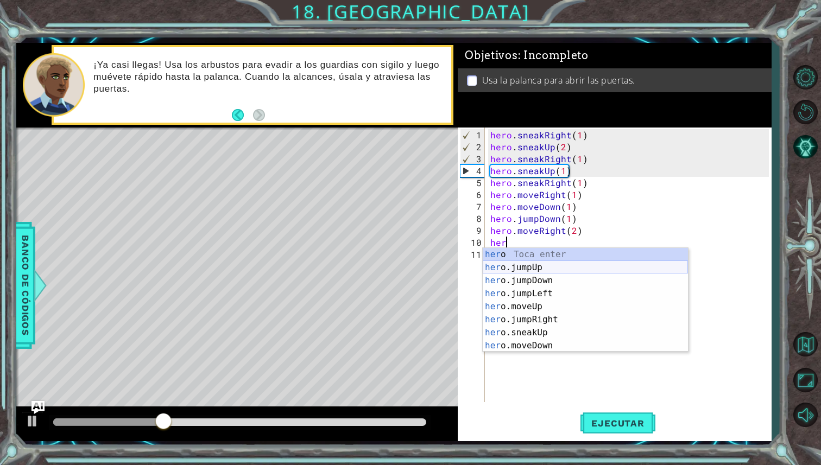
click at [538, 267] on div "her o Toca enter her o.jumpUp Toca enter her o.jumpDown Toca enter her o.jumpLe…" at bounding box center [585, 313] width 205 height 130
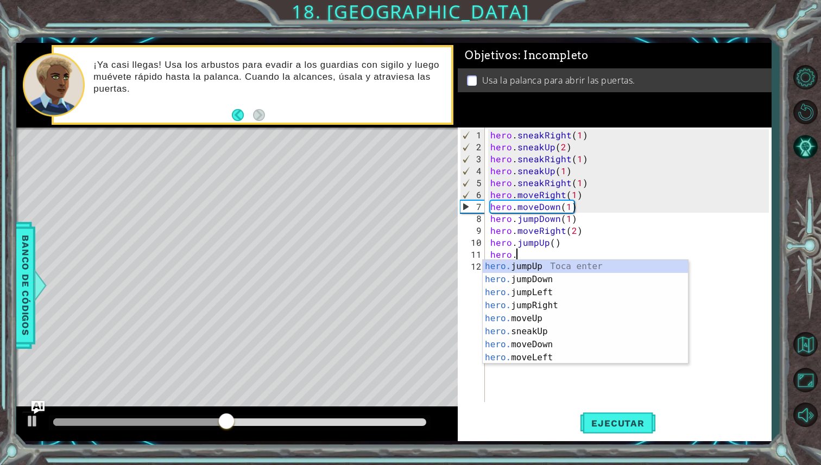
scroll to position [0, 2]
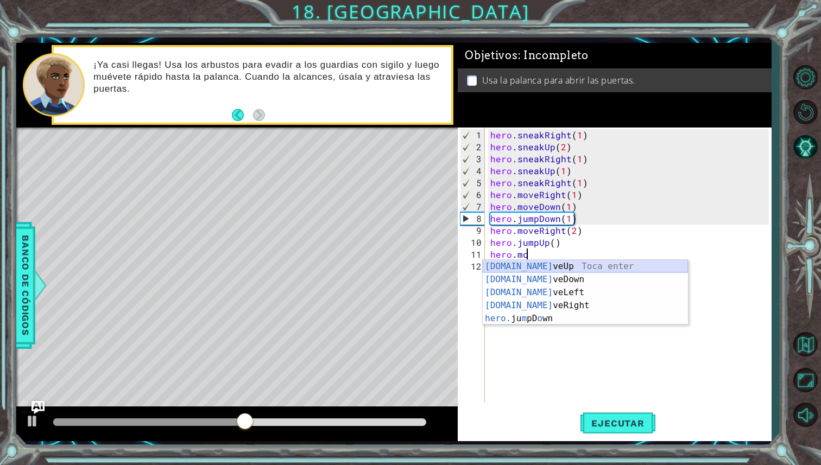
click at [592, 267] on div "[DOMAIN_NAME] veUp Toca enter [DOMAIN_NAME] veDown Toca enter [DOMAIN_NAME] veL…" at bounding box center [585, 305] width 205 height 91
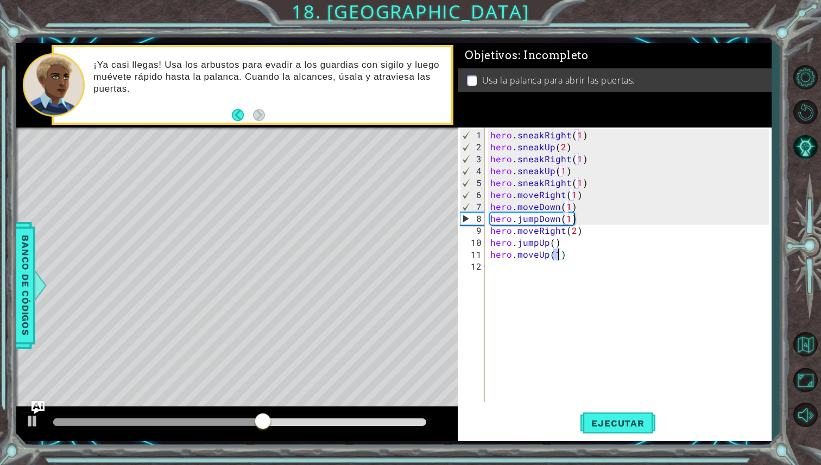
scroll to position [0, 4]
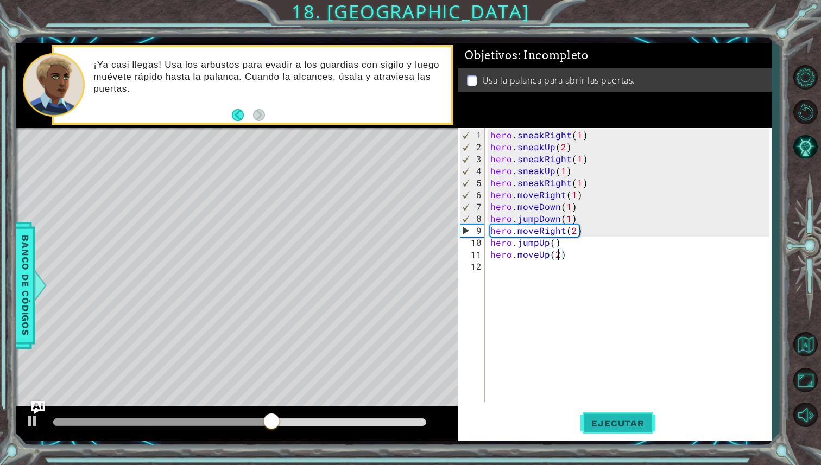
type textarea "hero.moveUp(2)"
click at [609, 419] on span "Ejecutar" at bounding box center [617, 423] width 74 height 11
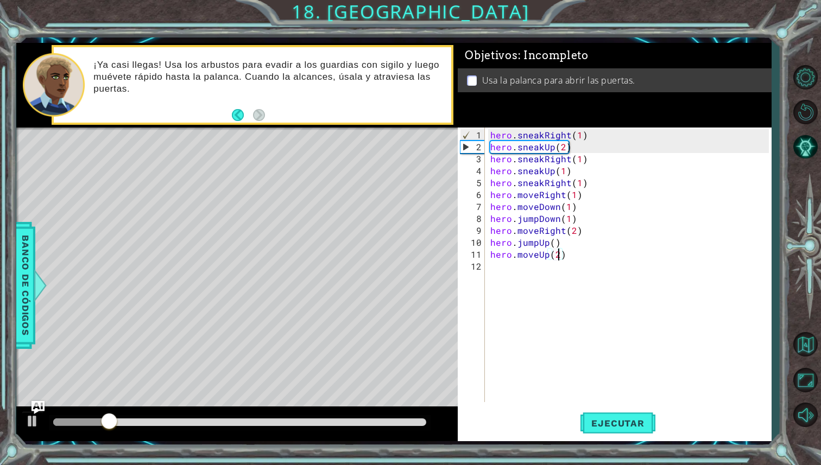
click at [510, 265] on div "hero . sneakRight ( 1 ) hero . sneakUp ( 2 ) hero . sneakRight ( 1 ) hero . sne…" at bounding box center [631, 278] width 286 height 299
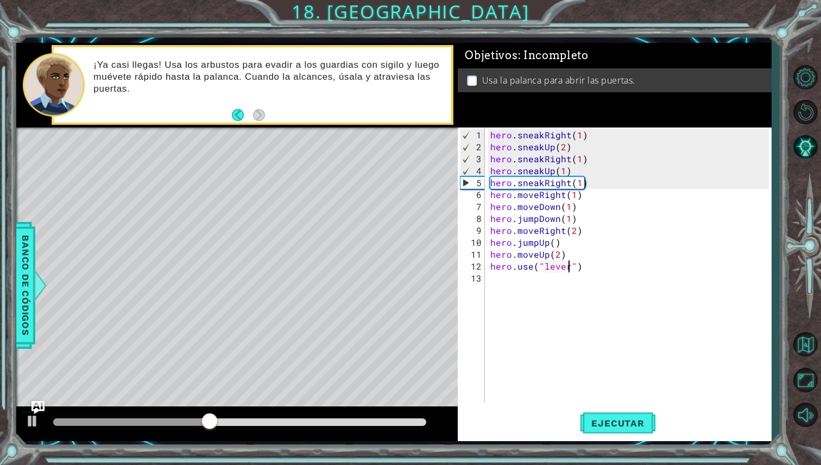
scroll to position [0, 4]
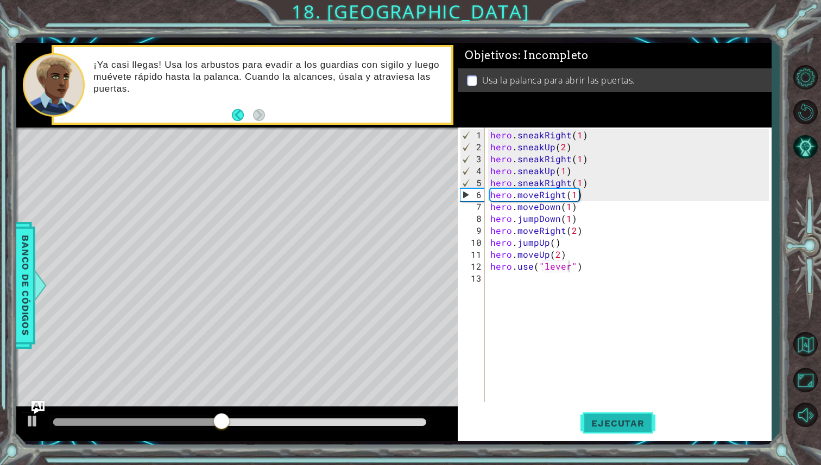
click at [627, 414] on button "Ejecutar" at bounding box center [617, 423] width 74 height 31
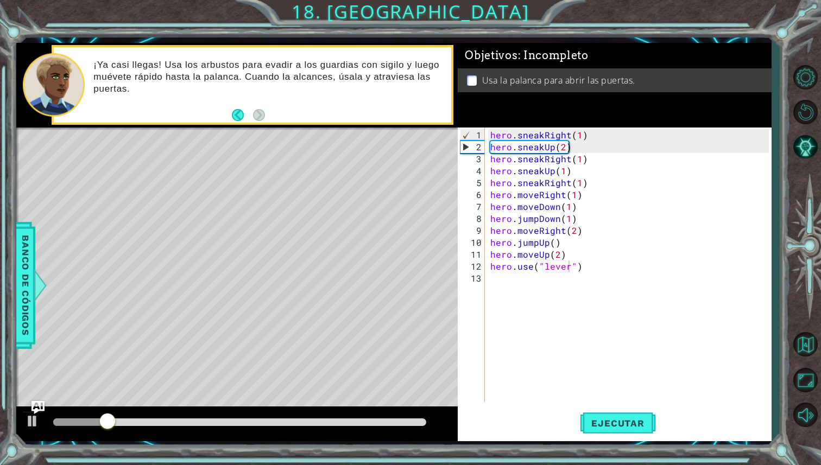
click at [294, 428] on div at bounding box center [240, 422] width 382 height 15
drag, startPoint x: 294, startPoint y: 428, endPoint x: 327, endPoint y: 425, distance: 33.3
click at [327, 425] on div at bounding box center [240, 422] width 382 height 15
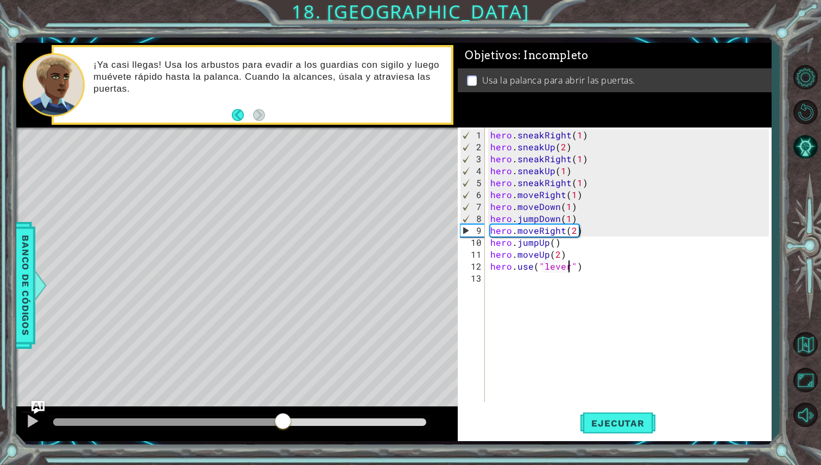
drag, startPoint x: 132, startPoint y: 420, endPoint x: 281, endPoint y: 416, distance: 149.4
click at [281, 416] on div at bounding box center [283, 423] width 20 height 20
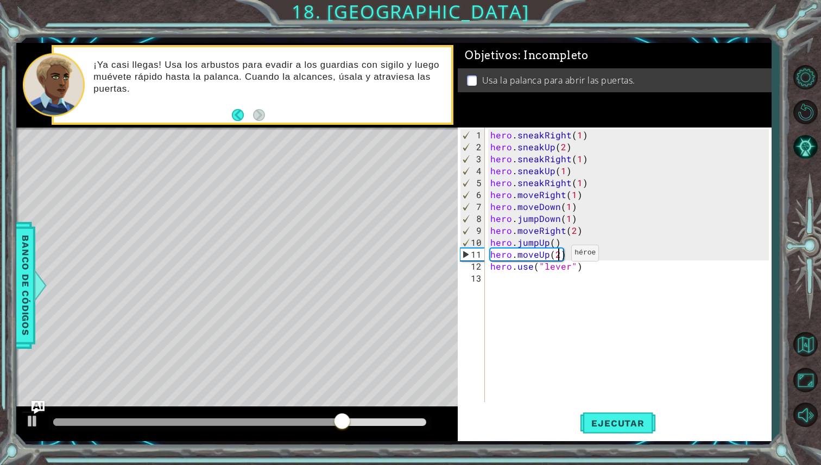
click at [558, 257] on div "hero . sneakRight ( 1 ) hero . sneakUp ( 2 ) hero . sneakRight ( 1 ) hero . sne…" at bounding box center [631, 278] width 286 height 299
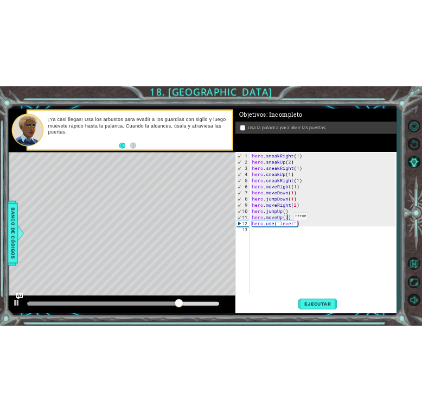
scroll to position [0, 4]
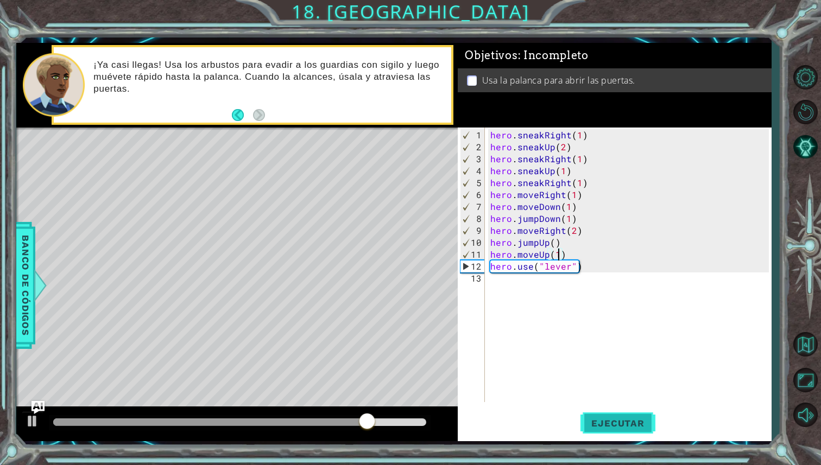
type textarea "hero.moveUp(1)"
click at [654, 421] on span "Ejecutar" at bounding box center [617, 423] width 74 height 11
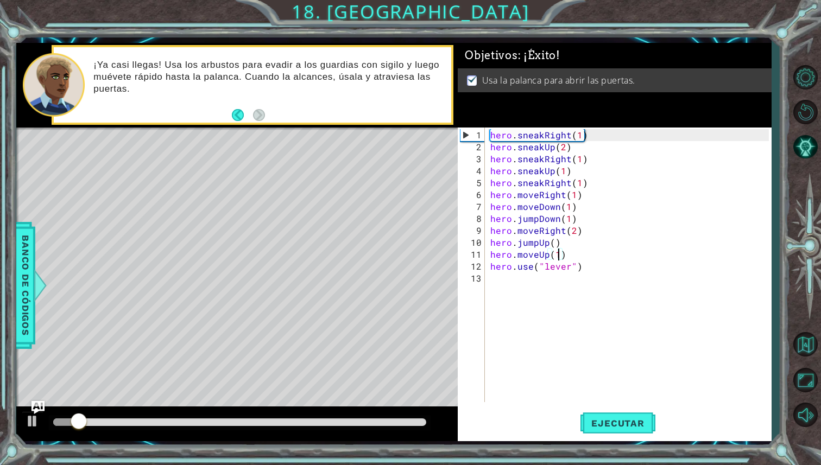
click at [402, 426] on div at bounding box center [239, 423] width 373 height 8
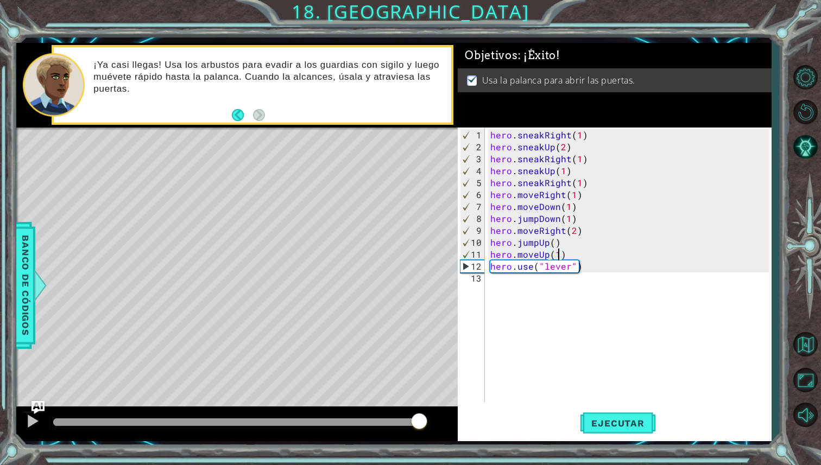
drag, startPoint x: 402, startPoint y: 426, endPoint x: 419, endPoint y: 426, distance: 16.8
click at [419, 426] on div at bounding box center [419, 423] width 20 height 20
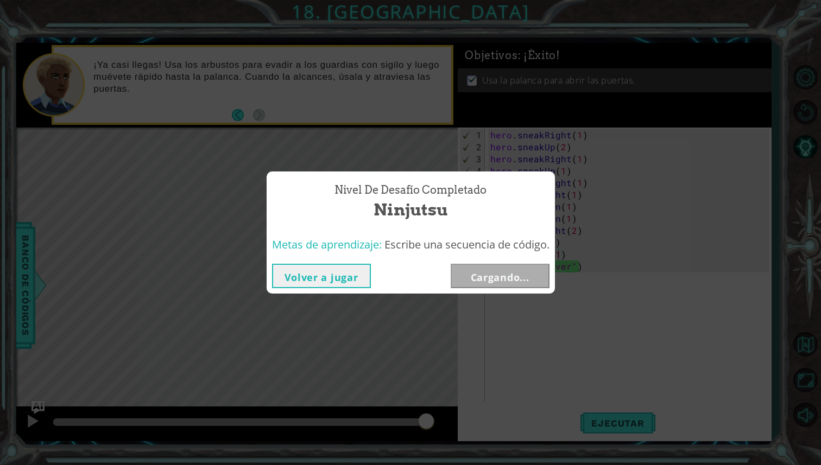
drag, startPoint x: 427, startPoint y: 426, endPoint x: 447, endPoint y: 426, distance: 20.1
click at [513, 276] on button "Siguiente" at bounding box center [500, 276] width 99 height 24
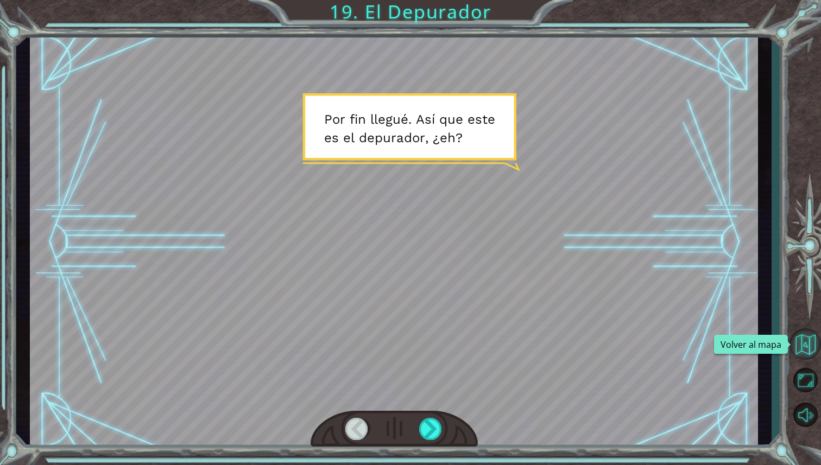
click at [812, 349] on button "Volver al mapa" at bounding box center [804, 343] width 31 height 31
